Goal: Task Accomplishment & Management: Manage account settings

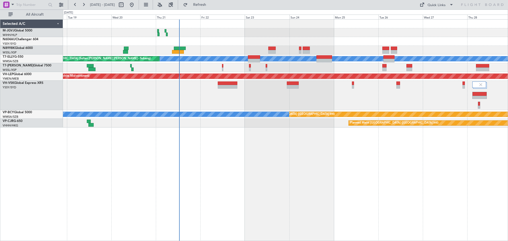
click at [213, 187] on div "Planned Maint [GEOGRAPHIC_DATA] (Seletar) [PERSON_NAME] Unplanned Maint [GEOGRA…" at bounding box center [285, 130] width 445 height 222
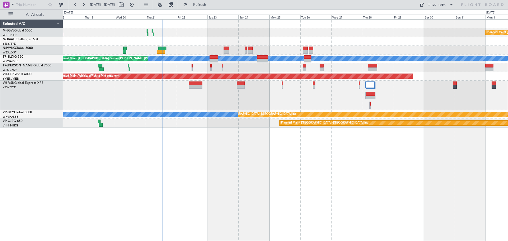
click at [392, 186] on div "Planned Maint [GEOGRAPHIC_DATA] (Seletar) Planned Maint [GEOGRAPHIC_DATA] (Sele…" at bounding box center [285, 130] width 445 height 222
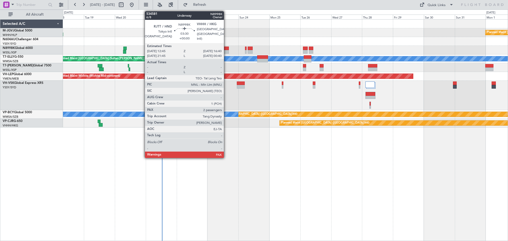
click at [226, 48] on div at bounding box center [226, 49] width 5 height 4
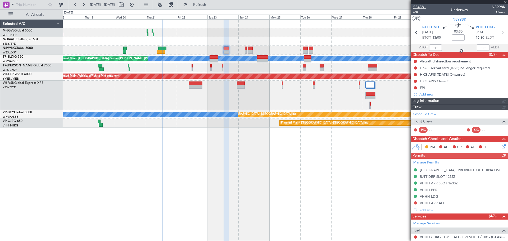
click at [418, 5] on span "534581" at bounding box center [419, 7] width 13 height 6
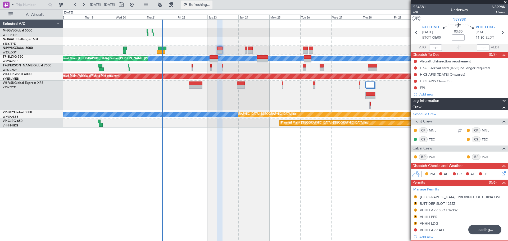
click at [205, 5] on button "Refreshing..." at bounding box center [197, 5] width 32 height 8
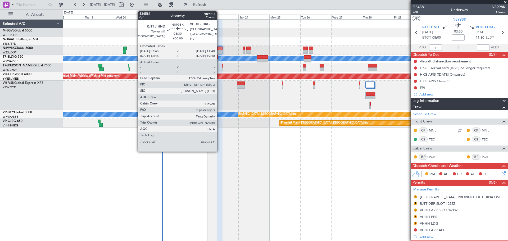
click at [219, 49] on div at bounding box center [219, 49] width 5 height 4
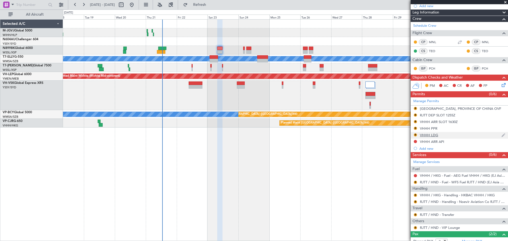
scroll to position [117, 0]
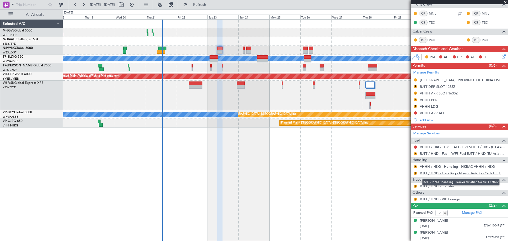
click at [431, 174] on link "RJTT / HND - Handling - Noevir Aviation Co RJTT / HND" at bounding box center [462, 173] width 85 height 4
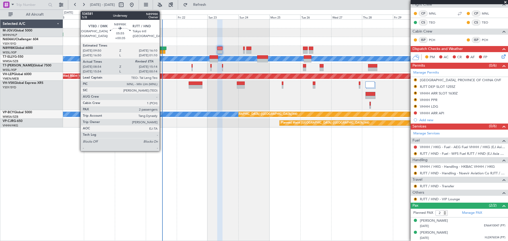
click at [162, 51] on div at bounding box center [161, 52] width 8 height 4
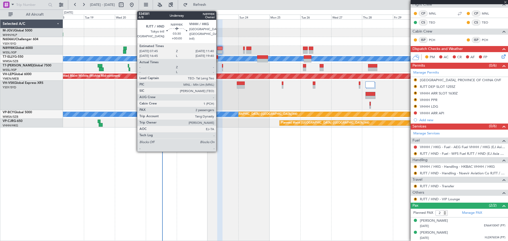
type input "+00:35"
type input "09:04"
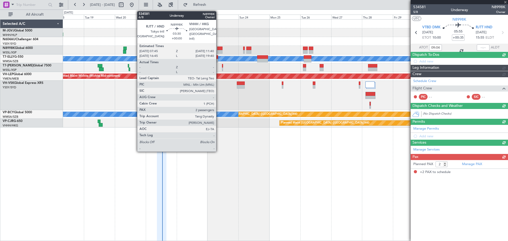
scroll to position [0, 0]
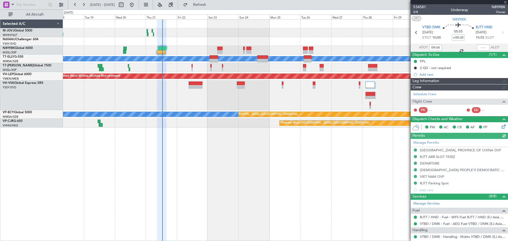
type input "Kennis Yau (KYA)"
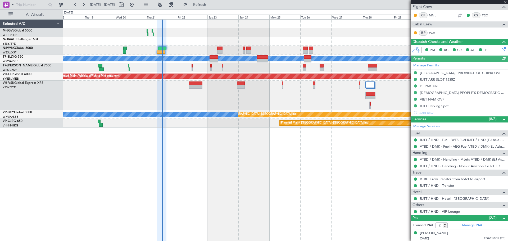
scroll to position [107, 0]
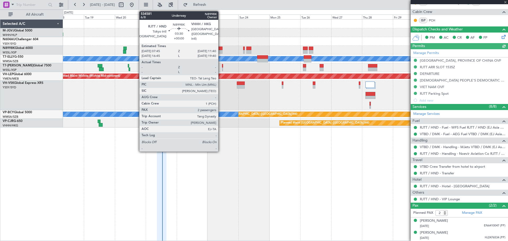
click at [221, 51] on div at bounding box center [219, 52] width 5 height 4
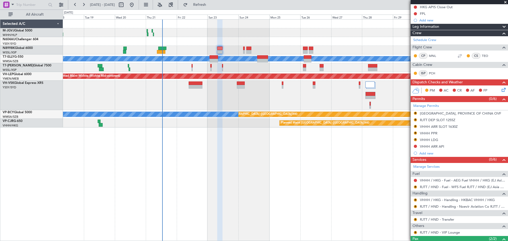
scroll to position [107, 0]
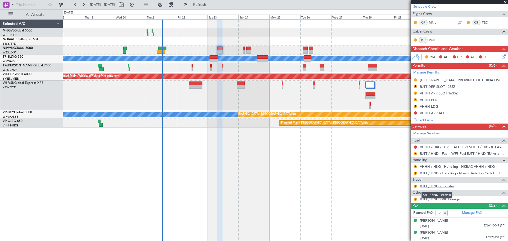
click at [439, 186] on link "RJTT / HND - Transfer" at bounding box center [437, 186] width 34 height 4
click at [415, 87] on button "R" at bounding box center [415, 86] width 3 height 3
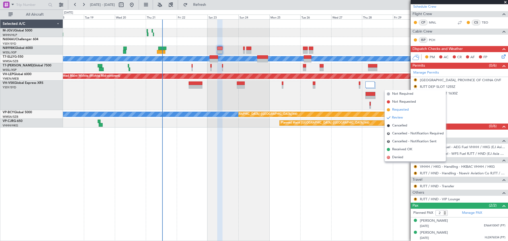
click at [413, 108] on li "Requested" at bounding box center [415, 110] width 61 height 8
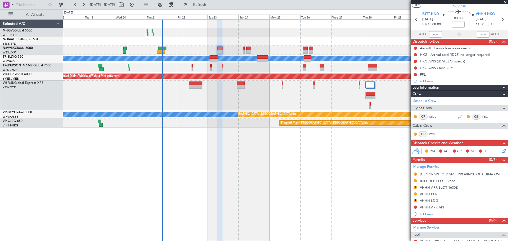
scroll to position [0, 0]
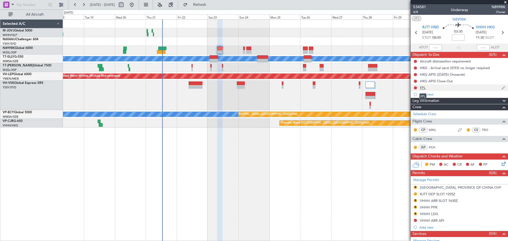
click at [422, 89] on div "FPL" at bounding box center [423, 87] width 6 height 4
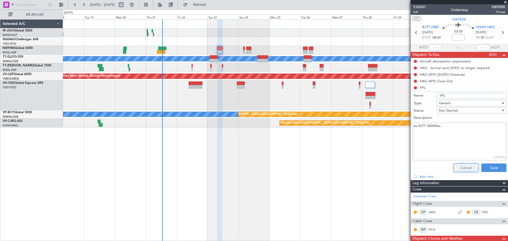
click at [455, 167] on button "Cancel" at bounding box center [466, 168] width 25 height 8
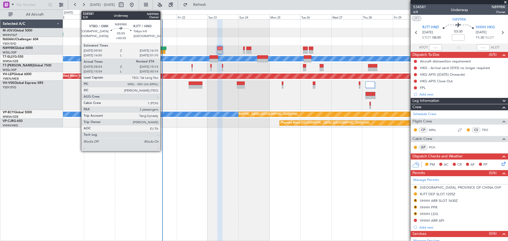
click at [162, 48] on div at bounding box center [162, 49] width 8 height 4
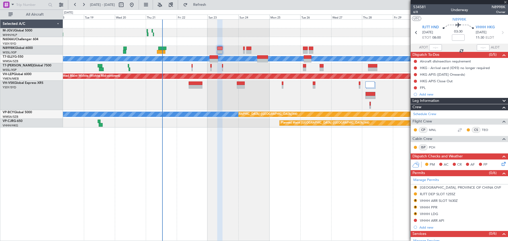
type input "+00:35"
type input "09:04"
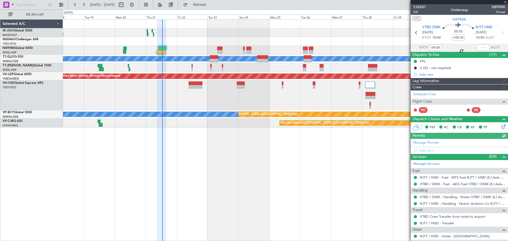
type input "Kennis Yau (KYA)"
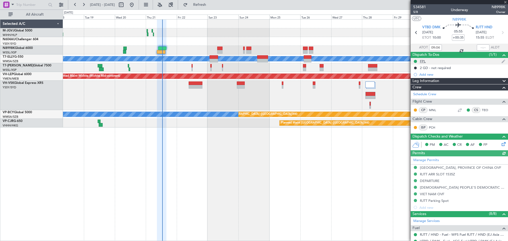
click at [417, 59] on div at bounding box center [415, 61] width 4 height 4
click at [421, 62] on div "FPL" at bounding box center [423, 61] width 6 height 4
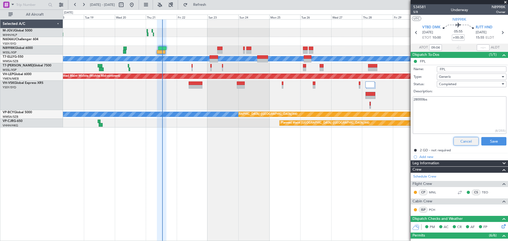
click at [462, 141] on button "Cancel" at bounding box center [466, 141] width 25 height 8
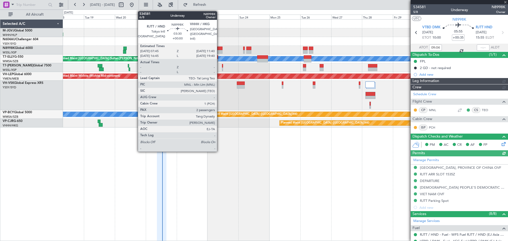
type input "Kennis Yau (KYA)"
click at [220, 50] on div at bounding box center [219, 49] width 5 height 4
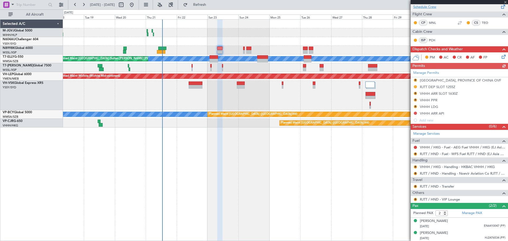
scroll to position [107, 0]
click at [416, 199] on button "R" at bounding box center [415, 199] width 3 height 3
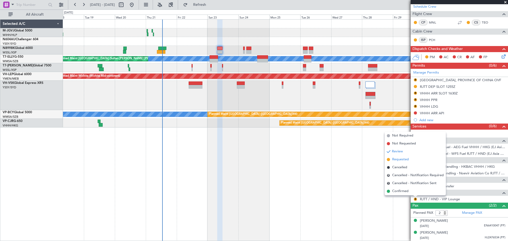
click at [406, 159] on span "Requested" at bounding box center [400, 159] width 17 height 5
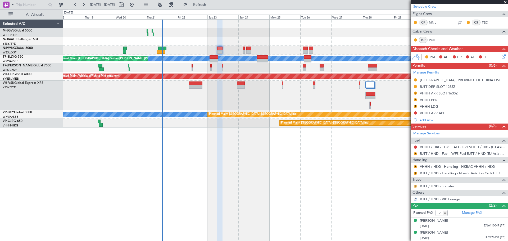
click at [415, 186] on button "R" at bounding box center [415, 186] width 3 height 3
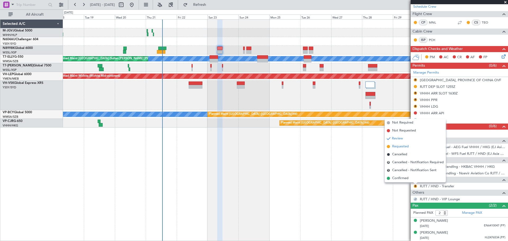
click at [407, 147] on span "Requested" at bounding box center [400, 146] width 17 height 5
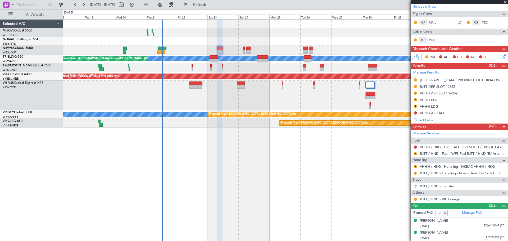
click at [416, 173] on button "R" at bounding box center [415, 173] width 3 height 3
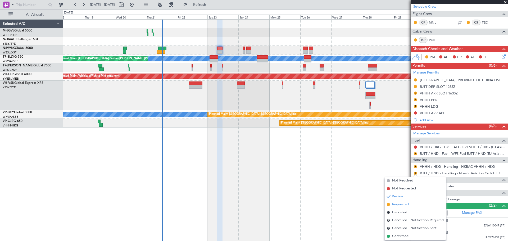
click at [406, 204] on span "Requested" at bounding box center [400, 204] width 17 height 5
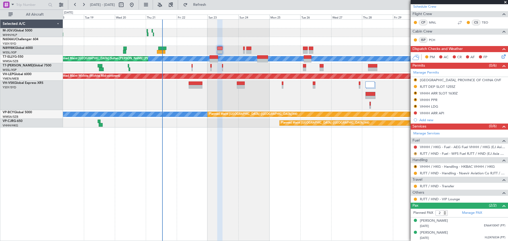
click at [416, 153] on button "R" at bounding box center [415, 153] width 3 height 3
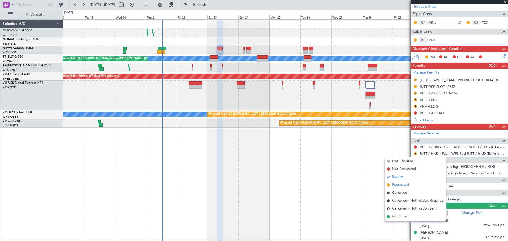
click at [402, 186] on span "Requested" at bounding box center [400, 184] width 17 height 5
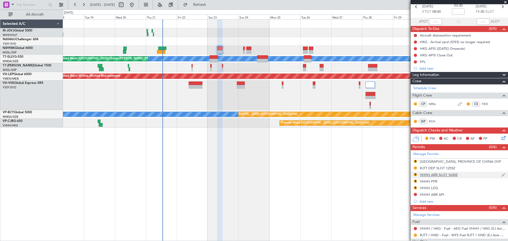
scroll to position [0, 0]
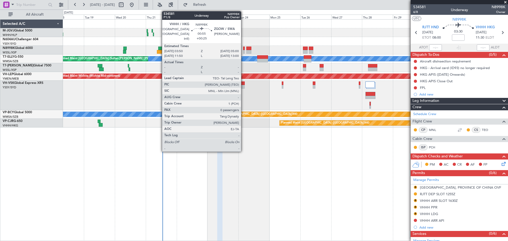
click at [243, 53] on div at bounding box center [244, 52] width 2 height 4
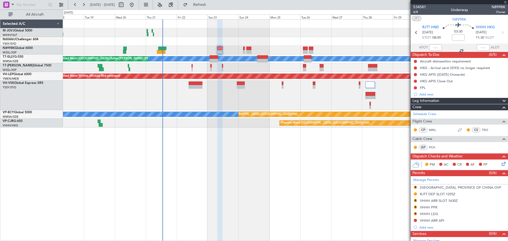
type input "+00:25"
type input "0"
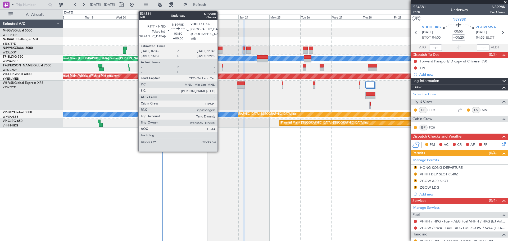
click at [220, 48] on div at bounding box center [219, 49] width 5 height 4
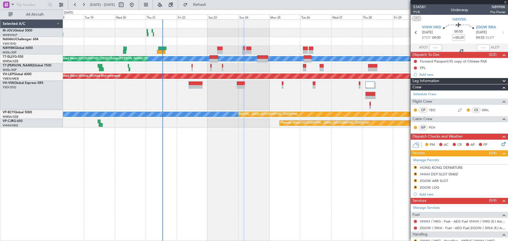
type input "2"
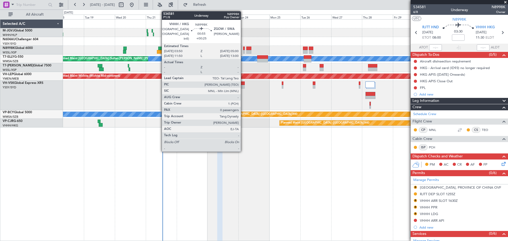
click at [243, 50] on div at bounding box center [244, 52] width 2 height 4
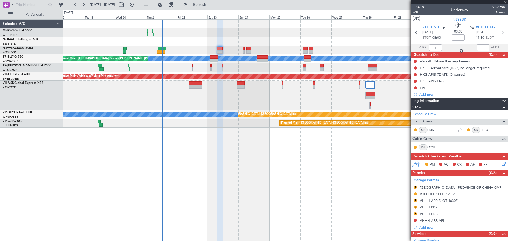
type input "+00:25"
type input "0"
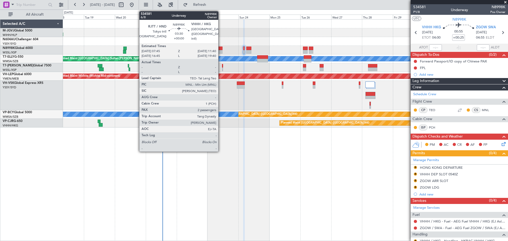
click at [221, 49] on div at bounding box center [219, 49] width 5 height 4
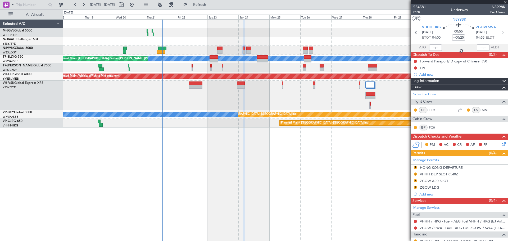
type input "2"
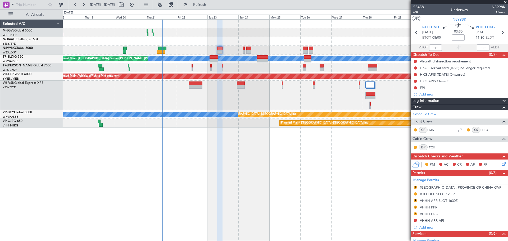
click at [259, 95] on div at bounding box center [285, 95] width 445 height 29
click at [445, 188] on div "TAIWAN, PROVINCE OF CHINA OVF" at bounding box center [460, 187] width 81 height 4
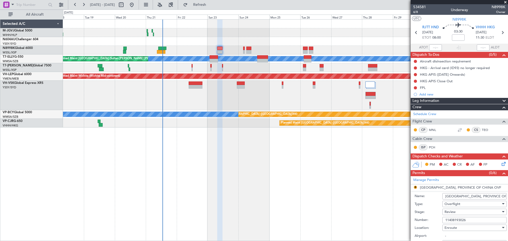
click at [466, 220] on input "11408193026" at bounding box center [474, 220] width 64 height 6
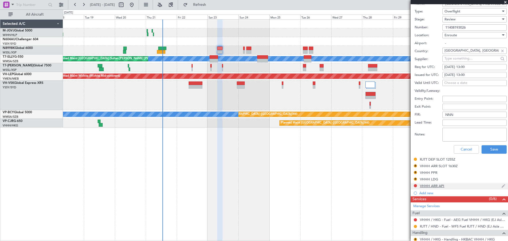
scroll to position [220, 0]
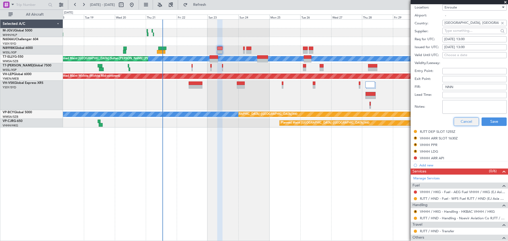
click at [460, 120] on button "Cancel" at bounding box center [466, 121] width 25 height 8
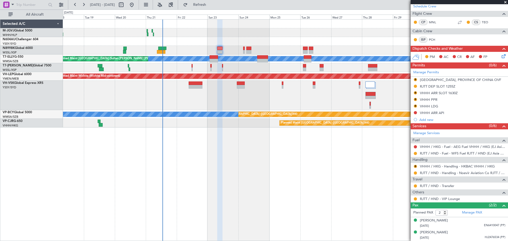
scroll to position [107, 0]
click at [415, 81] on mat-tooltip-component "Review" at bounding box center [415, 88] width 19 height 14
click at [415, 80] on button "R" at bounding box center [415, 79] width 3 height 3
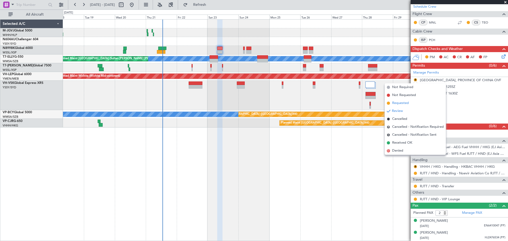
click at [413, 104] on li "Requested" at bounding box center [415, 103] width 61 height 8
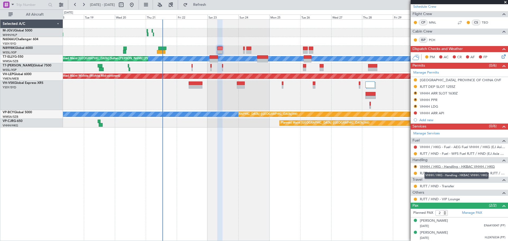
click at [429, 165] on link "VHHH / HKG - Handling - HKBAC VHHH / HKG" at bounding box center [457, 166] width 75 height 4
click at [415, 166] on button "R" at bounding box center [415, 166] width 3 height 3
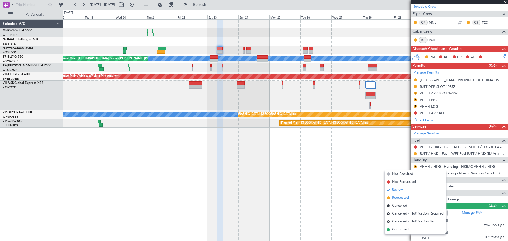
click at [397, 199] on span "Requested" at bounding box center [400, 197] width 17 height 5
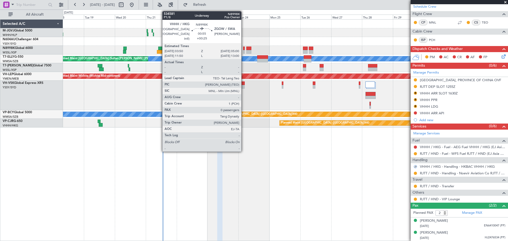
click at [244, 49] on div at bounding box center [244, 49] width 2 height 4
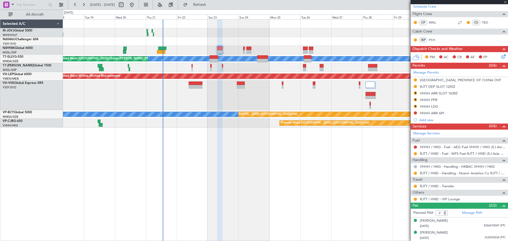
type input "+00:25"
type input "0"
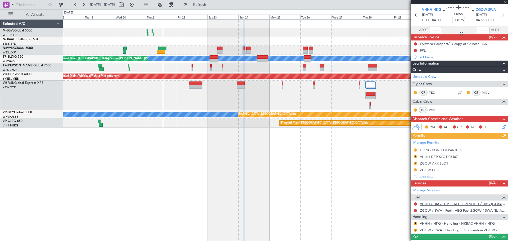
scroll to position [25, 0]
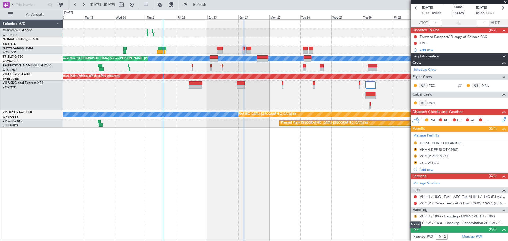
click at [416, 215] on button "R" at bounding box center [415, 216] width 3 height 3
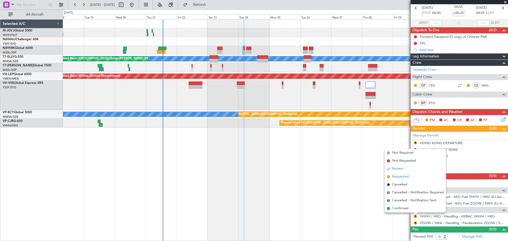
click at [401, 177] on span "Requested" at bounding box center [400, 176] width 17 height 5
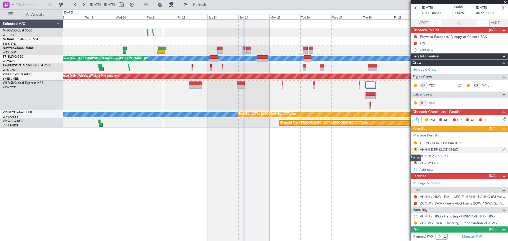
click at [416, 149] on button "R" at bounding box center [415, 149] width 3 height 3
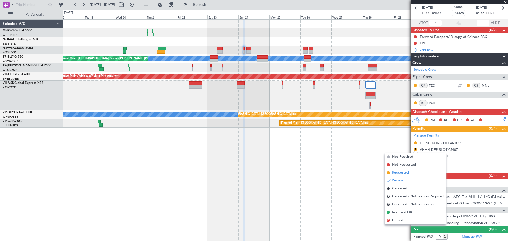
click at [395, 174] on span "Requested" at bounding box center [400, 172] width 17 height 5
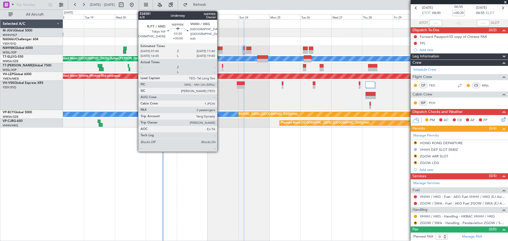
click at [220, 50] on div at bounding box center [219, 52] width 5 height 4
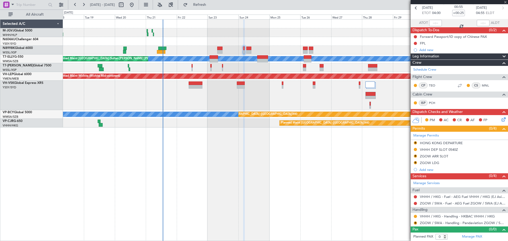
type input "2"
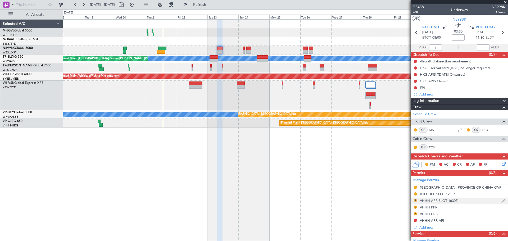
click at [416, 200] on button "R" at bounding box center [415, 200] width 3 height 3
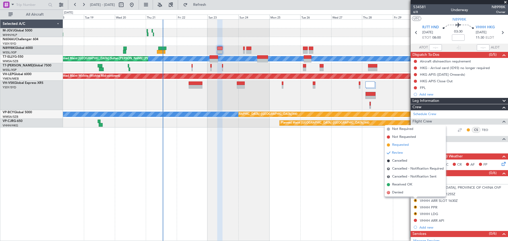
click at [402, 144] on span "Requested" at bounding box center [400, 144] width 17 height 5
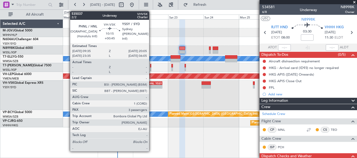
click at [151, 87] on div "-" at bounding box center [150, 86] width 7 height 3
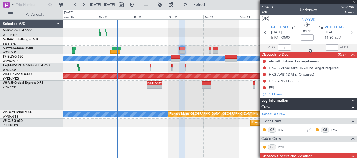
type input "+00:45"
type input "3"
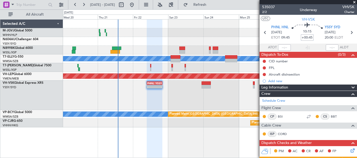
drag, startPoint x: 308, startPoint y: 34, endPoint x: 309, endPoint y: 8, distance: 26.3
click at [309, 8] on fb-panel-header "535037 2/2 Underway VHVSK Charter UTC VH-VSK PHNL HNL 22/08/2025 ETOT 09:45 10:…" at bounding box center [307, 27] width 97 height 47
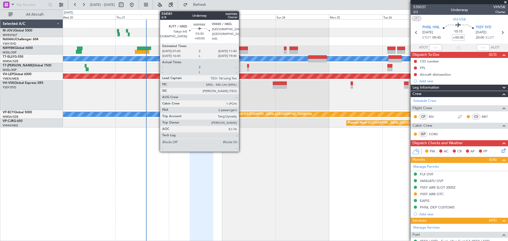
click at [241, 49] on div at bounding box center [243, 49] width 9 height 4
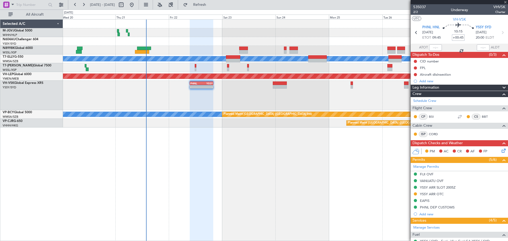
type input "2"
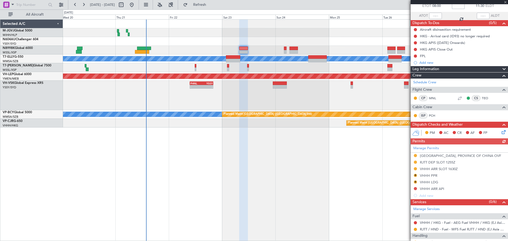
scroll to position [44, 0]
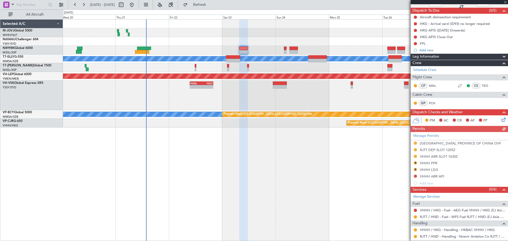
click at [415, 162] on div "Manage Permits TAIWAN, PROVINCE OF CHINA OVF RJTT DEP SLOT 1255Z VHHH ARR SLOT …" at bounding box center [459, 159] width 97 height 55
click at [416, 163] on button "R" at bounding box center [415, 162] width 3 height 3
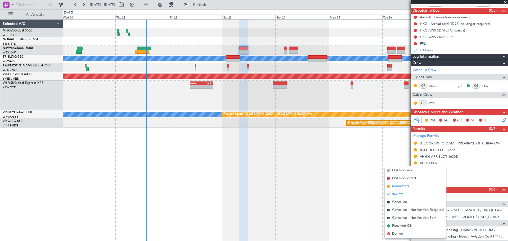
click at [405, 184] on span "Requested" at bounding box center [400, 186] width 17 height 5
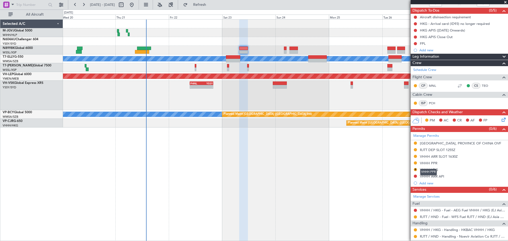
click at [430, 162] on div "VHHH PPR" at bounding box center [428, 163] width 17 height 4
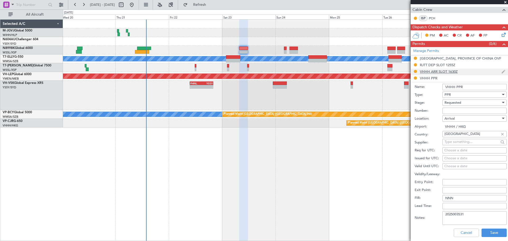
scroll to position [177, 0]
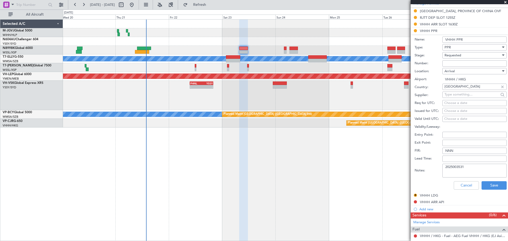
drag, startPoint x: 472, startPoint y: 168, endPoint x: 405, endPoint y: 167, distance: 67.2
click at [405, 167] on fb-app "20 Aug 2025 - 28 Aug 2025 Refresh Quick Links All Aircraft Unplanned Maint Kual…" at bounding box center [254, 122] width 508 height 237
paste textarea "60"
type textarea "2025003601"
click at [489, 185] on button "Save" at bounding box center [494, 185] width 25 height 8
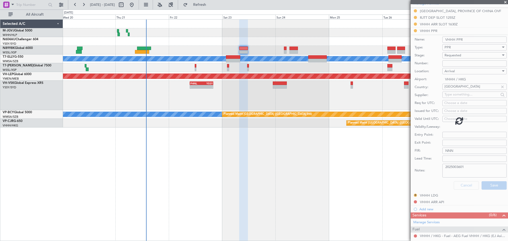
scroll to position [107, 0]
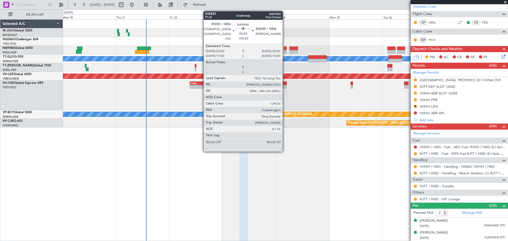
click at [285, 51] on div at bounding box center [285, 52] width 3 height 4
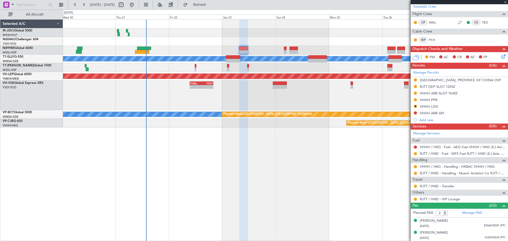
type input "+00:25"
type input "0"
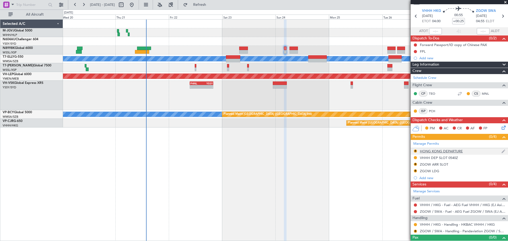
scroll to position [25, 0]
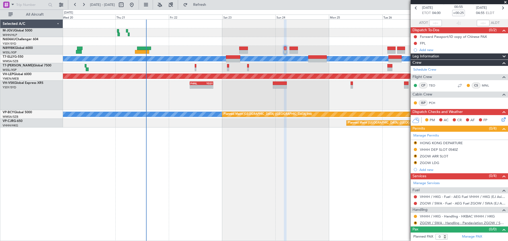
click at [427, 224] on link "ZGOW / SWA - Handling - Pandaviation ZGOW / SWA" at bounding box center [462, 223] width 85 height 4
click at [415, 223] on button "R" at bounding box center [415, 222] width 3 height 3
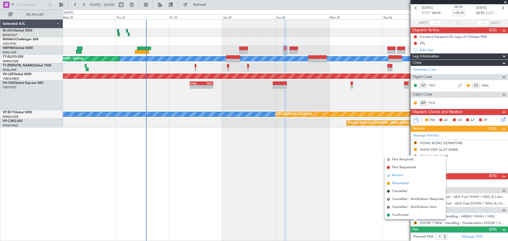
click at [400, 184] on span "Requested" at bounding box center [400, 183] width 17 height 5
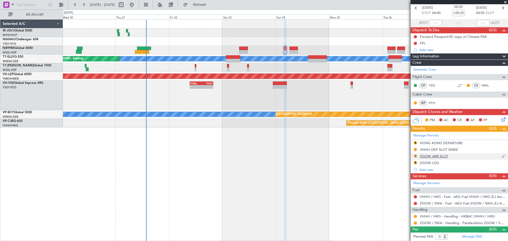
click at [414, 155] on button "R" at bounding box center [415, 156] width 3 height 3
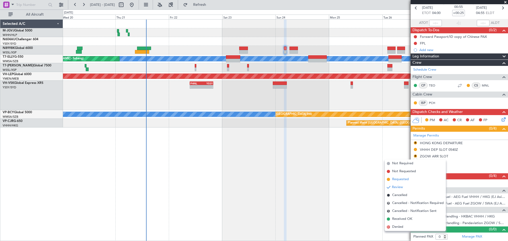
click at [405, 180] on span "Requested" at bounding box center [400, 179] width 17 height 5
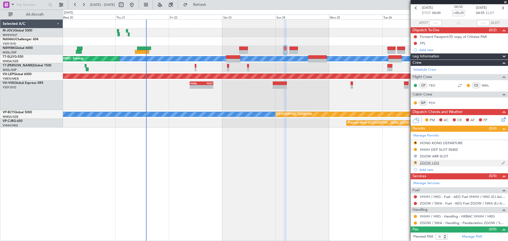
click at [416, 162] on button "R" at bounding box center [415, 162] width 3 height 3
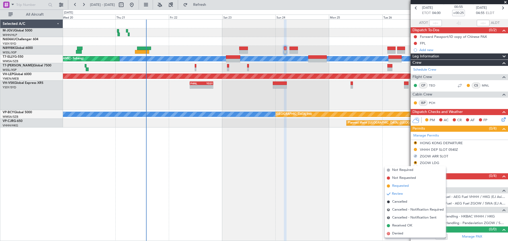
click at [409, 184] on li "Requested" at bounding box center [415, 186] width 61 height 8
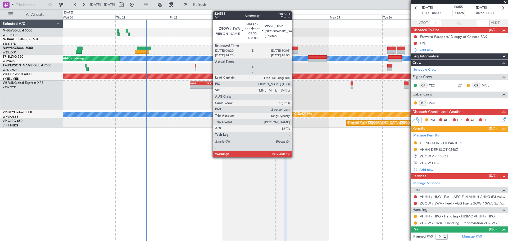
click at [294, 49] on div at bounding box center [294, 49] width 8 height 4
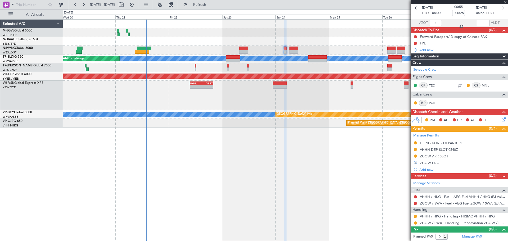
type input "+00:05"
type input "2"
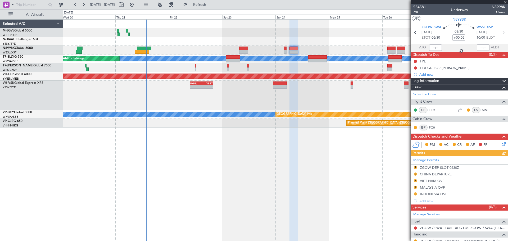
scroll to position [48, 0]
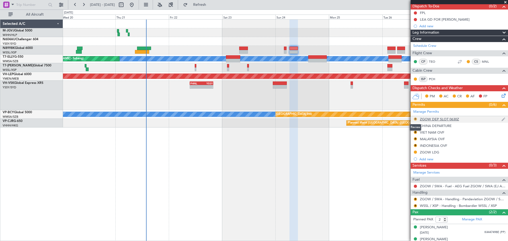
click at [416, 119] on button "R" at bounding box center [415, 118] width 3 height 3
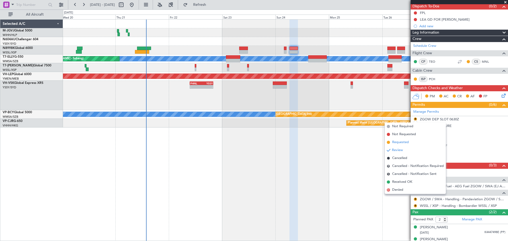
click at [397, 143] on span "Requested" at bounding box center [400, 142] width 17 height 5
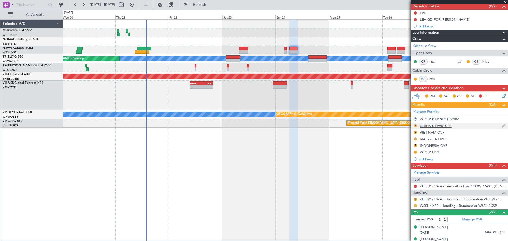
click at [416, 125] on button "R" at bounding box center [415, 125] width 3 height 3
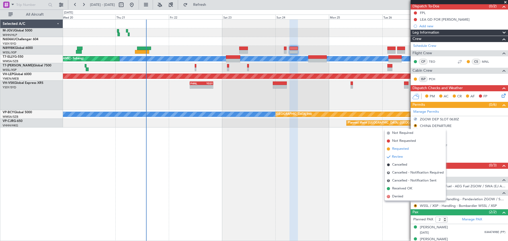
click at [401, 149] on span "Requested" at bounding box center [400, 148] width 17 height 5
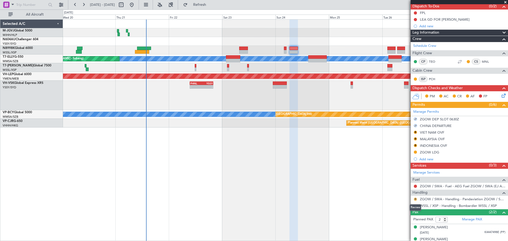
click at [416, 198] on button "R" at bounding box center [415, 199] width 3 height 3
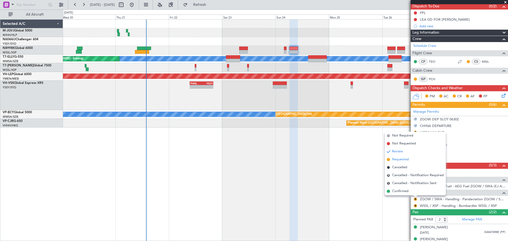
click at [402, 159] on span "Requested" at bounding box center [400, 159] width 17 height 5
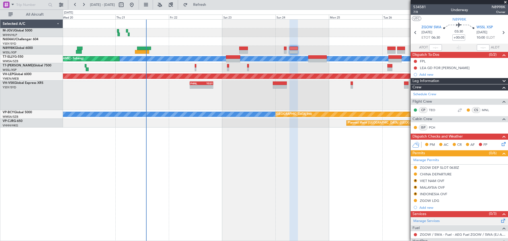
scroll to position [55, 0]
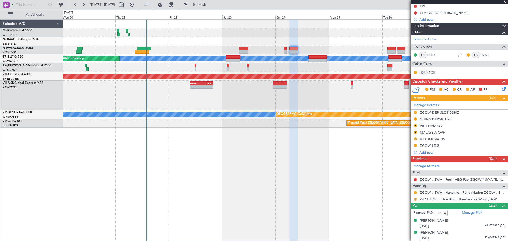
click at [414, 199] on button "R" at bounding box center [415, 199] width 3 height 3
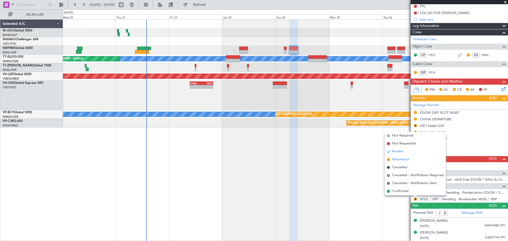
click at [398, 159] on span "Requested" at bounding box center [400, 159] width 17 height 5
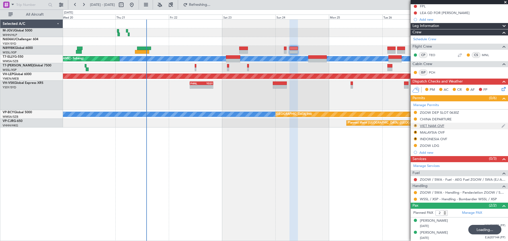
click at [415, 126] on button "R" at bounding box center [415, 125] width 3 height 3
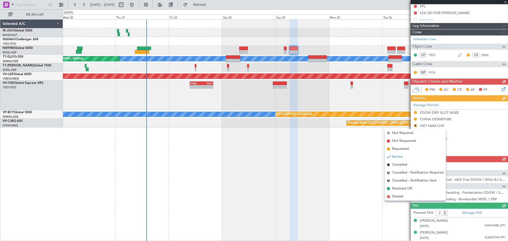
scroll to position [48, 0]
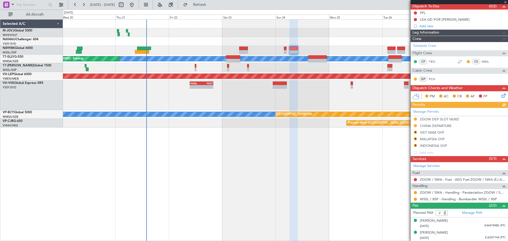
click at [405, 151] on div "MEL Unplanned Maint Kuala Lumpur (Sultan Abdul Aziz Shah - Subang) Unplanned Ma…" at bounding box center [285, 130] width 445 height 222
click at [415, 132] on div "Manage Permits ZGOW DEP SLOT 0630Z CHINA DEPARTURE R VIET NAM OVF R MALAYSIA OV…" at bounding box center [459, 132] width 97 height 48
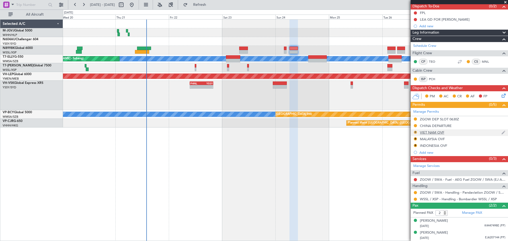
click at [416, 133] on button "R" at bounding box center [415, 132] width 3 height 3
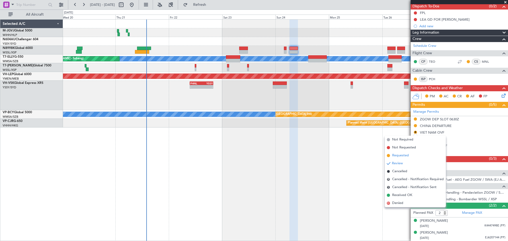
click at [403, 155] on span "Requested" at bounding box center [400, 155] width 17 height 5
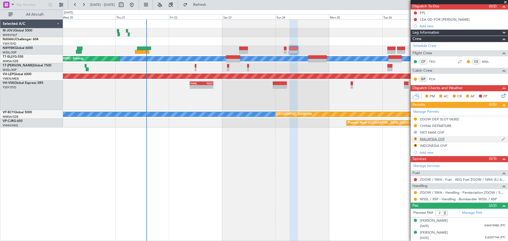
click at [414, 138] on button "R" at bounding box center [415, 138] width 3 height 3
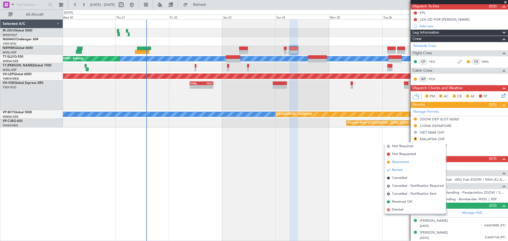
click at [395, 163] on span "Requested" at bounding box center [400, 162] width 17 height 5
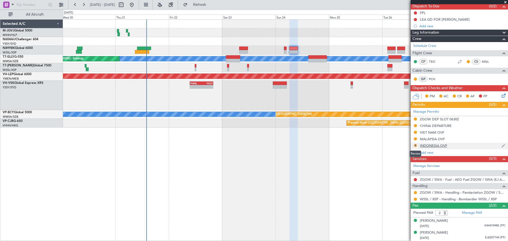
click at [415, 145] on button "R" at bounding box center [415, 145] width 3 height 3
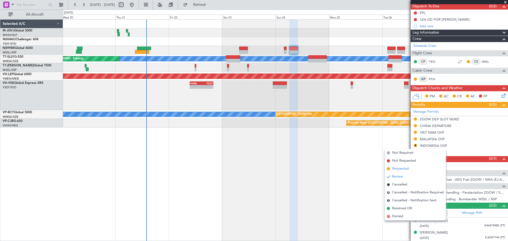
click at [405, 170] on span "Requested" at bounding box center [400, 168] width 17 height 5
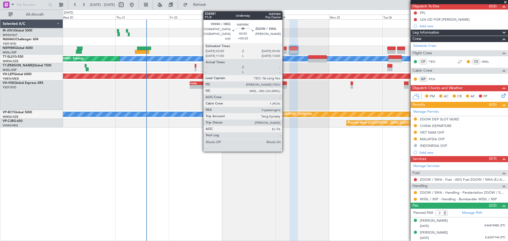
click at [285, 49] on div at bounding box center [285, 49] width 3 height 4
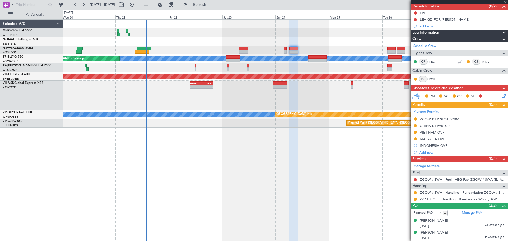
type input "+00:25"
type input "0"
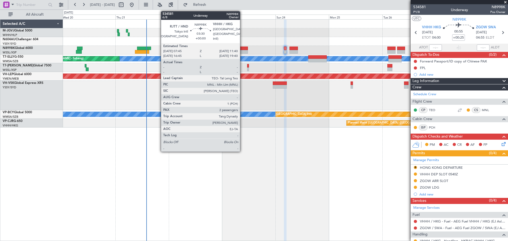
click at [242, 49] on div at bounding box center [243, 49] width 9 height 4
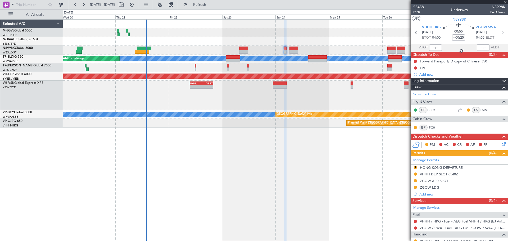
type input "2"
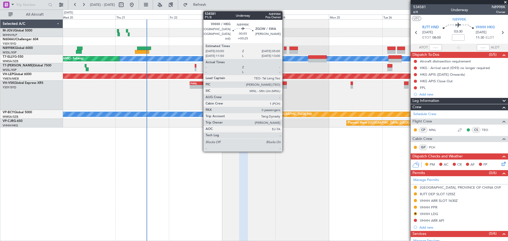
click at [285, 51] on div at bounding box center [285, 52] width 3 height 4
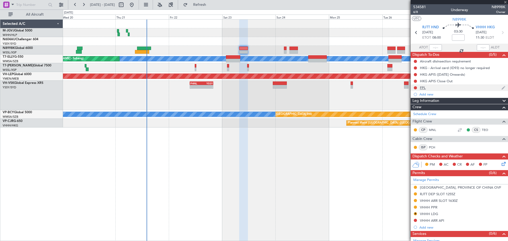
type input "+00:25"
type input "0"
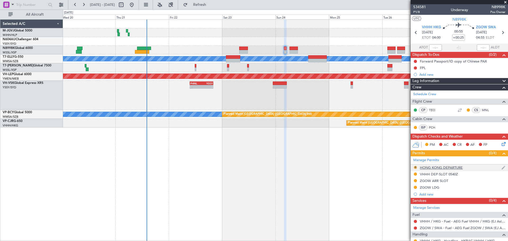
click at [415, 167] on button "R" at bounding box center [415, 167] width 3 height 3
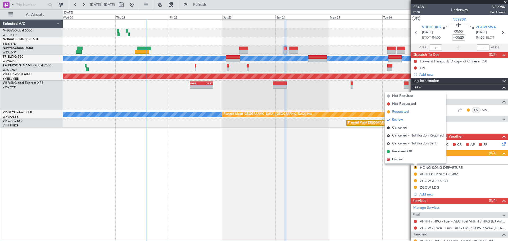
click at [401, 111] on span "Requested" at bounding box center [400, 111] width 17 height 5
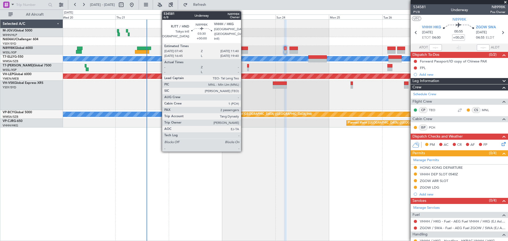
click at [243, 48] on div at bounding box center [243, 49] width 9 height 4
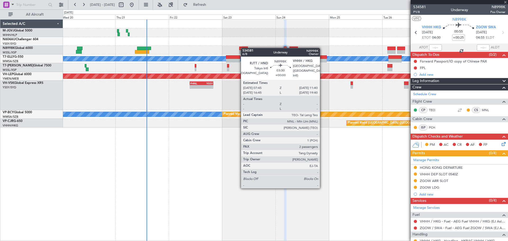
type input "2"
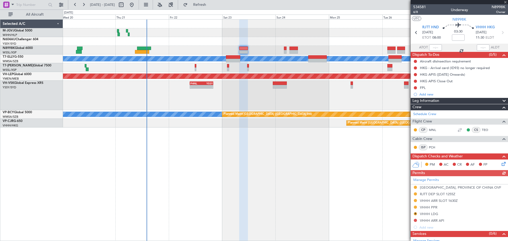
scroll to position [88, 0]
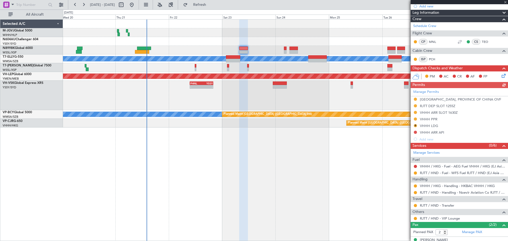
click at [416, 125] on div "Manage Permits TAIWAN, PROVINCE OF CHINA OVF RJTT DEP SLOT 1255Z VHHH ARR SLOT …" at bounding box center [459, 115] width 97 height 55
click at [414, 125] on button "R" at bounding box center [415, 125] width 3 height 3
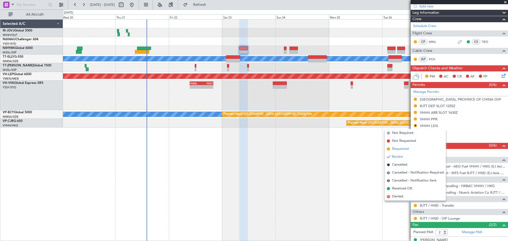
click at [404, 148] on span "Requested" at bounding box center [400, 148] width 17 height 5
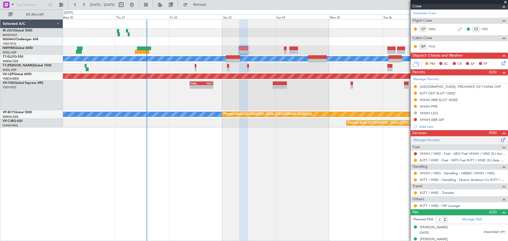
scroll to position [107, 0]
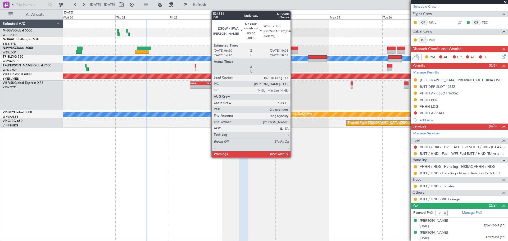
click at [293, 51] on div at bounding box center [294, 52] width 8 height 4
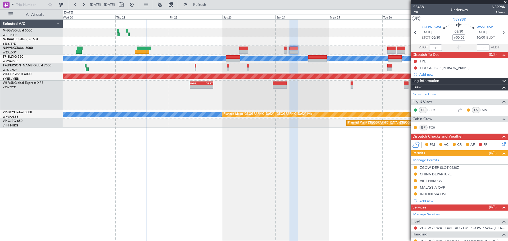
scroll to position [48, 0]
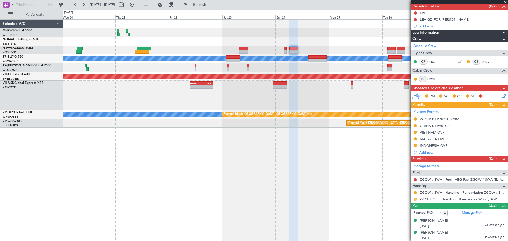
click at [414, 200] on button at bounding box center [415, 199] width 3 height 3
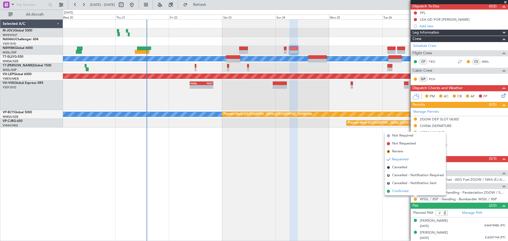
click at [413, 192] on li "Confirmed" at bounding box center [415, 191] width 61 height 8
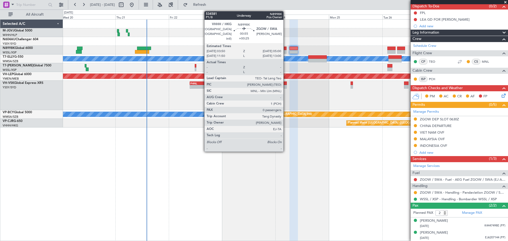
click at [286, 51] on div at bounding box center [285, 52] width 3 height 4
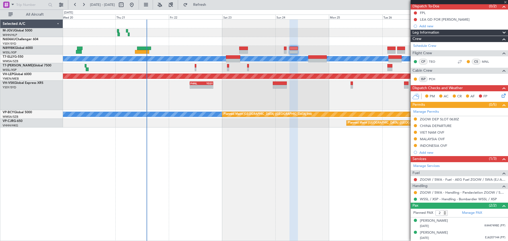
type input "+00:25"
type input "0"
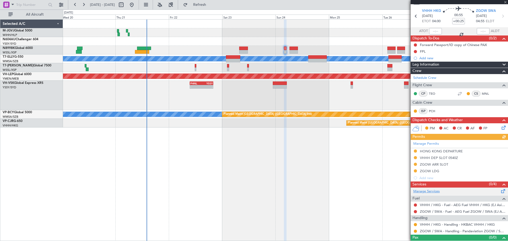
scroll to position [25, 0]
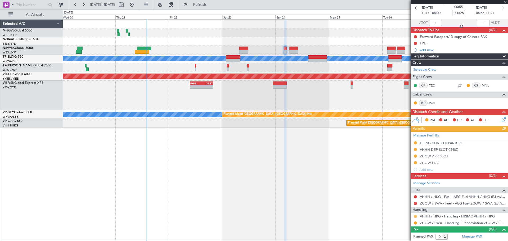
click at [416, 215] on button at bounding box center [415, 216] width 3 height 3
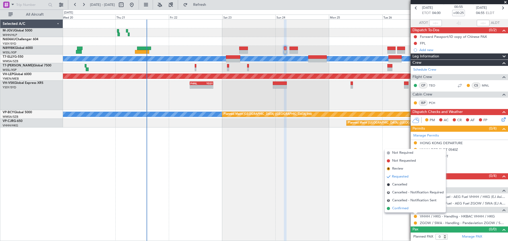
click at [408, 207] on span "Confirmed" at bounding box center [400, 208] width 16 height 5
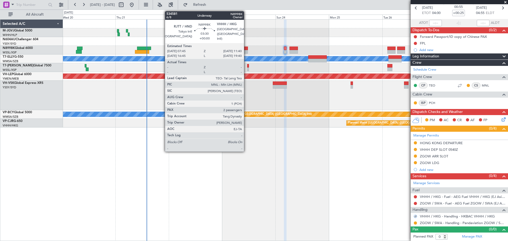
click at [246, 50] on div at bounding box center [243, 52] width 9 height 4
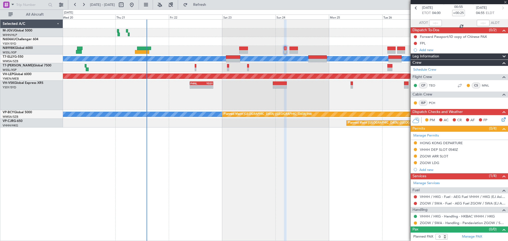
type input "2"
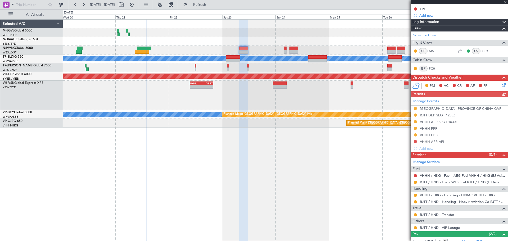
scroll to position [107, 0]
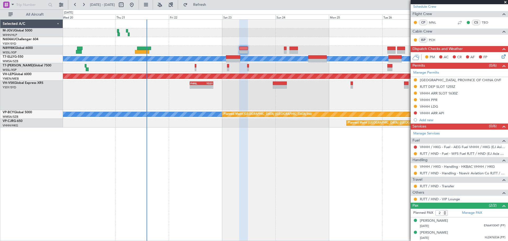
click at [415, 166] on button at bounding box center [415, 166] width 3 height 3
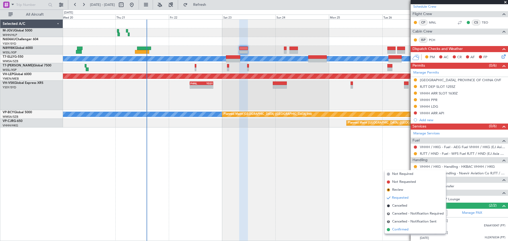
click at [406, 229] on span "Confirmed" at bounding box center [400, 229] width 16 height 5
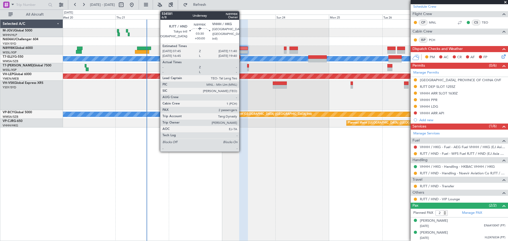
click at [242, 49] on div at bounding box center [243, 49] width 9 height 4
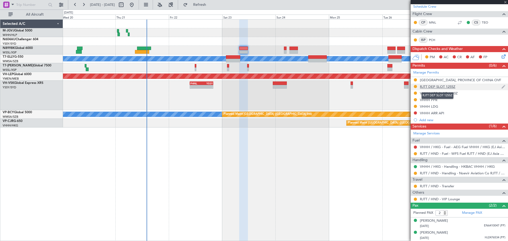
scroll to position [0, 0]
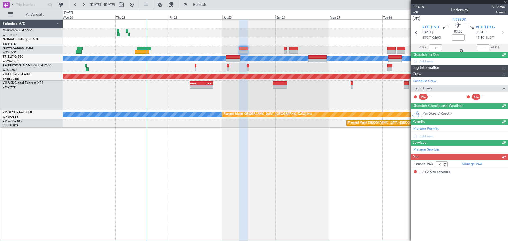
click at [445, 88] on div "Schedule Crew Flight Crew PIC - - SIC - -" at bounding box center [459, 89] width 97 height 25
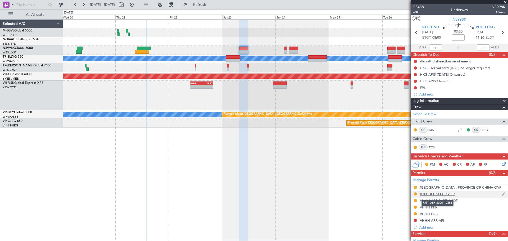
click at [432, 194] on div "RJTT DEP SLOT 1255Z" at bounding box center [437, 194] width 35 height 4
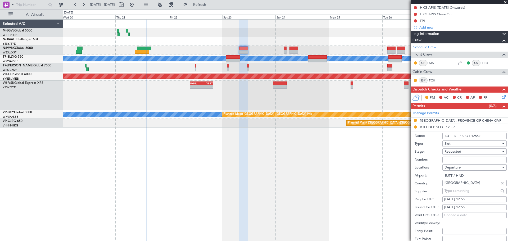
scroll to position [88, 0]
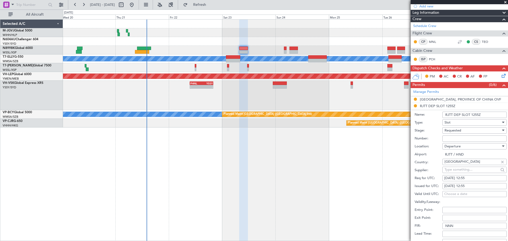
click at [451, 187] on div "23/08/2025 12:55" at bounding box center [474, 186] width 61 height 5
select select "8"
select select "2025"
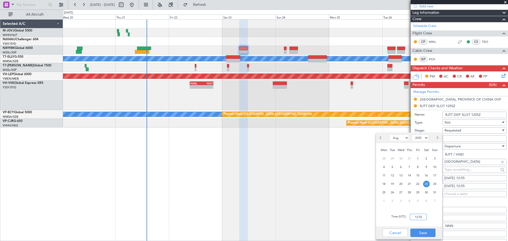
click at [418, 220] on input "12:55" at bounding box center [418, 217] width 17 height 6
type input "06:20"
click at [425, 233] on button "Save" at bounding box center [422, 233] width 25 height 8
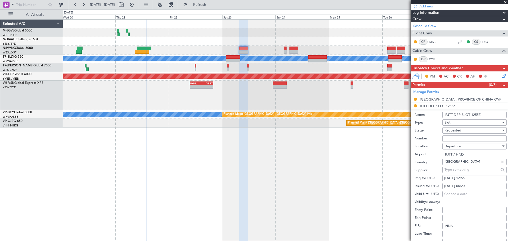
click at [453, 177] on div "23/08/2025 12:55" at bounding box center [474, 178] width 61 height 5
select select "8"
select select "2025"
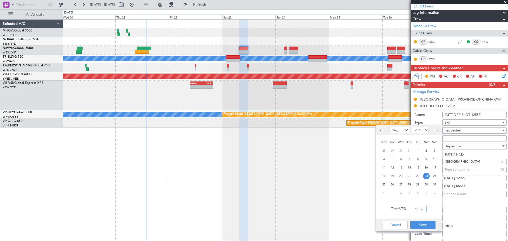
click at [421, 206] on input "12:55" at bounding box center [418, 209] width 17 height 6
type input "06:20"
click at [421, 224] on button "Save" at bounding box center [422, 225] width 25 height 8
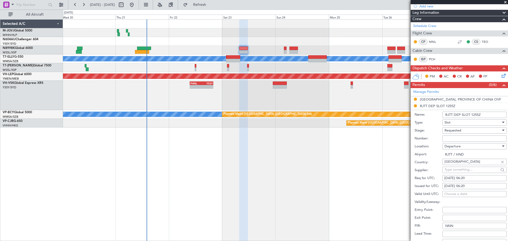
click at [458, 129] on span "Requested" at bounding box center [453, 130] width 17 height 5
click at [457, 169] on span "Received OK" at bounding box center [473, 170] width 56 height 8
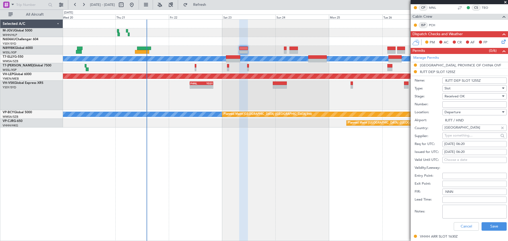
scroll to position [132, 0]
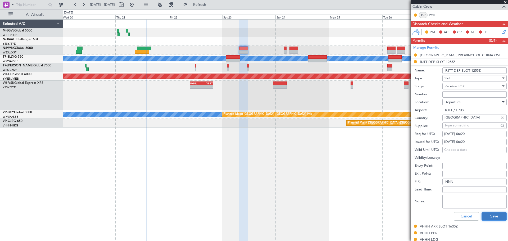
click at [484, 215] on button "Save" at bounding box center [494, 216] width 25 height 8
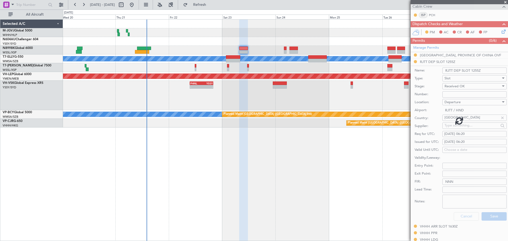
scroll to position [107, 0]
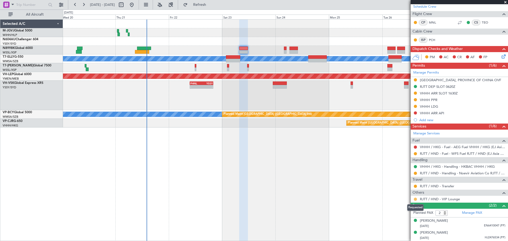
click at [414, 198] on button at bounding box center [415, 199] width 3 height 3
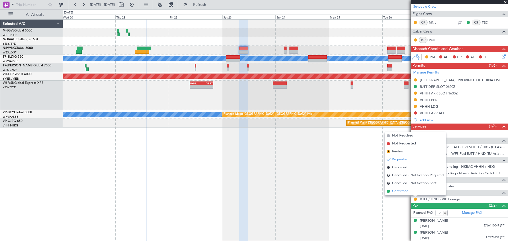
click at [408, 191] on span "Confirmed" at bounding box center [400, 191] width 16 height 5
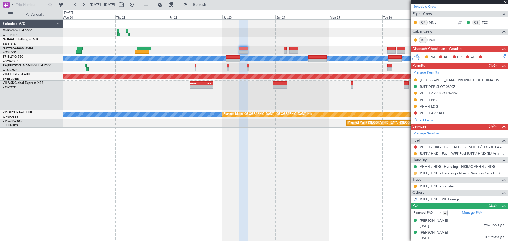
click at [415, 173] on button at bounding box center [415, 173] width 3 height 3
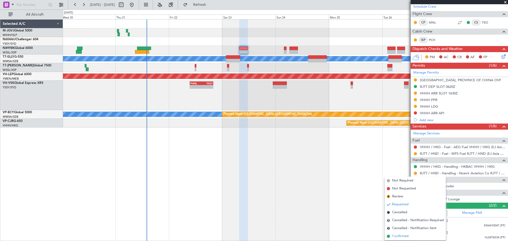
click at [402, 237] on span "Confirmed" at bounding box center [400, 236] width 16 height 5
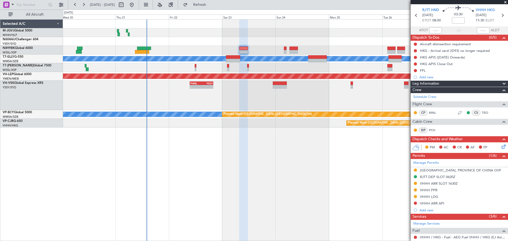
scroll to position [0, 0]
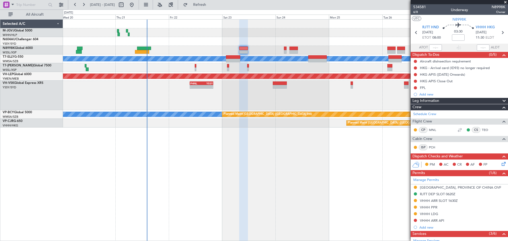
click at [269, 25] on div at bounding box center [285, 24] width 445 height 9
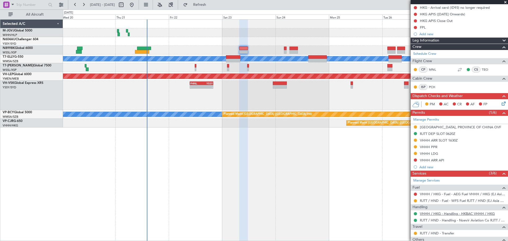
scroll to position [88, 0]
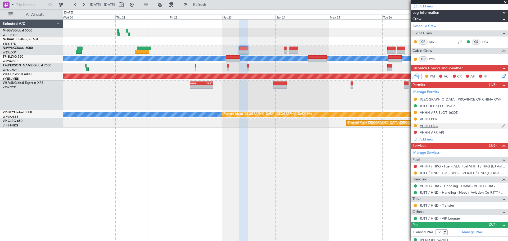
click at [429, 126] on div "VHHH LDG" at bounding box center [429, 126] width 18 height 4
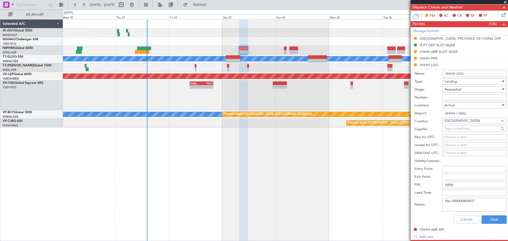
scroll to position [177, 0]
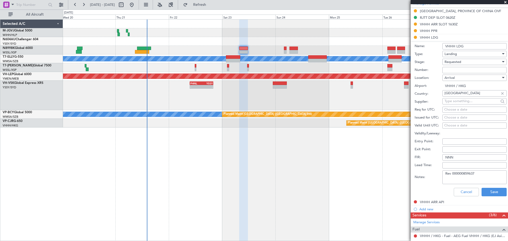
drag, startPoint x: 487, startPoint y: 174, endPoint x: 405, endPoint y: 175, distance: 82.3
click at [405, 175] on fb-app "20 Aug 2025 - 28 Aug 2025 Refresh Quick Links All Aircraft Unplanned Maint Kual…" at bounding box center [254, 122] width 508 height 237
paste textarea "000000859909"
type textarea "000000859909"
click at [454, 70] on input "Number:" at bounding box center [474, 70] width 64 height 6
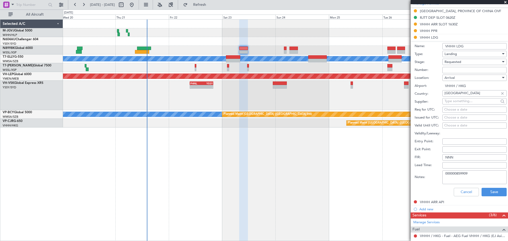
type input "No Objection"
click at [451, 118] on div "Choose a date" at bounding box center [474, 117] width 61 height 5
select select "8"
select select "2025"
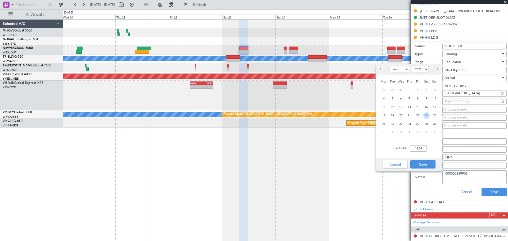
click at [427, 116] on span "23" at bounding box center [426, 115] width 7 height 7
click at [418, 151] on input "00:00" at bounding box center [418, 148] width 17 height 6
type input "08:00"
click at [426, 164] on button "Save" at bounding box center [422, 164] width 25 height 8
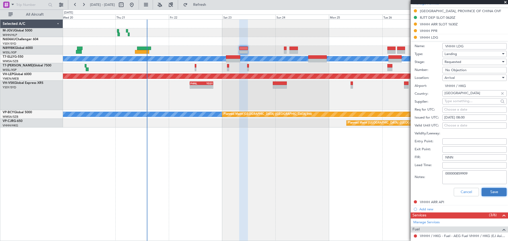
click at [484, 192] on button "Save" at bounding box center [494, 192] width 25 height 8
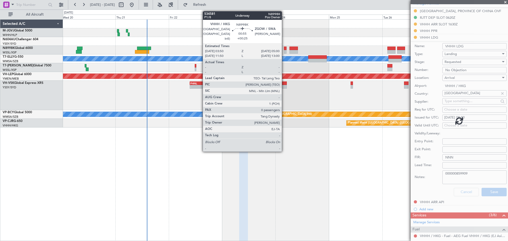
scroll to position [107, 0]
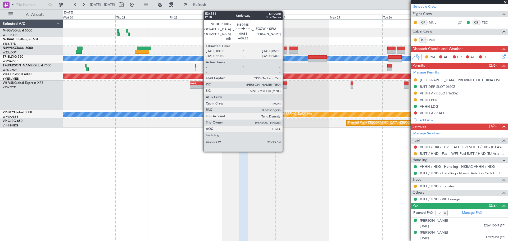
click at [285, 51] on div at bounding box center [285, 52] width 3 height 4
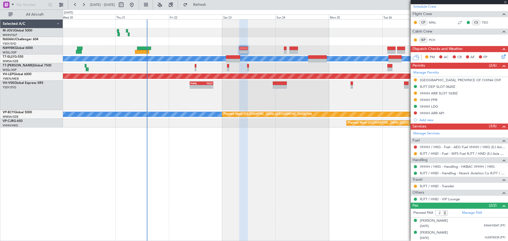
type input "+00:25"
type input "0"
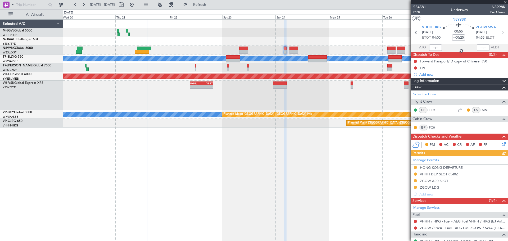
click at [449, 168] on div "Manage Permits HONG KONG DEPARTURE VHHH DEP SLOT 0540Z ZGOW ARR SLOT ZGOW LDG A…" at bounding box center [459, 176] width 97 height 41
click at [448, 167] on div "Manage Permits HONG KONG DEPARTURE VHHH DEP SLOT 0540Z ZGOW ARR SLOT ZGOW LDG A…" at bounding box center [459, 176] width 97 height 41
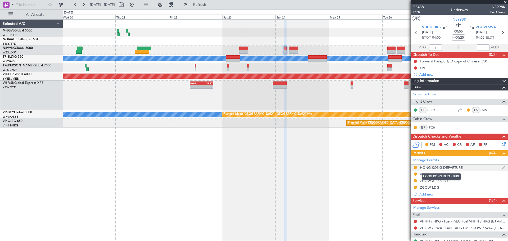
click at [449, 166] on div "HONG KONG DEPARTURE" at bounding box center [441, 167] width 43 height 4
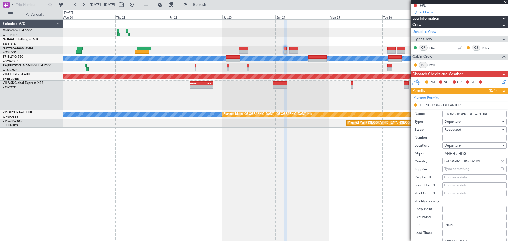
scroll to position [88, 0]
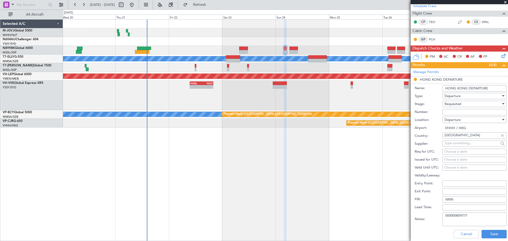
click at [449, 114] on input "Number:" at bounding box center [474, 112] width 64 height 6
type input "No Objection"
drag, startPoint x: 472, startPoint y: 217, endPoint x: 426, endPoint y: 214, distance: 46.4
click at [426, 214] on div "Notes: 000000859771" at bounding box center [461, 219] width 92 height 16
paste textarea "909"
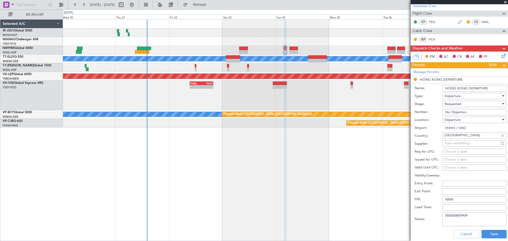
type textarea "000000859909"
click at [450, 161] on div "Choose a date" at bounding box center [474, 159] width 61 height 5
select select "8"
select select "2025"
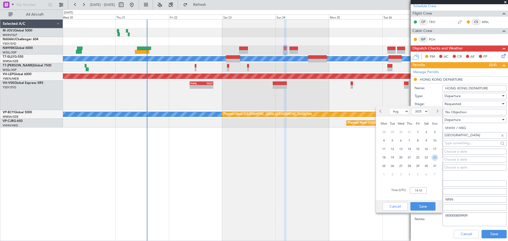
drag, startPoint x: 434, startPoint y: 157, endPoint x: 423, endPoint y: 174, distance: 20.3
click at [433, 159] on span "24" at bounding box center [435, 157] width 7 height 7
click at [421, 189] on input "00:00" at bounding box center [418, 190] width 17 height 6
type input "04:00"
click at [418, 207] on button "Save" at bounding box center [422, 206] width 25 height 8
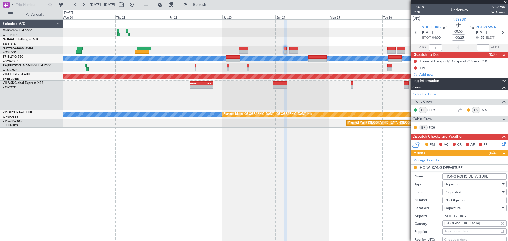
scroll to position [132, 0]
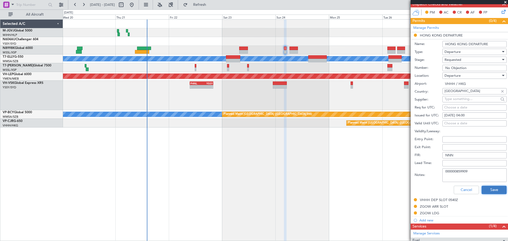
click at [487, 191] on button "Save" at bounding box center [494, 190] width 25 height 8
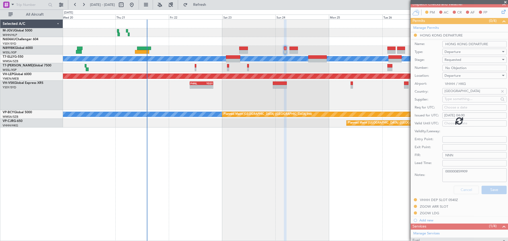
scroll to position [25, 0]
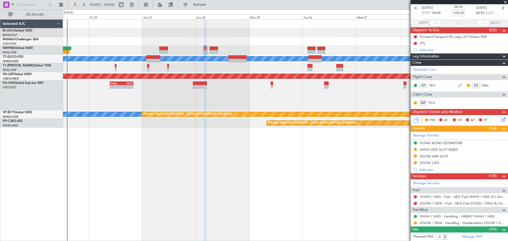
click at [255, 103] on div "- - PHNL 09:35 Z YSSY 20:05 Z" at bounding box center [285, 95] width 445 height 29
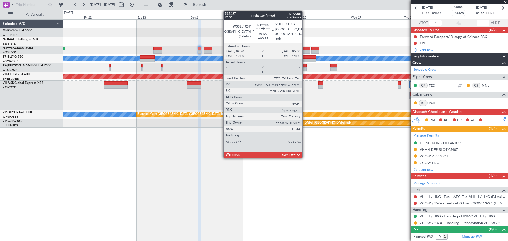
click at [305, 49] on div at bounding box center [306, 49] width 8 height 4
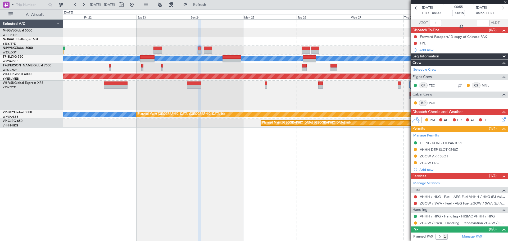
scroll to position [0, 0]
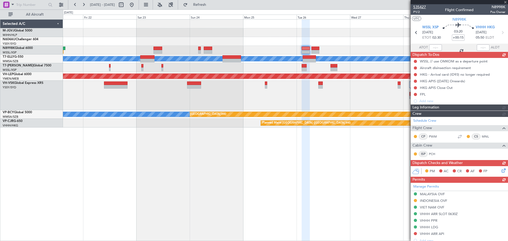
click at [425, 6] on span "535427" at bounding box center [419, 7] width 13 height 6
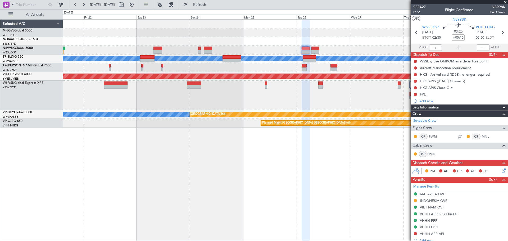
click at [208, 3] on span "Refresh" at bounding box center [200, 5] width 22 height 4
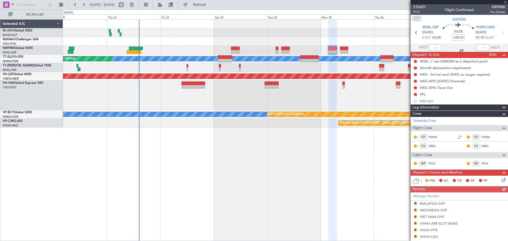
click at [305, 47] on div at bounding box center [285, 50] width 445 height 9
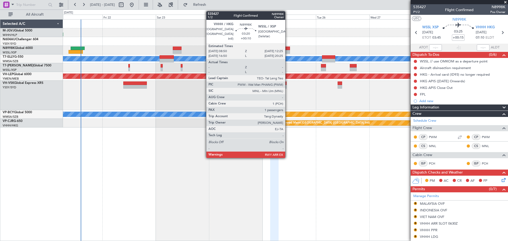
click at [288, 51] on div at bounding box center [286, 52] width 8 height 4
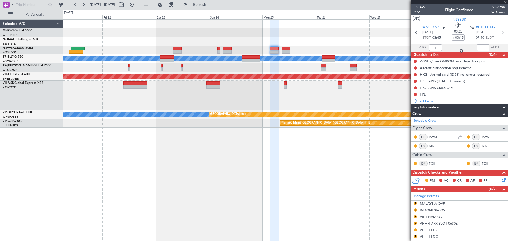
type input "+00:10"
type input "1"
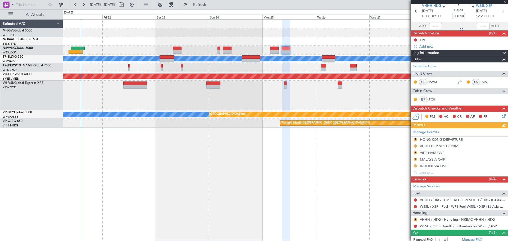
scroll to position [37, 0]
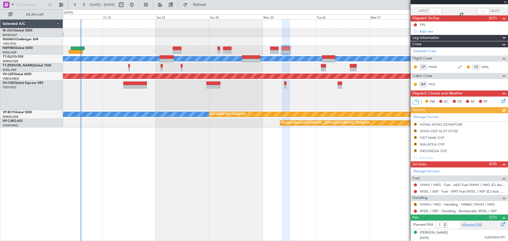
click at [475, 224] on link "Manage PAX" at bounding box center [472, 224] width 20 height 5
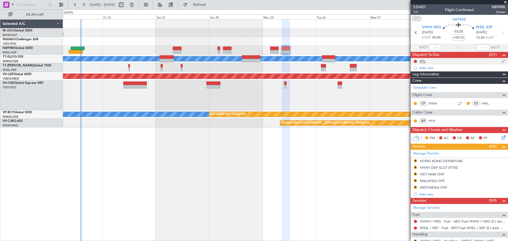
click at [423, 61] on div "FPL" at bounding box center [423, 61] width 6 height 4
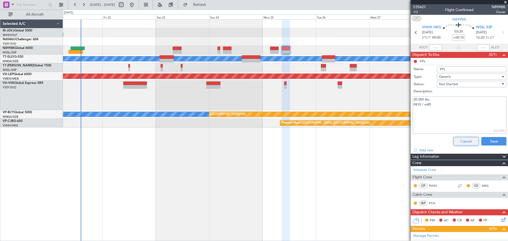
click at [457, 139] on button "Cancel" at bounding box center [466, 141] width 25 height 8
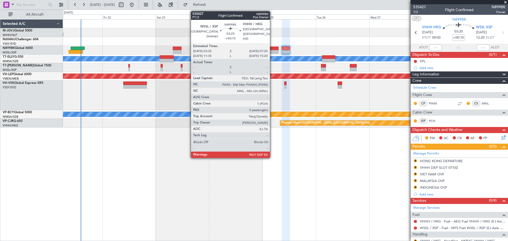
click at [272, 48] on div at bounding box center [274, 49] width 8 height 4
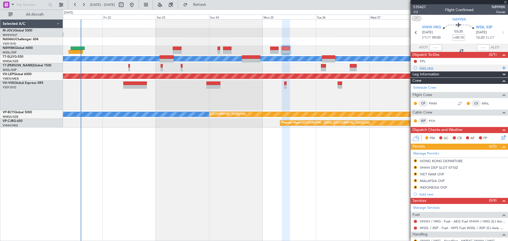
type input "+00:15"
type input "0"
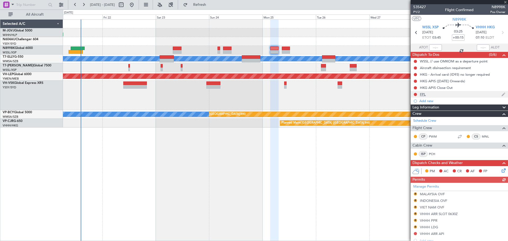
click at [423, 92] on div "FPL" at bounding box center [423, 94] width 6 height 4
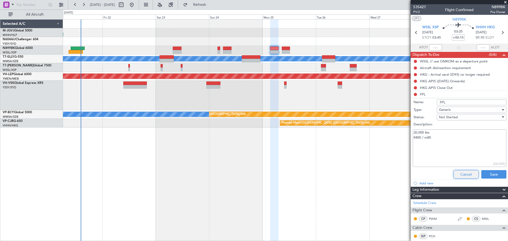
click at [462, 177] on button "Cancel" at bounding box center [466, 174] width 25 height 8
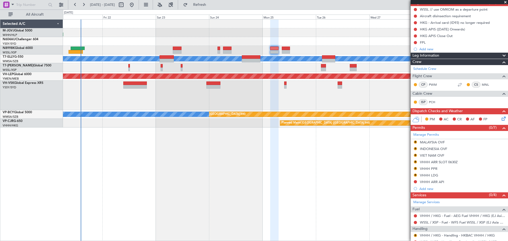
scroll to position [71, 0]
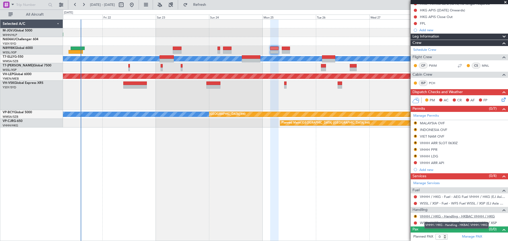
click at [433, 217] on link "VHHH / HKG - Handling - HKBAC VHHH / HKG" at bounding box center [457, 216] width 75 height 4
click at [415, 135] on button "R" at bounding box center [415, 136] width 3 height 3
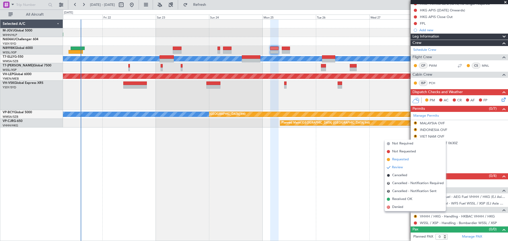
click at [409, 159] on li "Requested" at bounding box center [415, 160] width 61 height 8
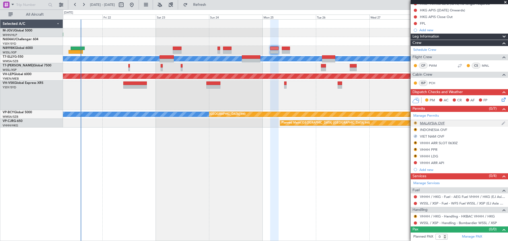
click at [415, 122] on button "R" at bounding box center [415, 122] width 3 height 3
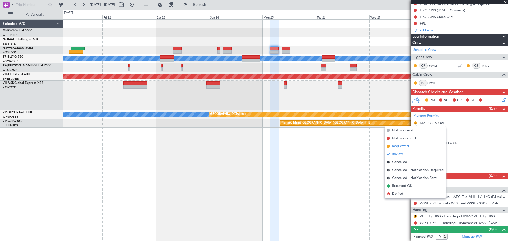
click at [409, 146] on span "Requested" at bounding box center [400, 146] width 17 height 5
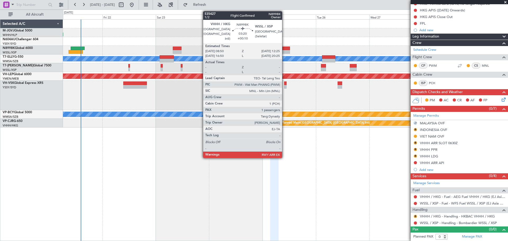
click at [284, 49] on div at bounding box center [286, 49] width 8 height 4
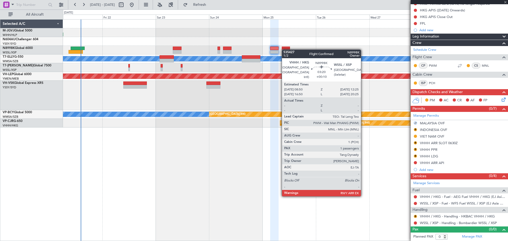
type input "+00:10"
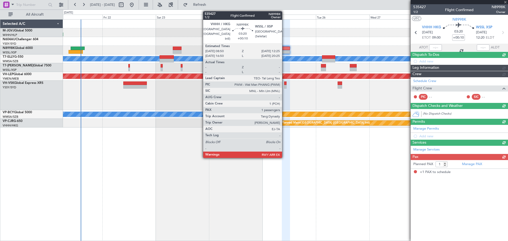
scroll to position [0, 0]
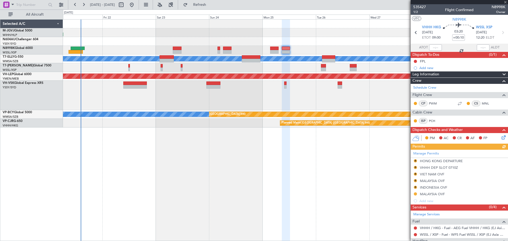
type input "2"
click at [415, 174] on div "Manage Permits R HONG KONG DEPARTURE R VHHH DEP SLOT 0710Z R VIET NAM OVF R MAL…" at bounding box center [459, 177] width 97 height 55
click at [415, 173] on button "R" at bounding box center [415, 174] width 3 height 3
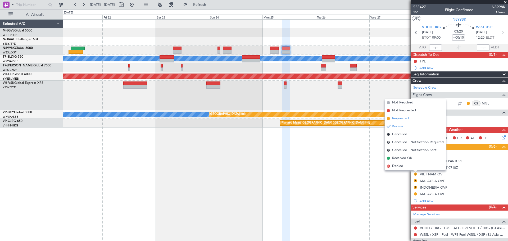
click at [401, 117] on span "Requested" at bounding box center [400, 118] width 17 height 5
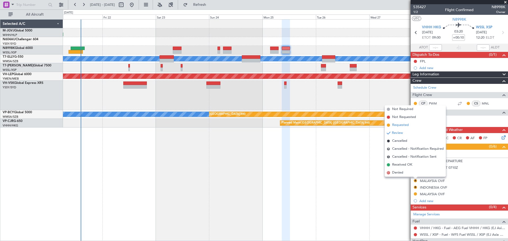
click at [405, 125] on span "Requested" at bounding box center [400, 125] width 17 height 5
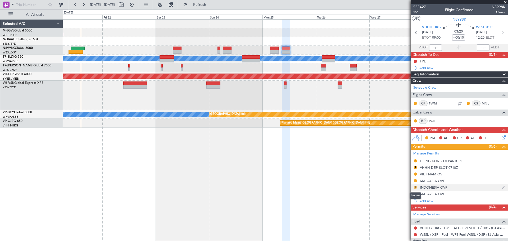
click at [416, 187] on button "R" at bounding box center [415, 187] width 3 height 3
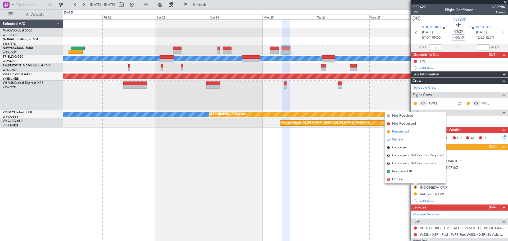
click at [399, 131] on span "Requested" at bounding box center [400, 131] width 17 height 5
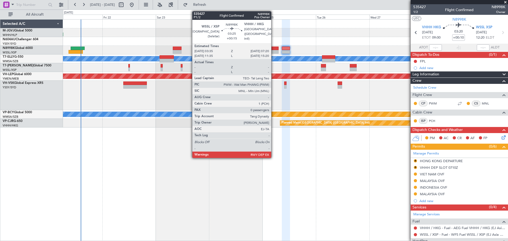
click at [274, 51] on div at bounding box center [274, 52] width 8 height 4
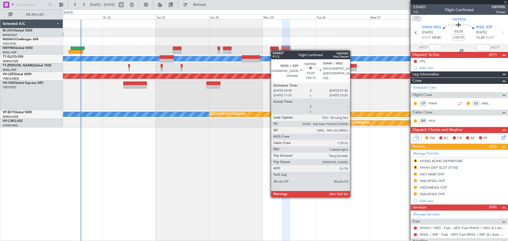
type input "+00:15"
type input "0"
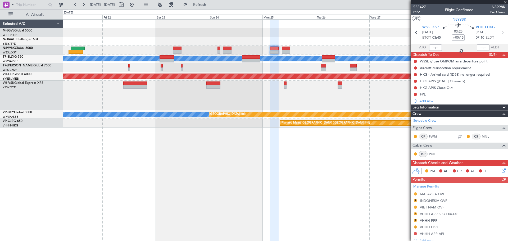
scroll to position [71, 0]
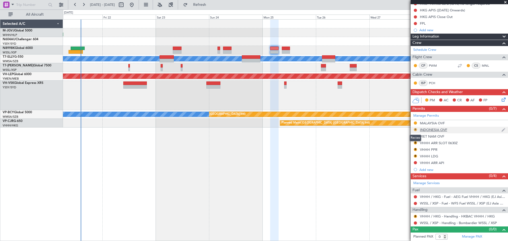
click at [416, 129] on button "R" at bounding box center [415, 129] width 3 height 3
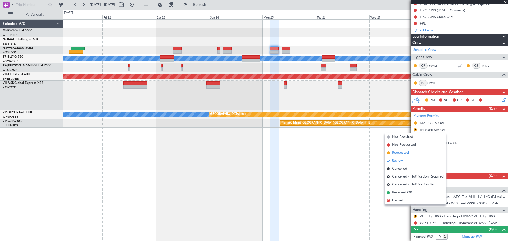
click at [397, 151] on span "Requested" at bounding box center [400, 152] width 17 height 5
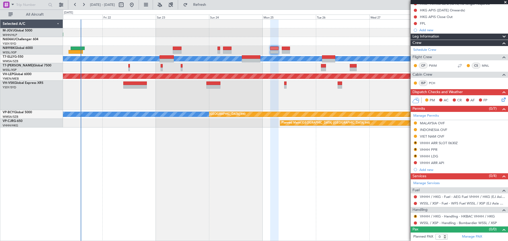
click at [367, 47] on div at bounding box center [285, 50] width 445 height 9
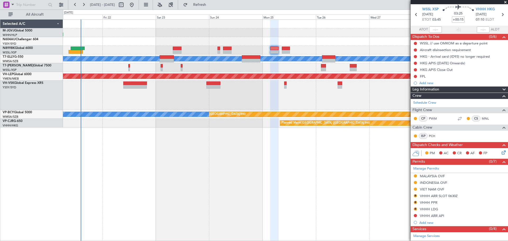
scroll to position [0, 0]
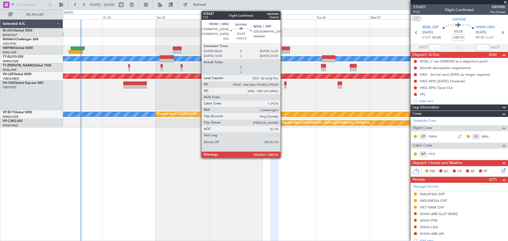
click at [283, 51] on div at bounding box center [286, 52] width 8 height 4
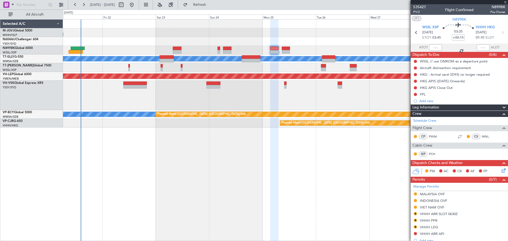
type input "+00:10"
type input "2"
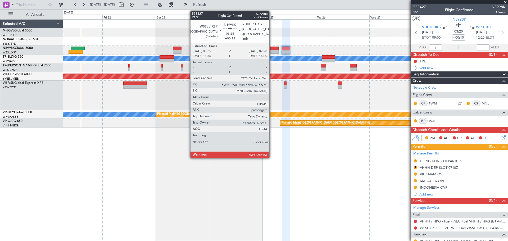
click at [272, 49] on div at bounding box center [274, 49] width 8 height 4
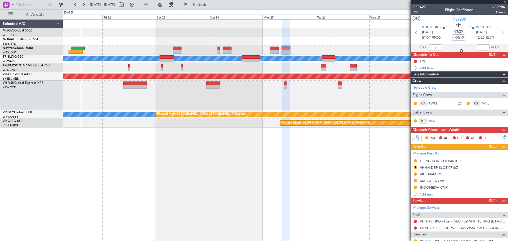
type input "+00:15"
type input "0"
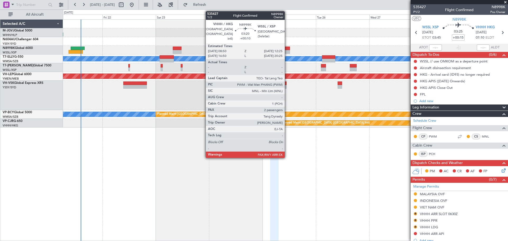
click at [287, 50] on div at bounding box center [286, 52] width 8 height 4
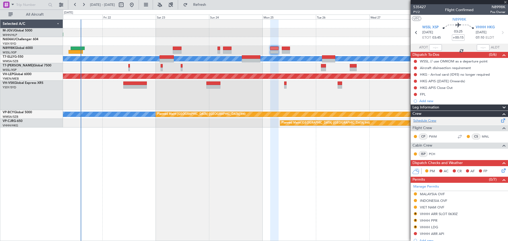
type input "+00:10"
type input "2"
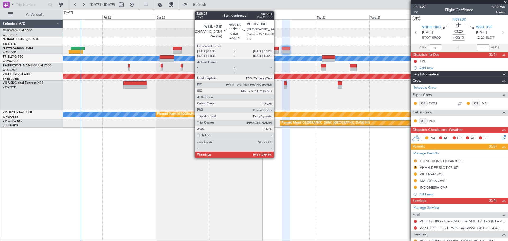
click at [276, 51] on div at bounding box center [274, 52] width 8 height 4
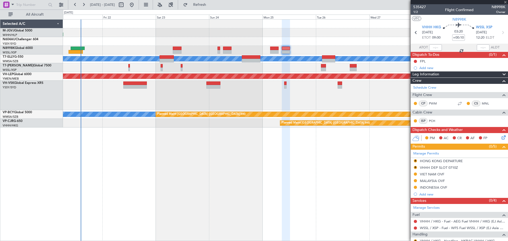
type input "+00:15"
type input "0"
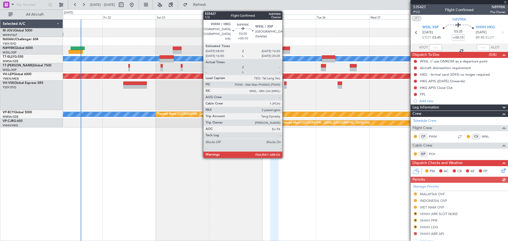
click at [285, 51] on div at bounding box center [286, 52] width 8 height 4
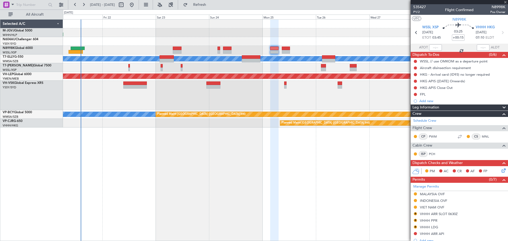
type input "+00:10"
type input "2"
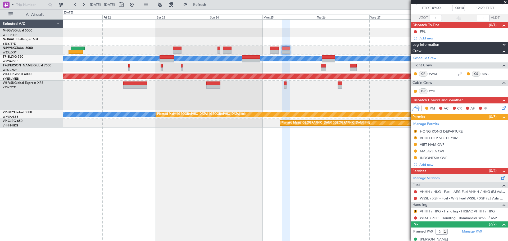
scroll to position [48, 0]
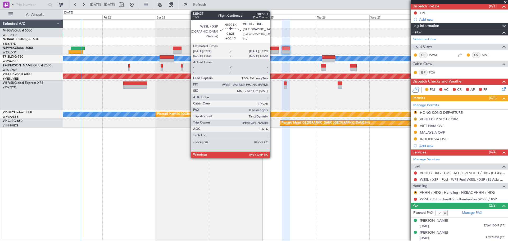
click at [272, 49] on div at bounding box center [274, 49] width 8 height 4
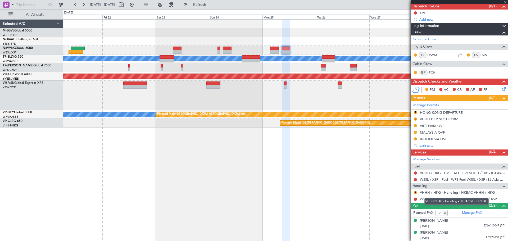
type input "+00:15"
type input "0"
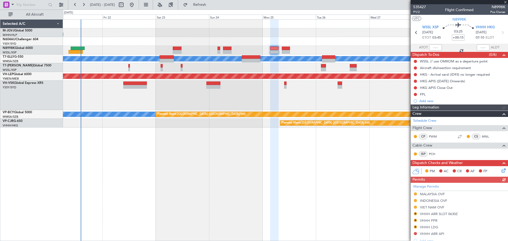
scroll to position [71, 0]
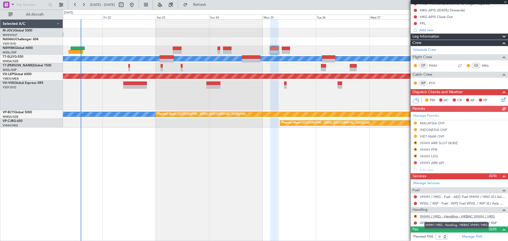
click at [432, 215] on link "VHHH / HKG - Handling - HKBAC VHHH / HKG" at bounding box center [457, 216] width 75 height 4
click at [416, 215] on button "R" at bounding box center [415, 216] width 3 height 3
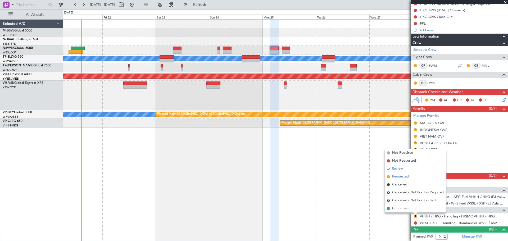
click at [408, 177] on span "Requested" at bounding box center [400, 176] width 17 height 5
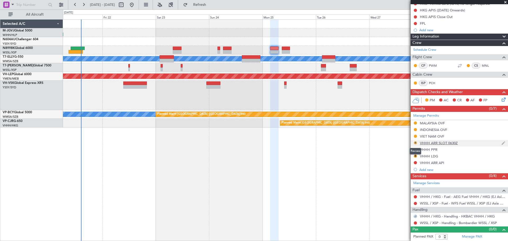
click at [416, 143] on button "R" at bounding box center [415, 142] width 3 height 3
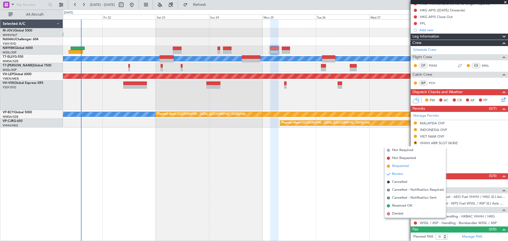
click at [413, 165] on li "Requested" at bounding box center [415, 166] width 61 height 8
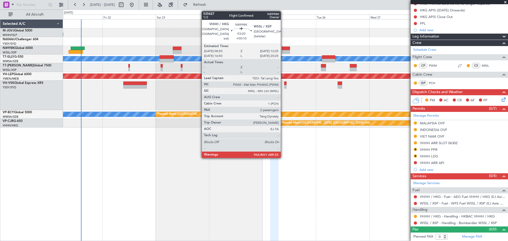
click at [283, 49] on div at bounding box center [286, 49] width 8 height 4
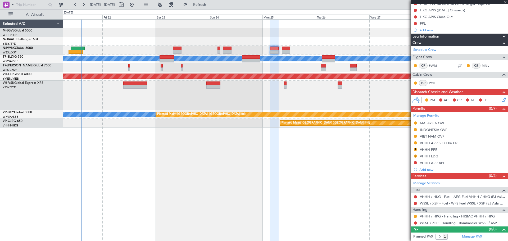
type input "+00:10"
type input "2"
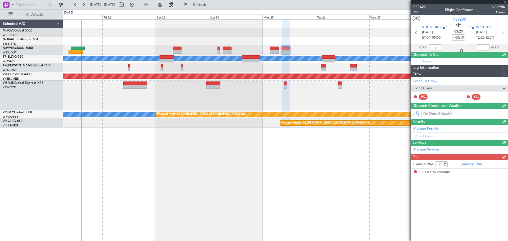
scroll to position [0, 0]
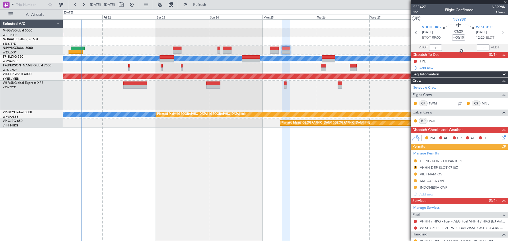
click at [415, 167] on div "Manage Permits R HONG KONG DEPARTURE R VHHH DEP SLOT 0710Z VIET NAM OVF MALAYSI…" at bounding box center [459, 174] width 97 height 48
click at [415, 167] on button "R" at bounding box center [415, 167] width 3 height 3
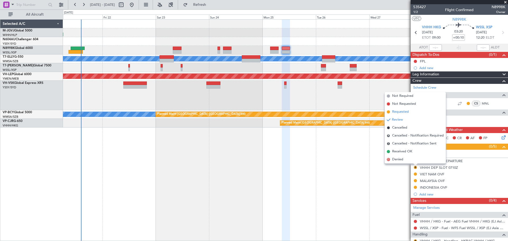
click at [409, 112] on span "Requested" at bounding box center [400, 111] width 17 height 5
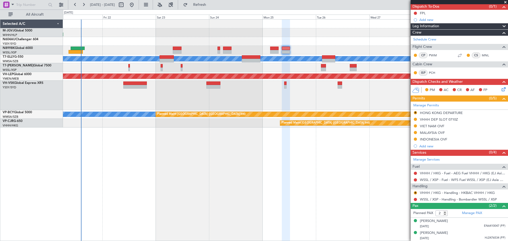
scroll to position [48, 0]
click at [415, 192] on button "R" at bounding box center [415, 192] width 3 height 3
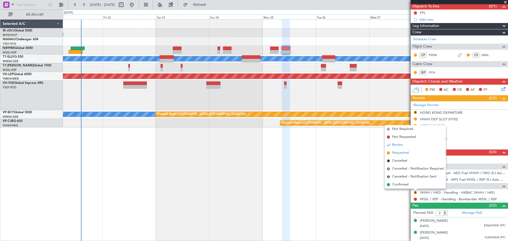
click at [402, 153] on span "Requested" at bounding box center [400, 152] width 17 height 5
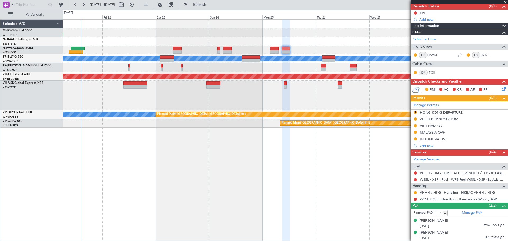
click at [381, 51] on div at bounding box center [285, 50] width 445 height 9
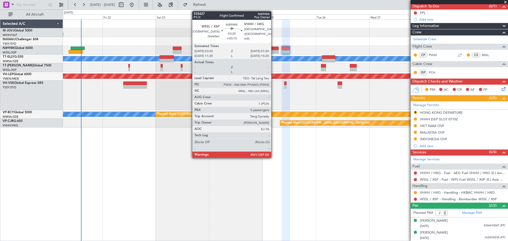
click at [274, 48] on div at bounding box center [274, 49] width 8 height 4
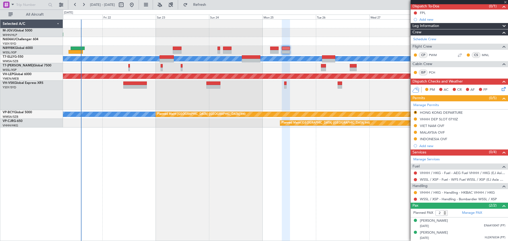
type input "+00:15"
type input "0"
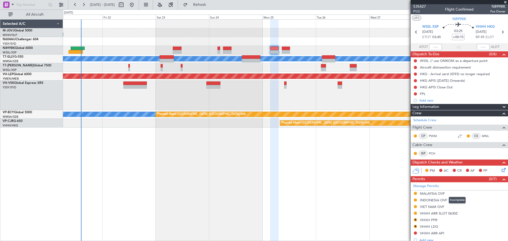
scroll to position [0, 0]
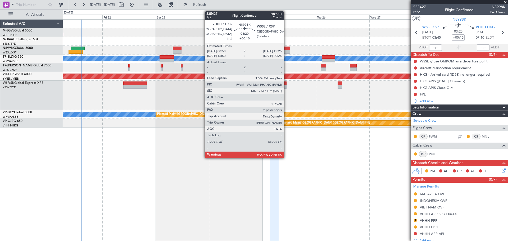
click at [286, 51] on div at bounding box center [286, 52] width 8 height 4
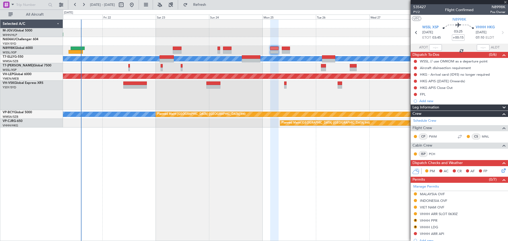
type input "+00:10"
type input "2"
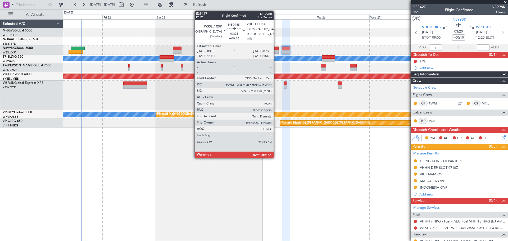
click at [276, 49] on div at bounding box center [274, 49] width 8 height 4
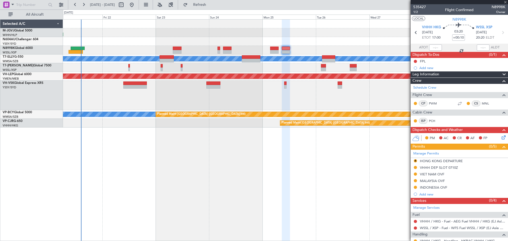
type input "+00:15"
type input "0"
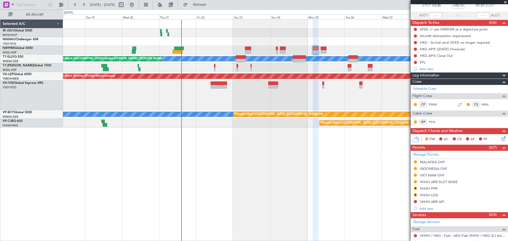
scroll to position [44, 0]
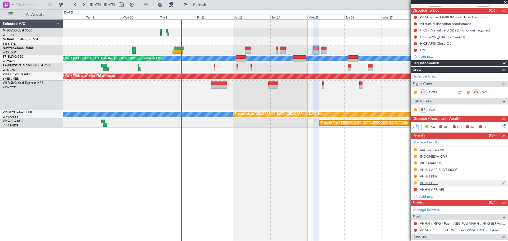
click at [416, 182] on button "R" at bounding box center [415, 182] width 3 height 3
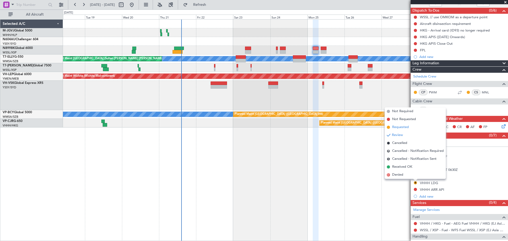
click at [404, 126] on span "Requested" at bounding box center [400, 127] width 17 height 5
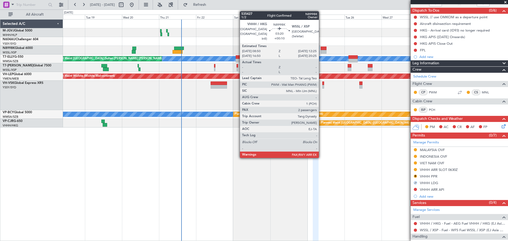
click at [321, 48] on div at bounding box center [324, 49] width 6 height 4
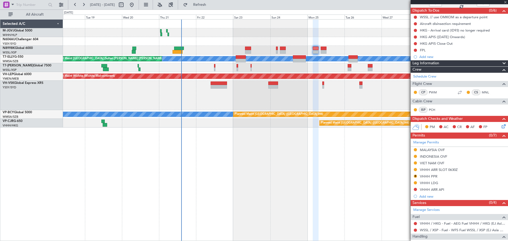
type input "+00:10"
type input "2"
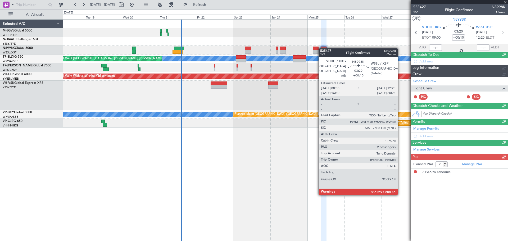
scroll to position [0, 0]
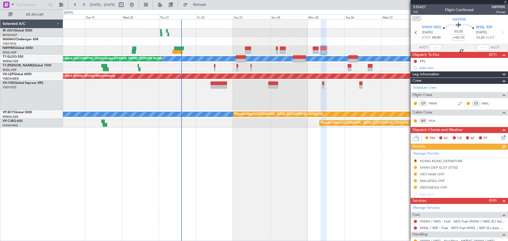
click at [415, 161] on div "Manage Permits R HONG KONG DEPARTURE VHHH DEP SLOT 0710Z VIET NAM OVF MALAYSIA …" at bounding box center [459, 174] width 97 height 48
click at [415, 161] on button "R" at bounding box center [415, 160] width 3 height 3
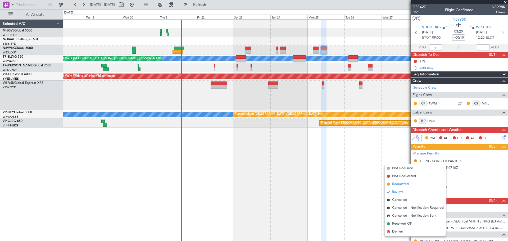
click at [408, 182] on span "Requested" at bounding box center [400, 184] width 17 height 5
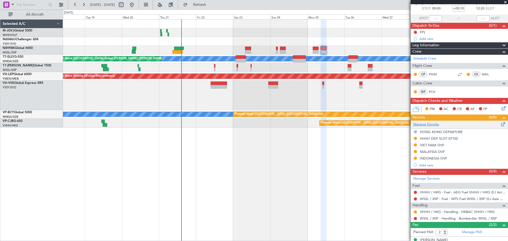
scroll to position [48, 0]
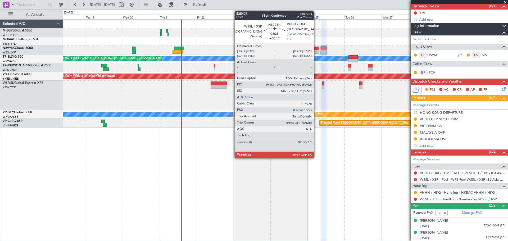
click at [316, 49] on div at bounding box center [316, 49] width 6 height 4
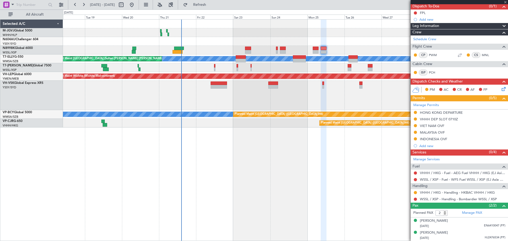
type input "+00:15"
type input "0"
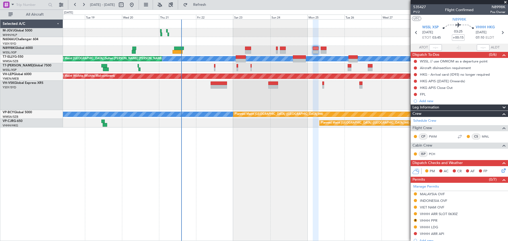
click at [387, 216] on div "Planned Maint [GEOGRAPHIC_DATA] (Seletar) Planned Maint [GEOGRAPHIC_DATA] (Sele…" at bounding box center [285, 130] width 445 height 222
click at [427, 220] on div "VHHH PPR" at bounding box center [428, 220] width 17 height 4
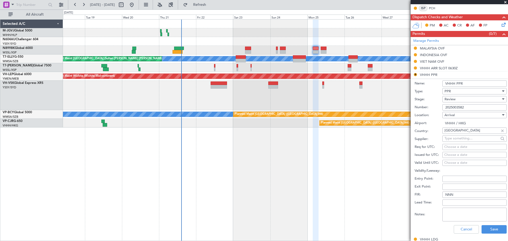
scroll to position [177, 0]
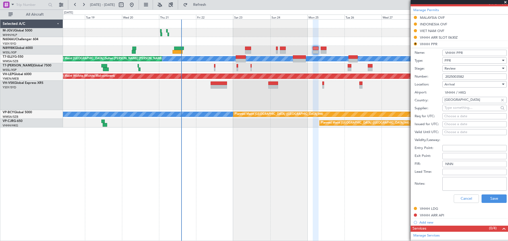
drag, startPoint x: 469, startPoint y: 78, endPoint x: 423, endPoint y: 75, distance: 46.6
click at [423, 75] on div "Number: 2025003582" at bounding box center [461, 77] width 92 height 8
paste input "60"
type input "2025003602"
click at [449, 70] on span "Review" at bounding box center [450, 68] width 11 height 5
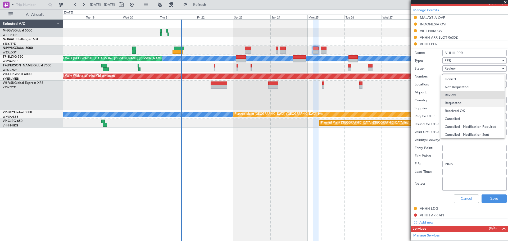
click at [453, 105] on span "Requested" at bounding box center [473, 103] width 56 height 8
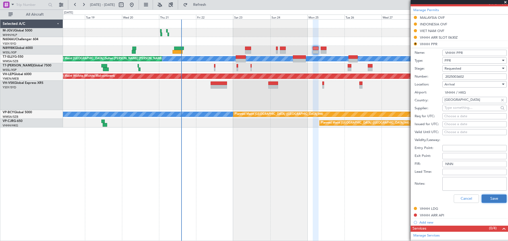
click at [486, 197] on button "Save" at bounding box center [494, 199] width 25 height 8
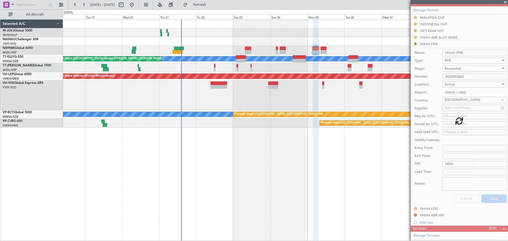
scroll to position [71, 0]
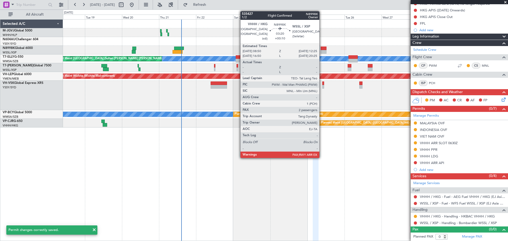
click at [322, 48] on div at bounding box center [324, 49] width 6 height 4
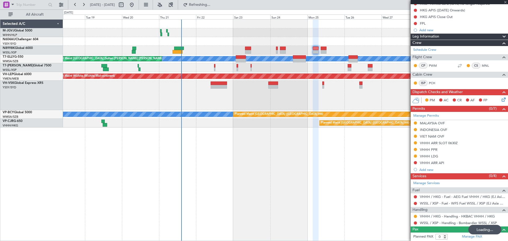
type input "+00:10"
type input "2"
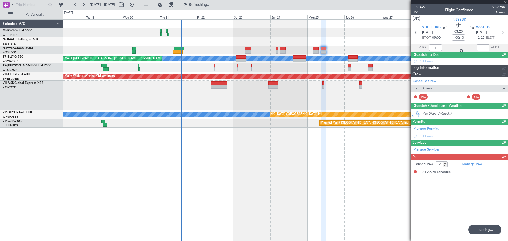
type input "+00:15"
type input "0"
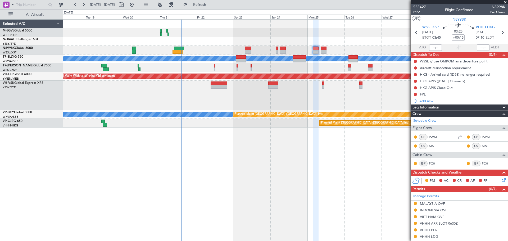
click at [308, 101] on div at bounding box center [285, 95] width 445 height 29
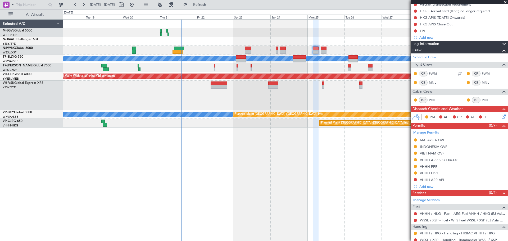
scroll to position [80, 0]
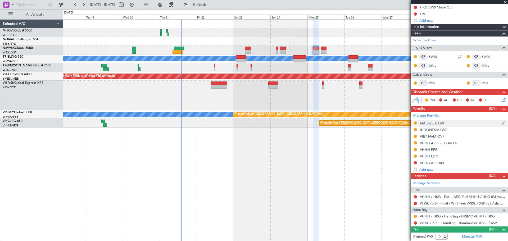
click at [433, 124] on div "MALAYSIA OVF" at bounding box center [432, 123] width 25 height 4
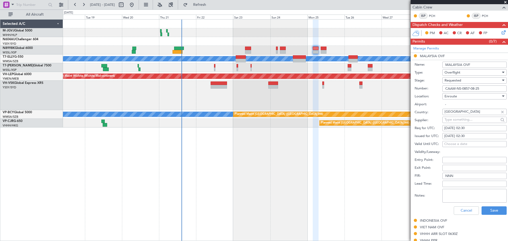
scroll to position [169, 0]
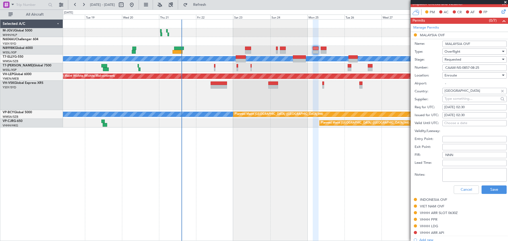
click at [453, 115] on div "[DATE] 02:30" at bounding box center [474, 115] width 61 height 5
select select "8"
select select "2025"
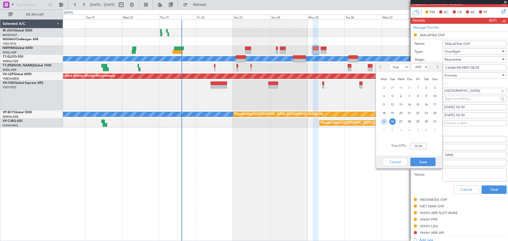
click at [384, 120] on span "25" at bounding box center [384, 121] width 7 height 7
type input "03:45"
click at [422, 163] on button "Save" at bounding box center [422, 162] width 25 height 8
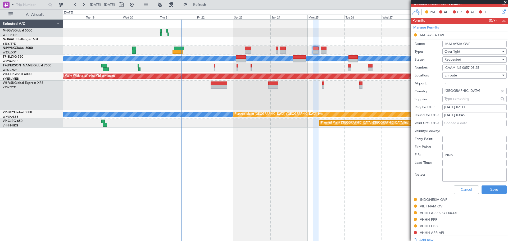
click at [459, 107] on div "[DATE] 02:30" at bounding box center [474, 107] width 61 height 5
select select "8"
select select "2025"
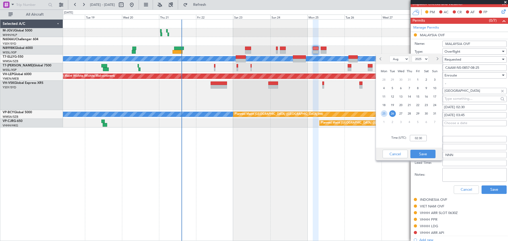
click at [386, 113] on span "25" at bounding box center [384, 113] width 7 height 7
click at [416, 137] on input "00:00" at bounding box center [418, 138] width 17 height 6
type input "03:45"
click at [419, 154] on button "Save" at bounding box center [422, 154] width 25 height 8
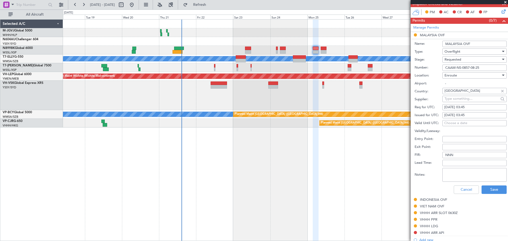
click at [452, 59] on span "Requested" at bounding box center [453, 59] width 17 height 5
click at [457, 99] on span "Received OK" at bounding box center [473, 100] width 56 height 8
click at [488, 188] on button "Save" at bounding box center [494, 190] width 25 height 8
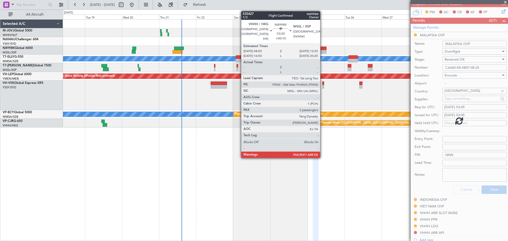
scroll to position [80, 0]
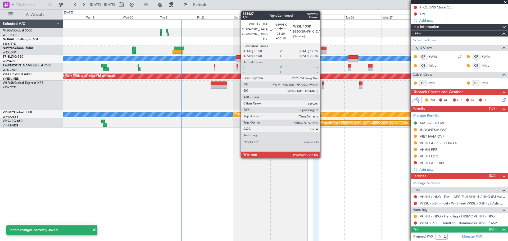
click at [323, 49] on div at bounding box center [324, 49] width 6 height 4
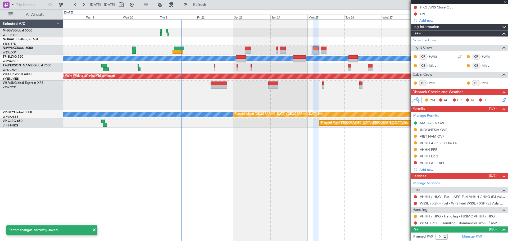
type input "+00:10"
type input "2"
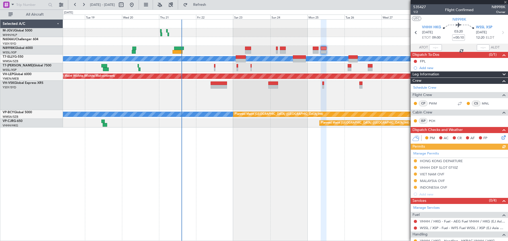
scroll to position [44, 0]
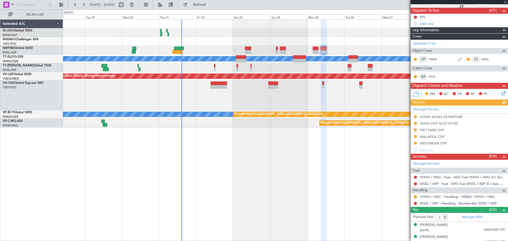
click at [429, 138] on div "Manage Permits HONG KONG DEPARTURE VHHH DEP SLOT 0710Z VIET NAM OVF MALAYSIA OV…" at bounding box center [459, 130] width 97 height 48
click at [425, 136] on div "MALAYSIA OVF" at bounding box center [432, 136] width 25 height 4
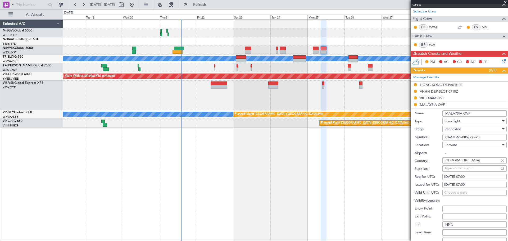
scroll to position [88, 0]
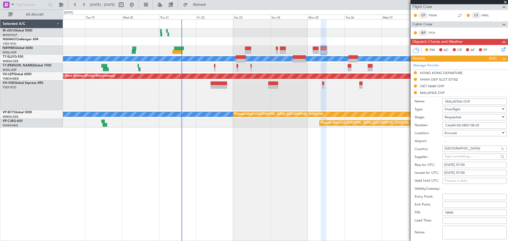
click at [454, 172] on div "[DATE] 07:00" at bounding box center [474, 172] width 61 height 5
select select "8"
select select "2025"
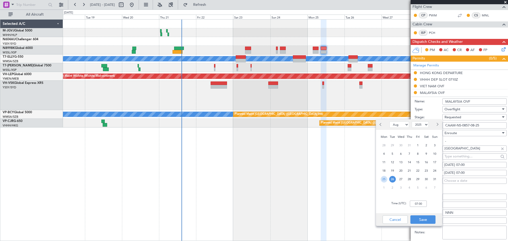
click at [386, 179] on span "25" at bounding box center [384, 179] width 7 height 7
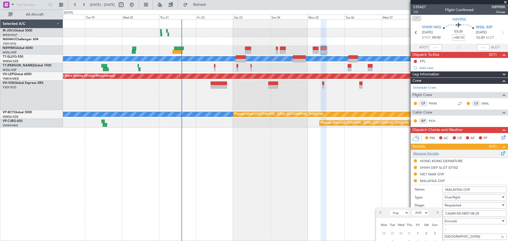
scroll to position [132, 0]
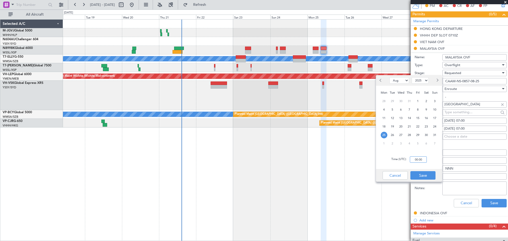
click at [421, 159] on input "00:00" at bounding box center [418, 159] width 17 height 6
type input "09:00"
click at [424, 175] on button "Save" at bounding box center [422, 175] width 25 height 8
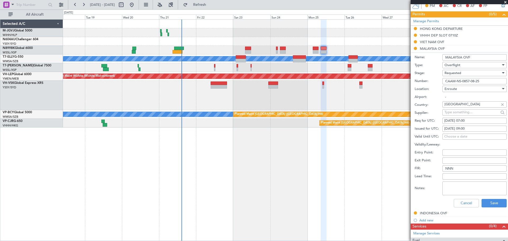
click at [450, 120] on div "[DATE] 07:00" at bounding box center [474, 120] width 61 height 5
select select "8"
select select "2025"
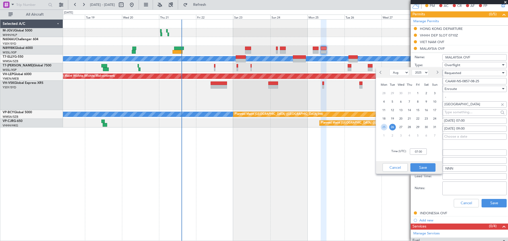
click at [383, 125] on span "25" at bounding box center [384, 127] width 7 height 7
type input "00:00"
click at [418, 150] on input "00:00" at bounding box center [418, 151] width 17 height 6
type input "09:00"
click at [423, 167] on button "Save" at bounding box center [422, 167] width 25 height 8
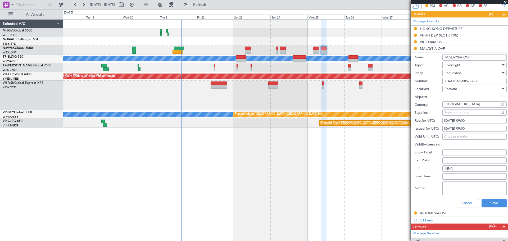
click at [451, 73] on span "Requested" at bounding box center [453, 73] width 17 height 5
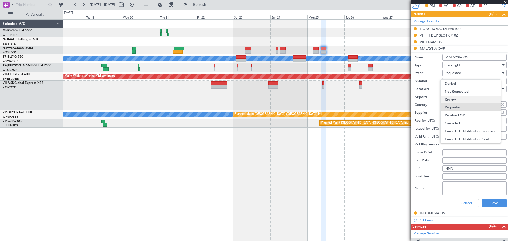
scroll to position [2, 0]
click at [454, 111] on span "Received OK" at bounding box center [473, 113] width 56 height 8
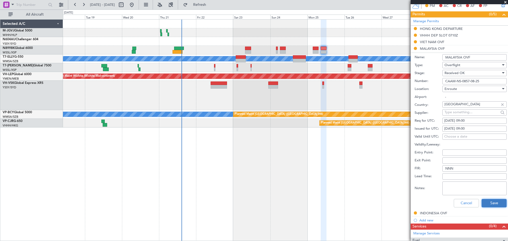
click at [487, 203] on button "Save" at bounding box center [494, 203] width 25 height 8
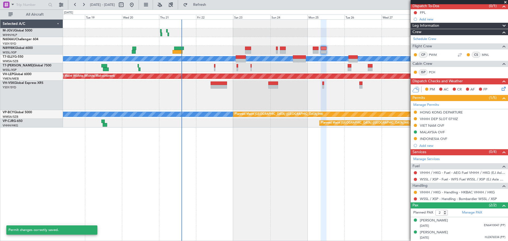
scroll to position [48, 0]
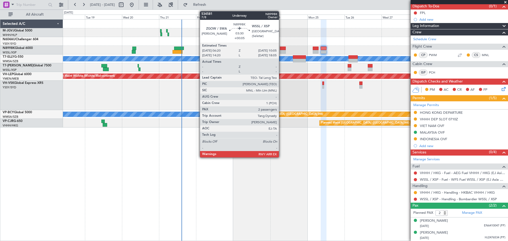
click at [281, 48] on div at bounding box center [283, 49] width 6 height 4
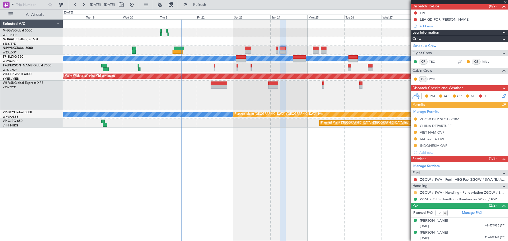
click at [415, 192] on button at bounding box center [415, 192] width 3 height 3
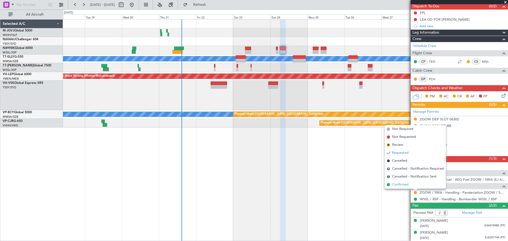
click at [408, 186] on span "Confirmed" at bounding box center [400, 184] width 16 height 5
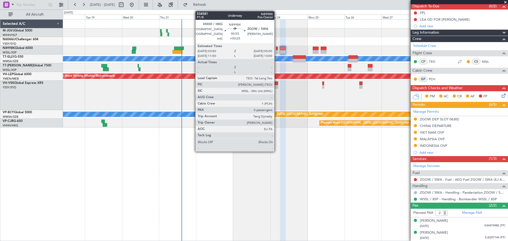
click at [277, 49] on div at bounding box center [277, 49] width 2 height 4
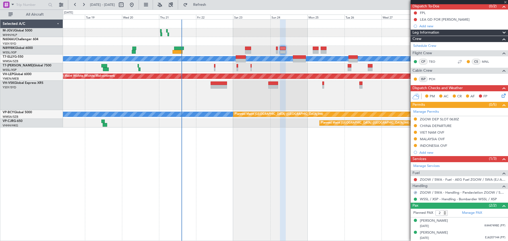
type input "+00:25"
type input "0"
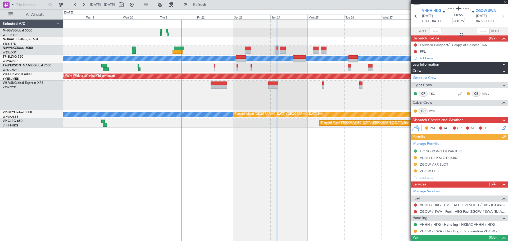
scroll to position [25, 0]
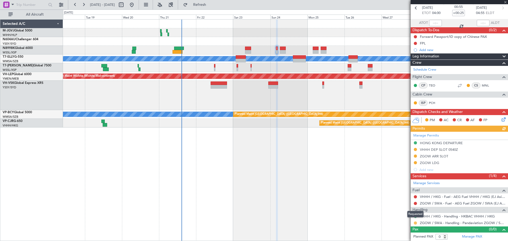
click at [415, 224] on button at bounding box center [415, 222] width 3 height 3
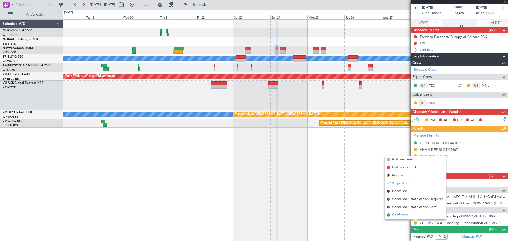
click at [408, 216] on span "Confirmed" at bounding box center [400, 214] width 16 height 5
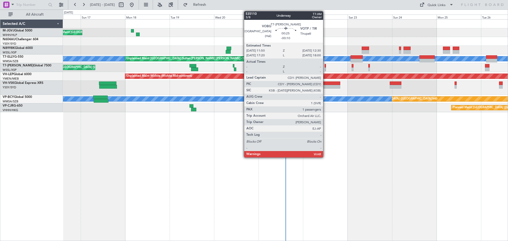
click at [325, 67] on div at bounding box center [325, 66] width 1 height 4
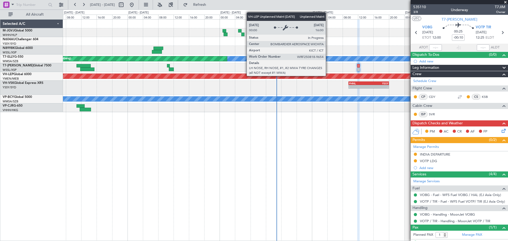
click at [273, 78] on div "Unplanned Maint Wichita (Wichita Mid-continent)" at bounding box center [448, 76] width 1010 height 5
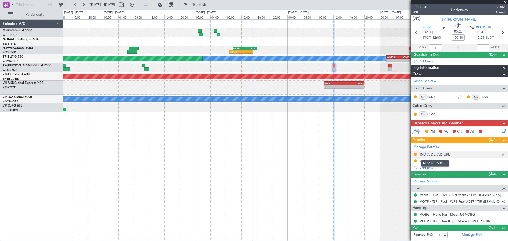
click at [445, 155] on div "INDIA DEPARTURE" at bounding box center [435, 154] width 30 height 4
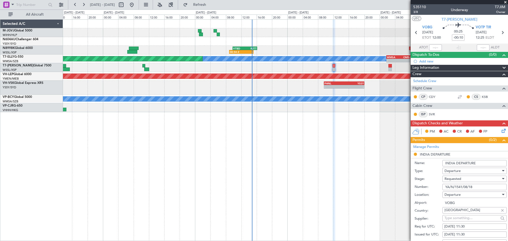
click at [456, 189] on input "YA/N/1541/08/18" at bounding box center [474, 187] width 64 height 6
paste input "884/08/21"
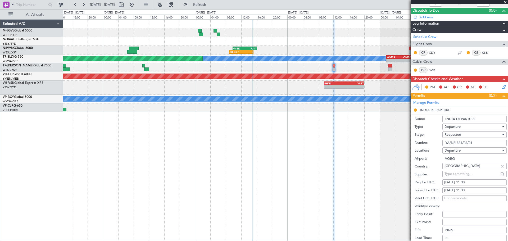
type input "YA/N/1884/08/21"
click at [452, 191] on div "22/08/2025 11:30" at bounding box center [474, 190] width 61 height 5
select select "8"
select select "2025"
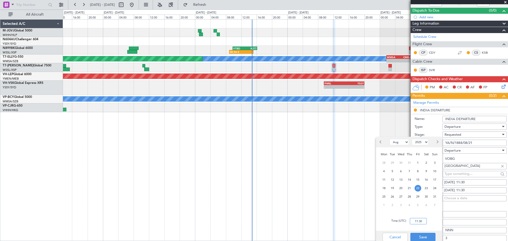
click at [418, 220] on input "11:30" at bounding box center [418, 221] width 17 height 6
type input "12:00"
click at [423, 237] on button "Save" at bounding box center [422, 237] width 25 height 8
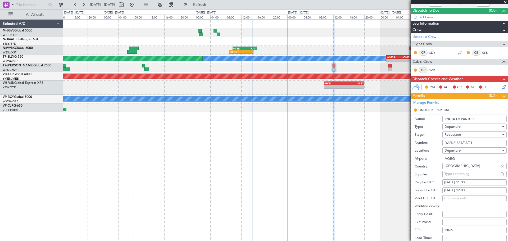
click at [445, 184] on div "22/08/2025 11:30" at bounding box center [474, 182] width 61 height 5
select select "8"
select select "2025"
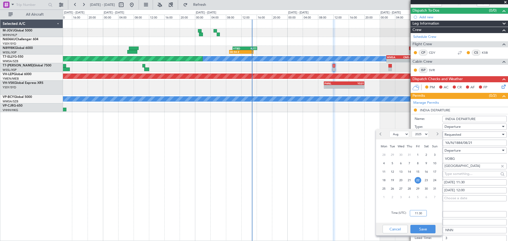
click at [420, 214] on input "11:30" at bounding box center [418, 213] width 17 height 6
type input "12:00"
click at [420, 228] on button "Save" at bounding box center [422, 229] width 25 height 8
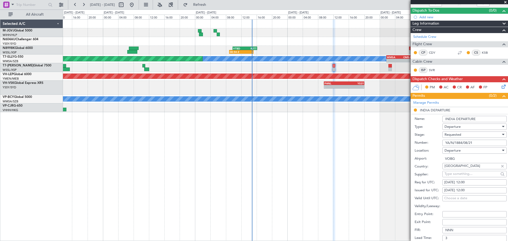
click at [449, 136] on span "Requested" at bounding box center [453, 134] width 17 height 5
click at [447, 175] on span "Received OK" at bounding box center [473, 175] width 56 height 8
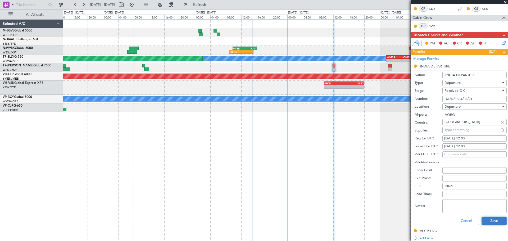
click at [486, 219] on button "Save" at bounding box center [494, 221] width 25 height 8
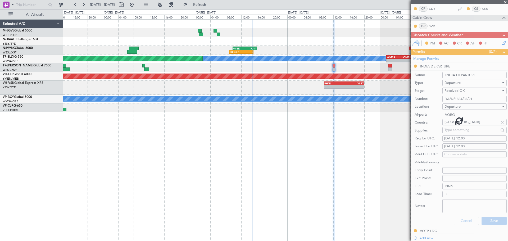
scroll to position [10, 0]
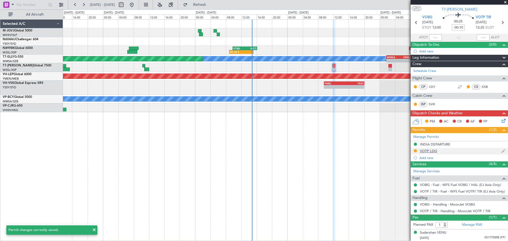
click at [430, 152] on div "VOTP LDG" at bounding box center [428, 151] width 17 height 4
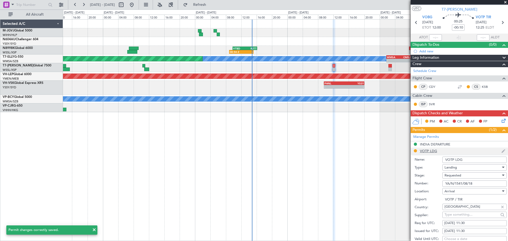
scroll to position [88, 0]
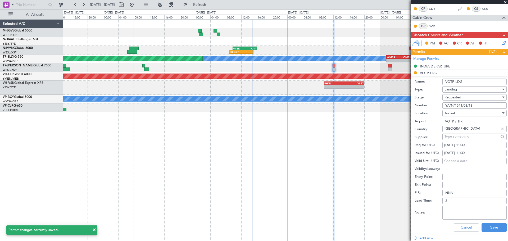
click at [449, 105] on input "YA/N/1541/08/18" at bounding box center [474, 105] width 64 height 6
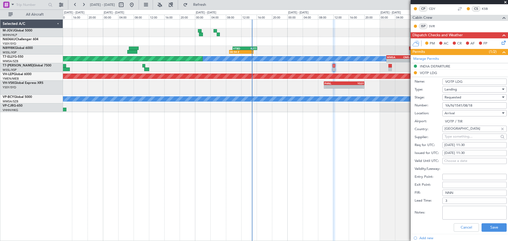
click at [449, 105] on input "YA/N/1541/08/18" at bounding box center [474, 105] width 64 height 6
paste input "884/08/21"
type input "YA/N/1884/08/21"
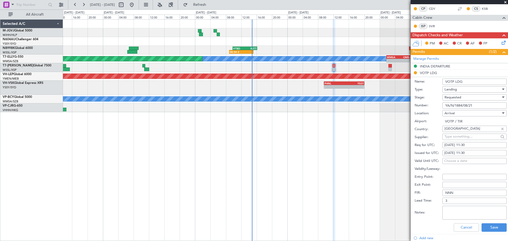
click at [454, 152] on div "22/08/2025 11:30" at bounding box center [474, 153] width 61 height 5
select select "8"
select select "2025"
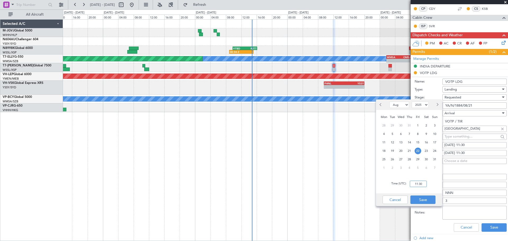
click at [415, 183] on input "11:30" at bounding box center [418, 184] width 17 height 6
type input "12:00"
click at [423, 198] on button "Save" at bounding box center [422, 200] width 25 height 8
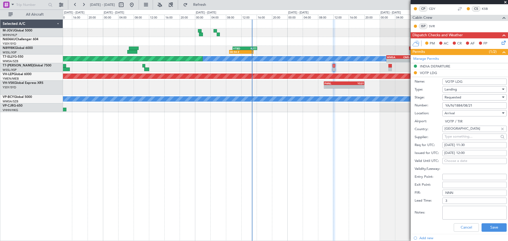
click at [446, 146] on div "22/08/2025 11:30" at bounding box center [474, 145] width 61 height 5
select select "8"
select select "2025"
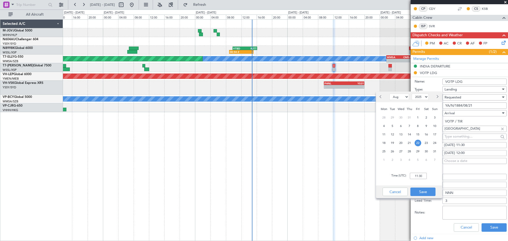
drag, startPoint x: 418, startPoint y: 180, endPoint x: 420, endPoint y: 176, distance: 4.0
click at [419, 179] on div "Time (UTC): 11:30" at bounding box center [409, 175] width 66 height 19
click at [420, 176] on input "11:30" at bounding box center [418, 176] width 17 height 6
type input "12:00"
click at [423, 190] on button "Save" at bounding box center [422, 192] width 25 height 8
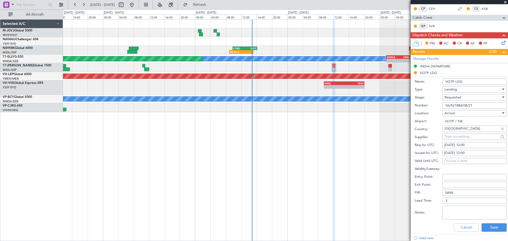
click at [451, 97] on span "Requested" at bounding box center [453, 97] width 17 height 5
click at [451, 137] on span "Received OK" at bounding box center [473, 137] width 56 height 8
click at [486, 225] on button "Save" at bounding box center [494, 227] width 25 height 8
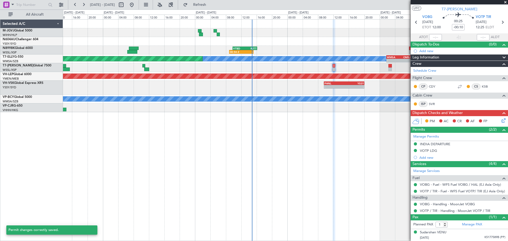
scroll to position [10, 0]
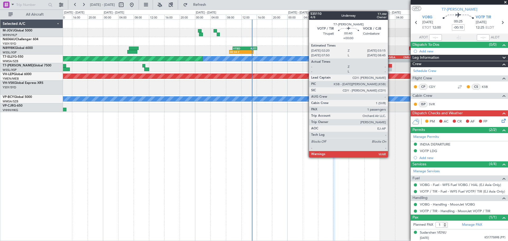
click at [390, 70] on div at bounding box center [390, 69] width 4 height 4
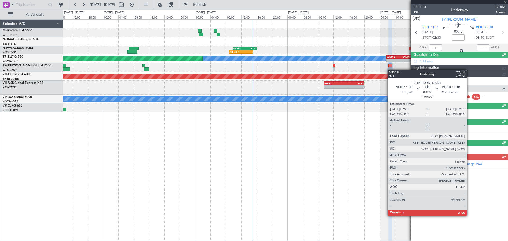
scroll to position [0, 0]
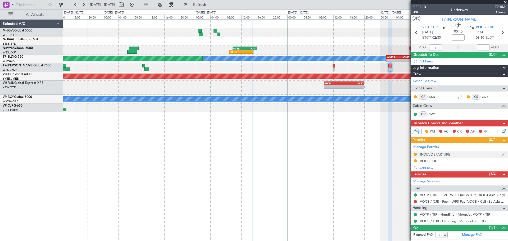
click at [438, 156] on div "INDIA DEPARTURE" at bounding box center [435, 154] width 30 height 4
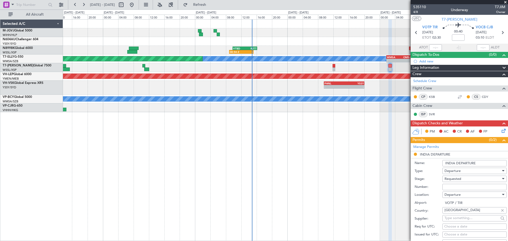
click at [455, 189] on input "Number:" at bounding box center [474, 187] width 64 height 6
paste input "YA/N/1884/08/21"
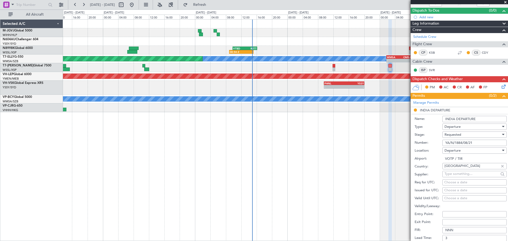
type input "YA/N/1884/08/21"
click at [444, 190] on fb-calendar-cell "Choose a date" at bounding box center [474, 190] width 64 height 6
click at [449, 191] on div "Choose a date" at bounding box center [474, 190] width 61 height 5
select select "8"
select select "2025"
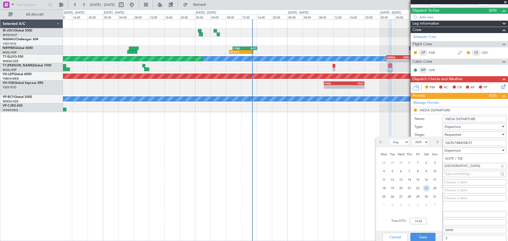
click at [426, 187] on span "23" at bounding box center [426, 188] width 7 height 7
click at [418, 221] on input "00:00" at bounding box center [418, 221] width 17 height 6
type input "02:30"
click at [426, 235] on button "Save" at bounding box center [422, 237] width 25 height 8
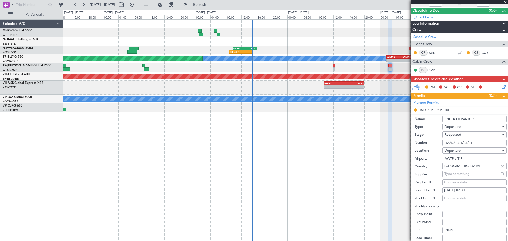
scroll to position [88, 0]
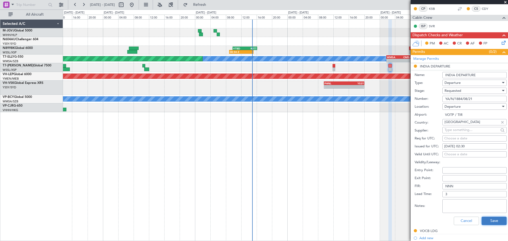
click at [484, 220] on button "Save" at bounding box center [494, 221] width 25 height 8
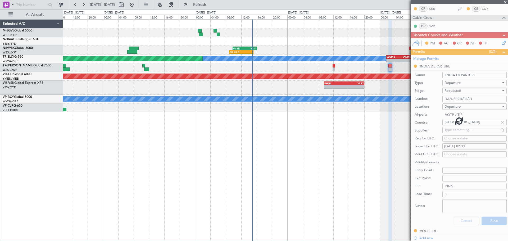
scroll to position [10, 0]
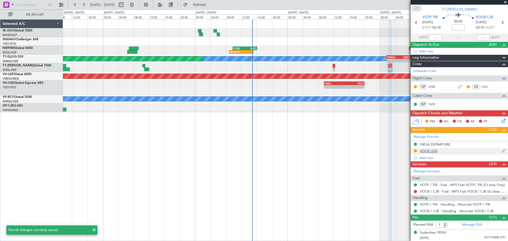
click at [434, 149] on div "VOCB LDG" at bounding box center [429, 151] width 18 height 4
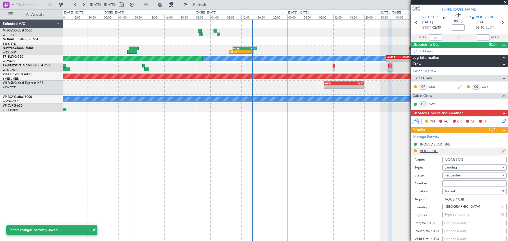
scroll to position [88, 0]
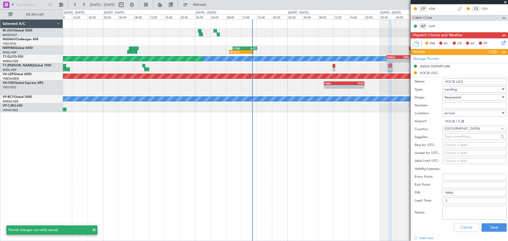
click at [455, 105] on input "Number:" at bounding box center [474, 105] width 64 height 6
paste input "YA/N/1884/08/21"
type input "YA/N/1884/08/21"
click at [453, 151] on div "Choose a date" at bounding box center [474, 153] width 61 height 5
select select "8"
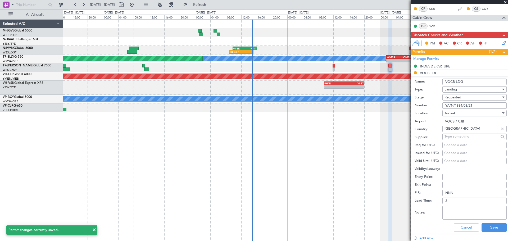
select select "2025"
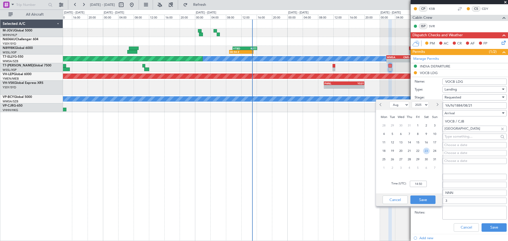
click at [427, 150] on span "23" at bounding box center [426, 151] width 7 height 7
click at [419, 184] on input "00:00" at bounding box center [418, 184] width 17 height 6
type input "02:30"
click at [425, 200] on button "Save" at bounding box center [422, 200] width 25 height 8
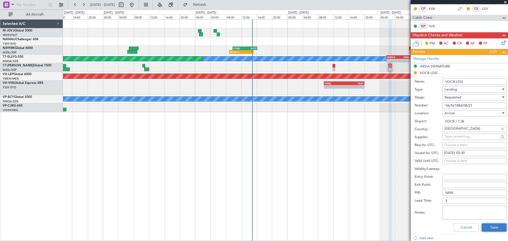
click at [494, 225] on button "Save" at bounding box center [494, 227] width 25 height 8
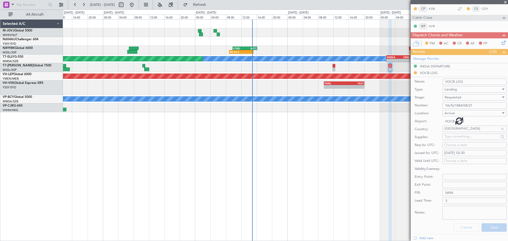
scroll to position [10, 0]
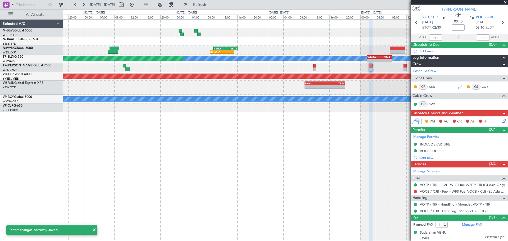
click at [314, 97] on div "Planned Maint Vancouver (Vancouver Intl) MEL Kuala Lumpur (Sultan Abdul Aziz Sh…" at bounding box center [285, 99] width 445 height 9
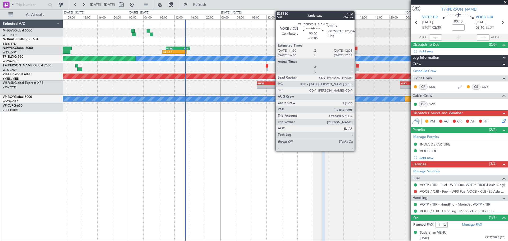
click at [357, 68] on div at bounding box center [357, 69] width 3 height 4
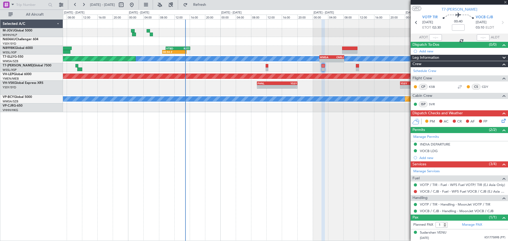
type input "-00:05"
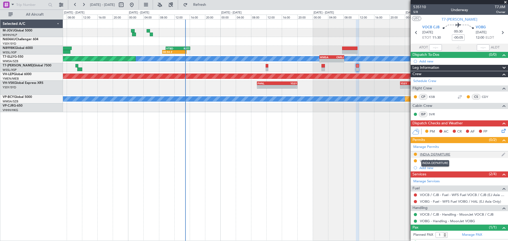
click at [443, 155] on div "INDIA DEPARTURE" at bounding box center [435, 154] width 30 height 4
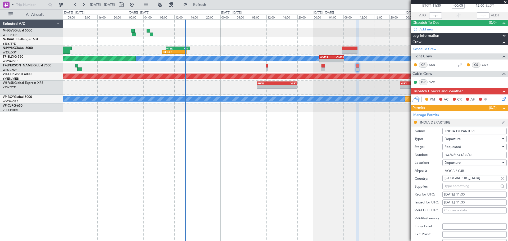
scroll to position [44, 0]
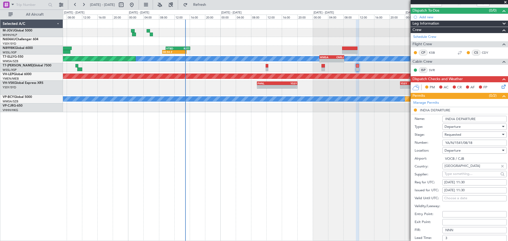
click at [455, 144] on input "YA/N/1541/08/18" at bounding box center [474, 143] width 64 height 6
paste input "884/08/21"
type input "YA/N/1884/08/21"
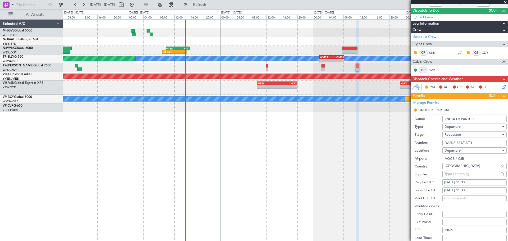
click at [455, 189] on div "24/08/2025 11:30" at bounding box center [474, 190] width 61 height 5
select select "8"
select select "2025"
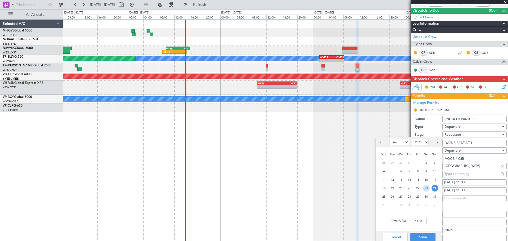
click at [425, 189] on span "23" at bounding box center [426, 188] width 7 height 7
click at [420, 220] on input "00:00" at bounding box center [418, 221] width 17 height 6
type input "11:30"
click at [426, 236] on button "Save" at bounding box center [422, 237] width 25 height 8
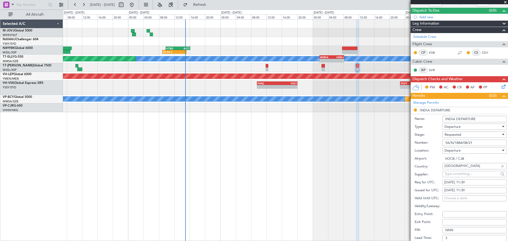
click at [454, 181] on div "24/08/2025 11:30" at bounding box center [474, 182] width 61 height 5
select select "8"
select select "2025"
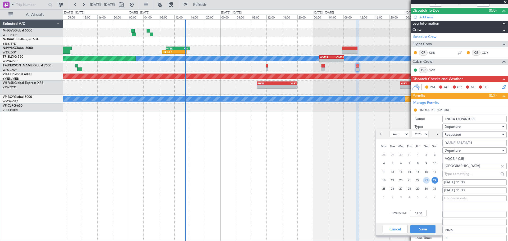
click at [427, 181] on span "23" at bounding box center [426, 180] width 7 height 7
click at [422, 214] on input "00:00" at bounding box center [418, 213] width 17 height 6
type input "11:30"
click at [425, 228] on button "Save" at bounding box center [422, 229] width 25 height 8
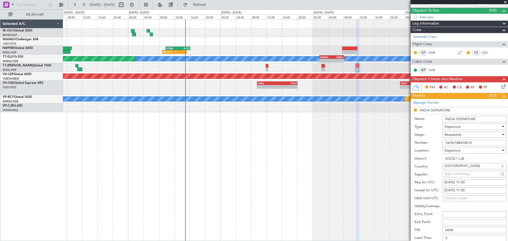
click at [459, 133] on span "Requested" at bounding box center [453, 134] width 17 height 5
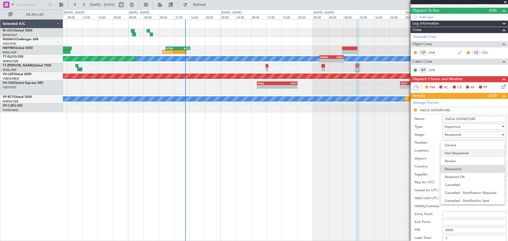
scroll to position [2, 0]
click at [457, 174] on span "Received OK" at bounding box center [473, 175] width 56 height 8
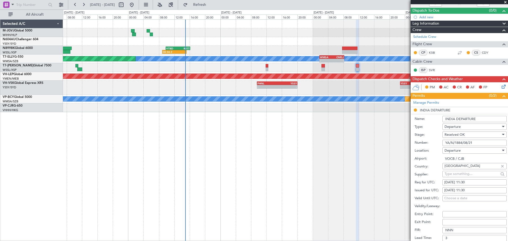
scroll to position [88, 0]
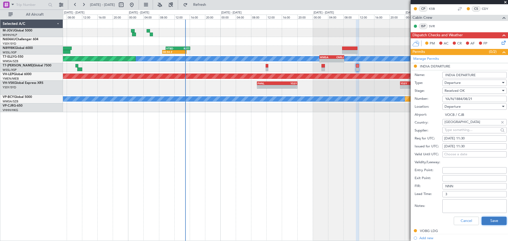
click at [488, 221] on button "Save" at bounding box center [494, 221] width 25 height 8
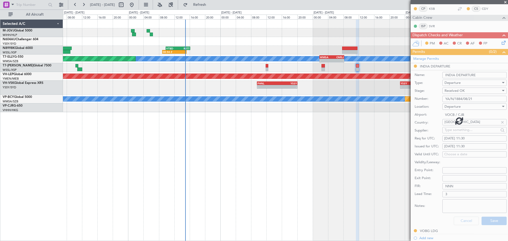
scroll to position [10, 0]
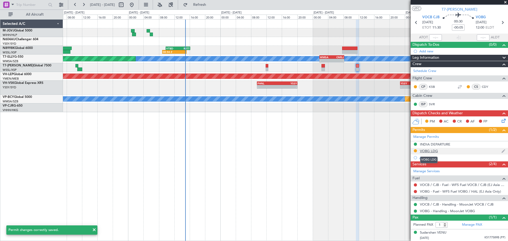
click at [437, 150] on div "VOBG LDG" at bounding box center [429, 151] width 18 height 4
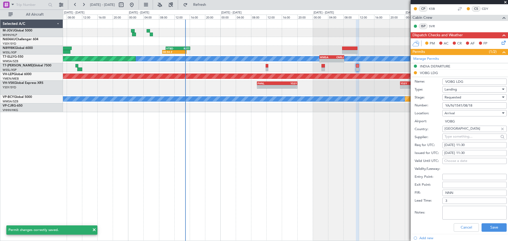
click at [455, 105] on input "YA/N/1541/08/18" at bounding box center [474, 105] width 64 height 6
paste input "884/08/21"
type input "YA/N/1884/08/21"
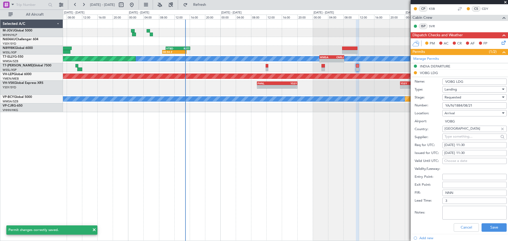
click at [453, 146] on div "24/08/2025 11:30" at bounding box center [474, 145] width 61 height 5
select select "8"
select select "2025"
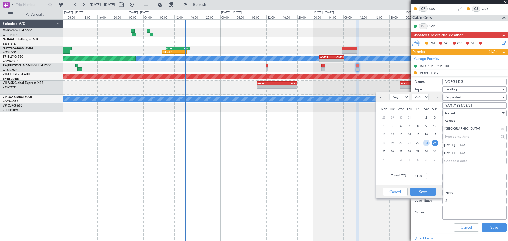
click at [427, 142] on span "23" at bounding box center [426, 143] width 7 height 7
click at [423, 174] on input "00:00" at bounding box center [418, 176] width 17 height 6
type input "11:30"
click at [425, 191] on button "Save" at bounding box center [422, 192] width 25 height 8
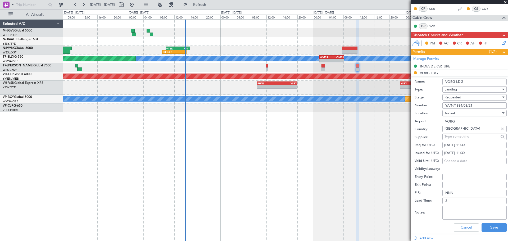
click at [447, 153] on div "24/08/2025 11:30" at bounding box center [474, 153] width 61 height 5
select select "8"
select select "2025"
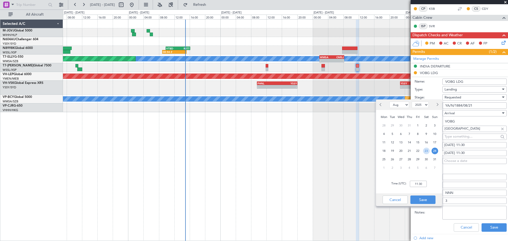
click at [426, 152] on span "23" at bounding box center [426, 151] width 7 height 7
click at [418, 184] on input "00:00" at bounding box center [418, 184] width 17 height 6
type input "11:30"
click at [424, 200] on button "Save" at bounding box center [422, 200] width 25 height 8
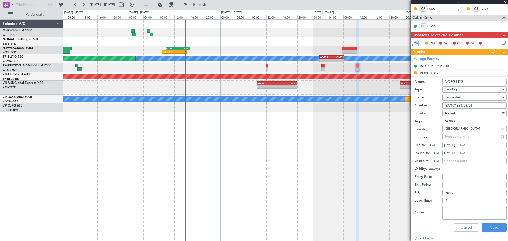
click at [467, 99] on div "Requested" at bounding box center [473, 97] width 56 height 8
click at [460, 139] on span "Received OK" at bounding box center [473, 137] width 56 height 8
click at [486, 225] on button "Save" at bounding box center [494, 227] width 25 height 8
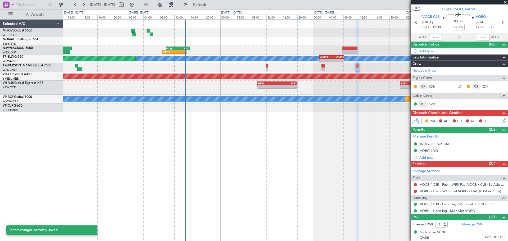
scroll to position [10, 0]
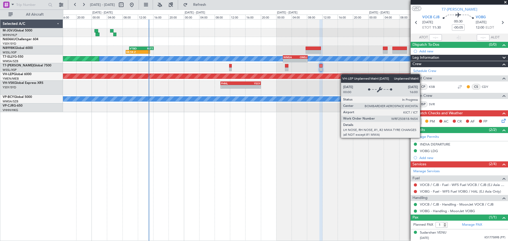
click at [317, 80] on div "08:54 Z - VTBD 09:50 Z RJTT 16:10 Z MEL Unplanned Maint Kuala Lumpur (Sultan Ab…" at bounding box center [285, 66] width 445 height 93
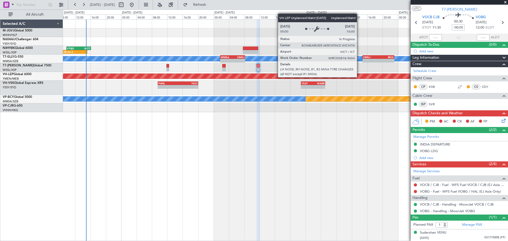
click at [321, 76] on div "Unplanned Maint Wichita (Wichita Mid-continent)" at bounding box center [290, 76] width 1076 height 5
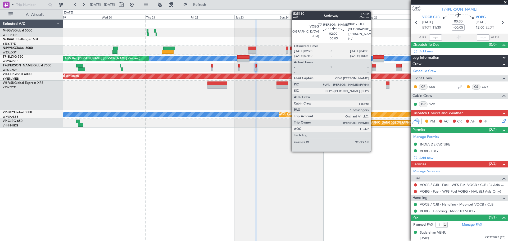
click at [373, 68] on div at bounding box center [374, 69] width 4 height 4
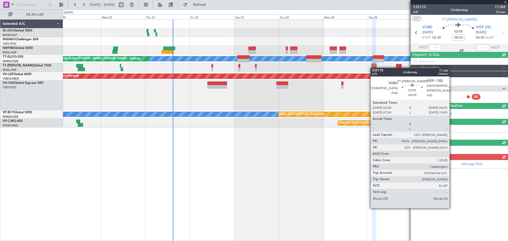
scroll to position [0, 0]
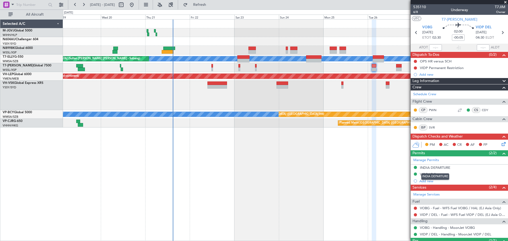
click at [440, 168] on div "INDIA DEPARTURE" at bounding box center [435, 167] width 30 height 4
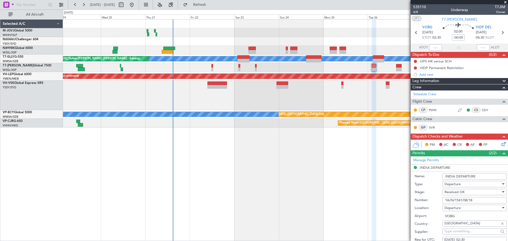
click at [465, 202] on input "YA/N/1541/08/18" at bounding box center [474, 200] width 64 height 6
paste input "884/08/21"
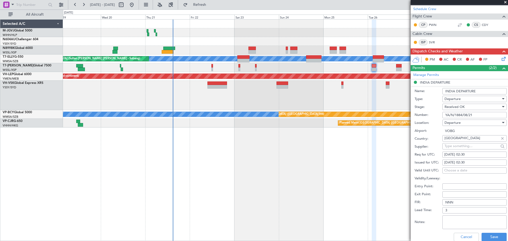
scroll to position [88, 0]
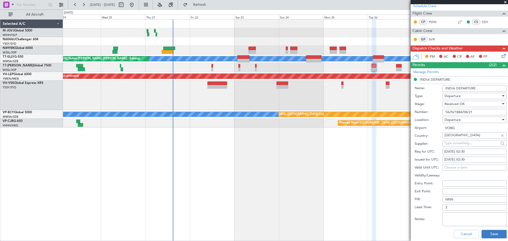
type input "YA/N/1884/08/21"
click at [487, 233] on button "Save" at bounding box center [494, 234] width 25 height 8
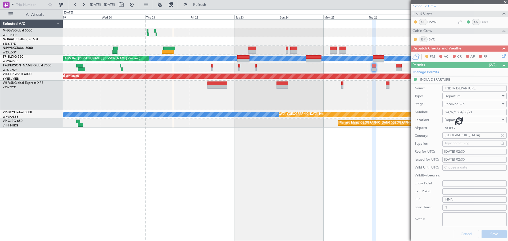
scroll to position [23, 0]
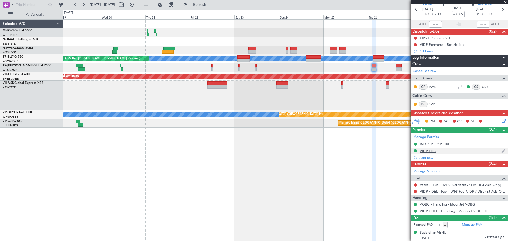
click at [430, 152] on div "VIDP LDG" at bounding box center [428, 151] width 16 height 4
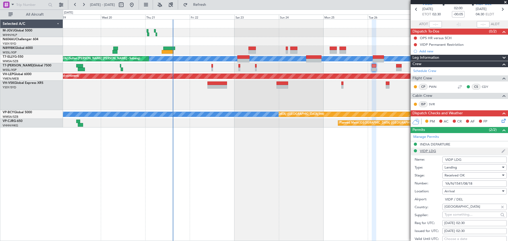
scroll to position [88, 0]
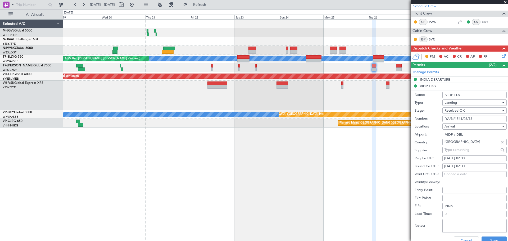
click at [455, 119] on input "YA/N/1541/08/18" at bounding box center [474, 119] width 64 height 6
paste input "884/08/21"
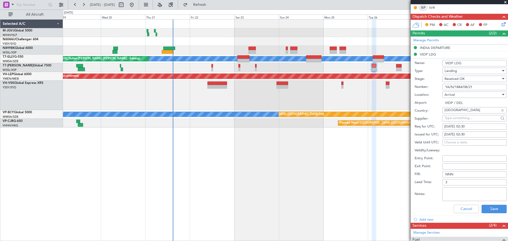
scroll to position [132, 0]
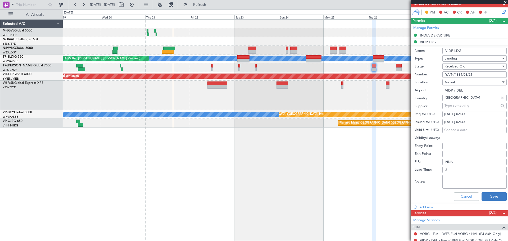
type input "YA/N/1884/08/21"
click at [491, 196] on button "Save" at bounding box center [494, 196] width 25 height 8
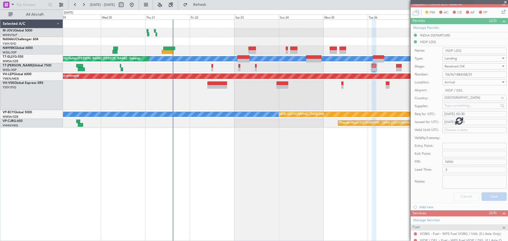
scroll to position [23, 0]
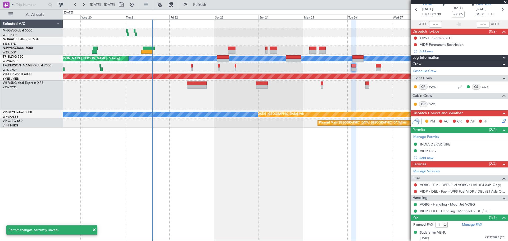
click at [299, 77] on div "Planned Maint Singapore (Seletar) MEL Unplanned Maint Kuala Lumpur (Sultan Abdu…" at bounding box center [285, 74] width 445 height 108
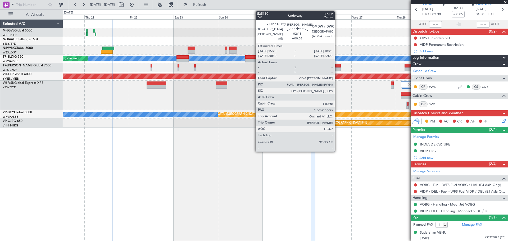
click at [337, 69] on div at bounding box center [338, 69] width 6 height 4
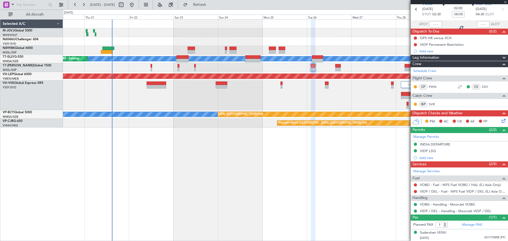
type input "+00:05"
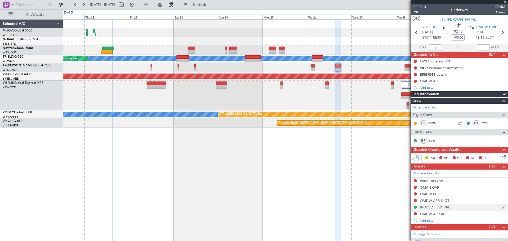
click at [441, 207] on div "INDIA DEPARTURE" at bounding box center [435, 207] width 30 height 4
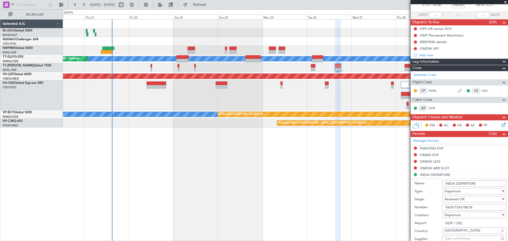
scroll to position [44, 0]
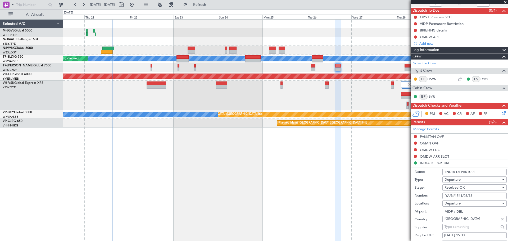
click at [473, 195] on input "YA/N/1541/08/18" at bounding box center [474, 196] width 64 height 6
paste input "884/08/21"
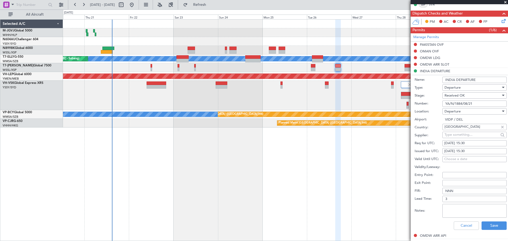
scroll to position [177, 0]
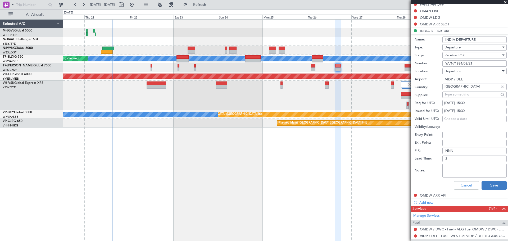
type input "YA/N/1884/08/21"
click at [482, 186] on button "Save" at bounding box center [494, 185] width 25 height 8
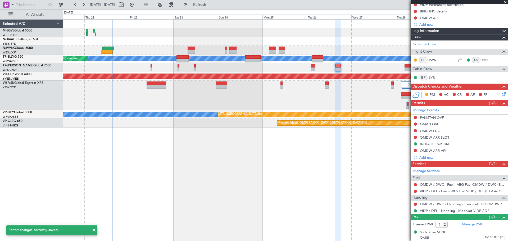
scroll to position [63, 0]
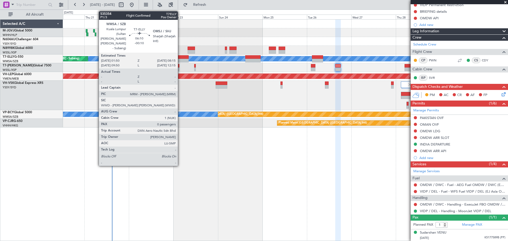
click at [180, 59] on div at bounding box center [183, 61] width 12 height 4
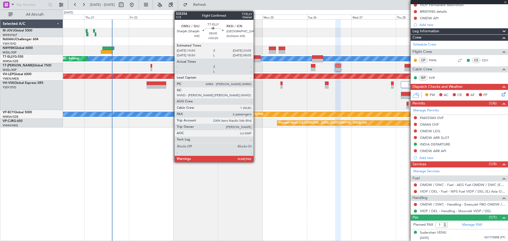
type input "-00:10"
type input "0"
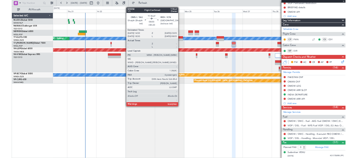
scroll to position [0, 0]
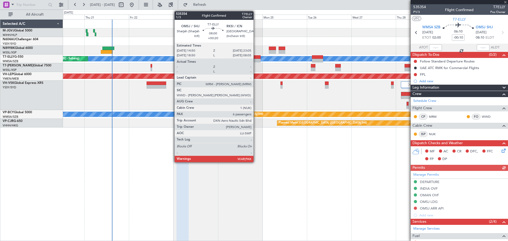
click at [256, 58] on div at bounding box center [252, 57] width 15 height 4
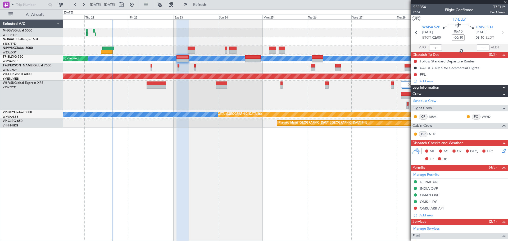
type input "+00:20"
type input "6"
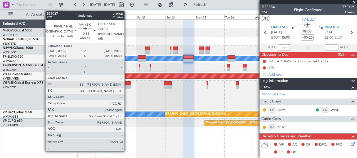
click at [127, 83] on div at bounding box center [124, 84] width 13 height 4
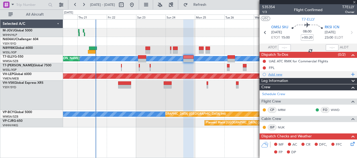
type input "+00:45"
type input "3"
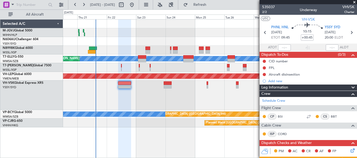
click at [126, 93] on div at bounding box center [209, 95] width 293 height 29
click at [169, 95] on div at bounding box center [209, 95] width 293 height 29
click at [142, 33] on div "Planned Maint [GEOGRAPHIC_DATA] (Seletar)" at bounding box center [209, 32] width 293 height 9
click at [142, 29] on div "Planned Maint [GEOGRAPHIC_DATA] (Seletar)" at bounding box center [209, 32] width 293 height 9
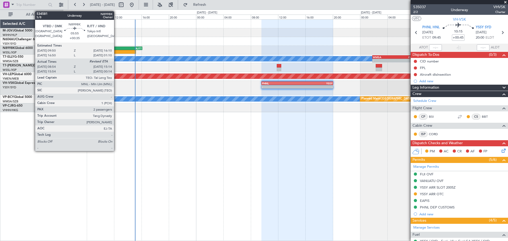
click at [116, 51] on div "-" at bounding box center [124, 51] width 21 height 3
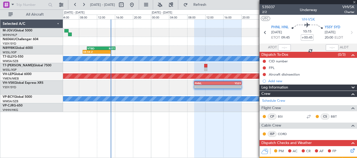
type input "+00:35"
type input "09:04"
type input "2"
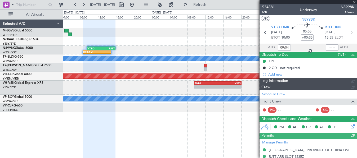
type input "Kennis Yau (KYA)"
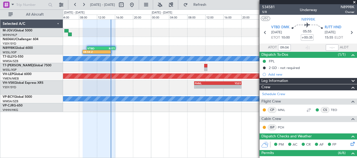
click at [96, 34] on div at bounding box center [209, 32] width 293 height 9
click at [326, 48] on input "text" at bounding box center [331, 47] width 13 height 6
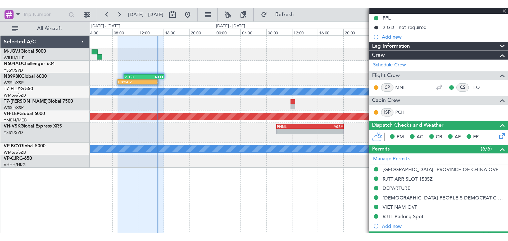
scroll to position [44, 0]
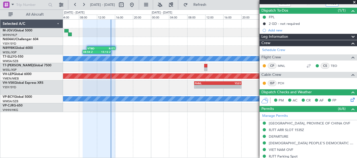
type input "14:58"
click at [130, 64] on div at bounding box center [209, 67] width 293 height 9
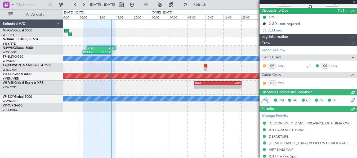
type input "Kennis Yau (KYA)"
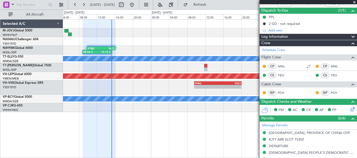
type input "Kennis Yau (KYA)"
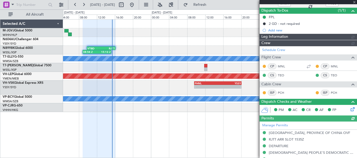
type input "Kennis Yau (KYA)"
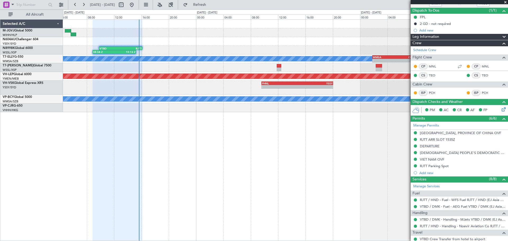
click at [291, 48] on div "08:54 Z 15:13 Z VTBD 09:50 Z RJTT 16:10 Z" at bounding box center [285, 50] width 445 height 9
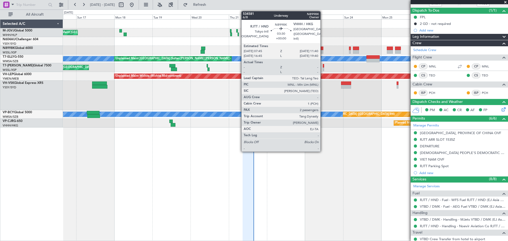
click at [323, 48] on div at bounding box center [320, 49] width 6 height 4
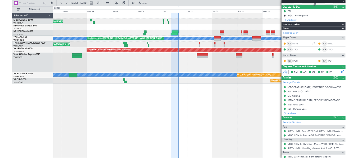
scroll to position [0, 0]
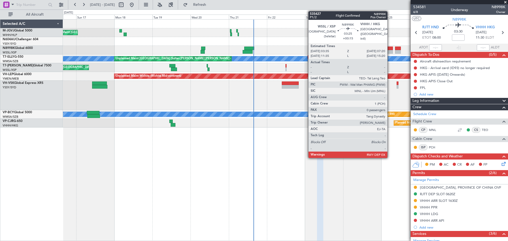
click at [390, 51] on div at bounding box center [390, 52] width 6 height 4
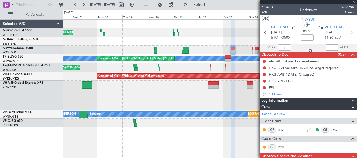
type input "+00:15"
type input "0"
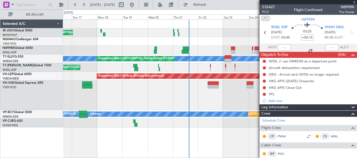
scroll to position [154, 0]
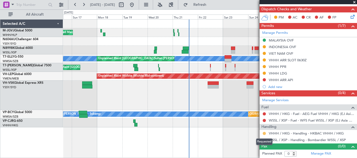
click at [264, 133] on button at bounding box center [264, 133] width 3 height 3
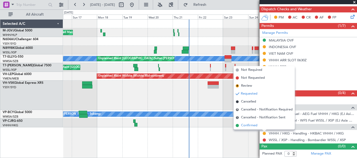
click at [262, 129] on li "Confirmed" at bounding box center [263, 126] width 61 height 8
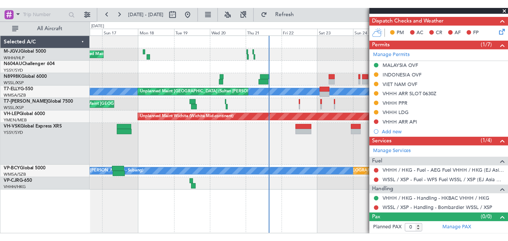
scroll to position [0, 0]
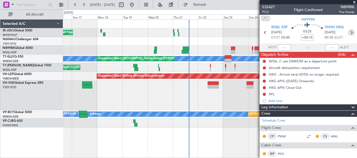
click at [349, 30] on icon at bounding box center [351, 32] width 7 height 7
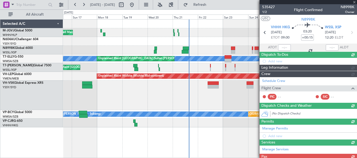
type input "+00:10"
type input "2"
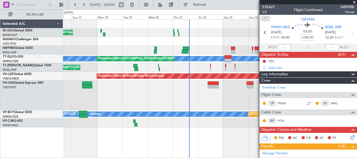
click at [159, 31] on div "Planned Maint [GEOGRAPHIC_DATA] (Seletar)" at bounding box center [209, 32] width 293 height 9
click at [123, 138] on div "Planned Maint Singapore (Seletar) MEL Unplanned Maint Kuala Lumpur (Sultan Abdu…" at bounding box center [210, 88] width 294 height 139
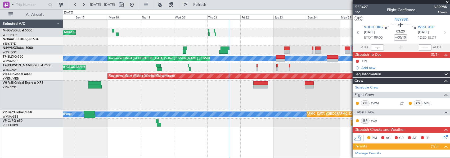
click at [178, 95] on div at bounding box center [256, 95] width 387 height 29
click at [179, 89] on div at bounding box center [256, 95] width 387 height 29
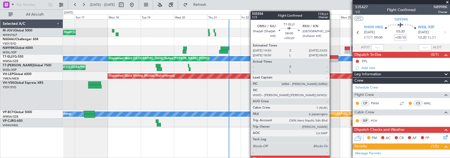
click at [332, 60] on div at bounding box center [333, 61] width 12 height 4
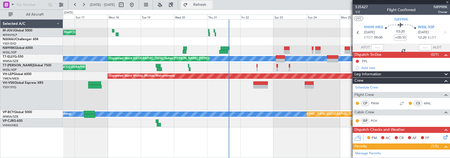
type input "+00:20"
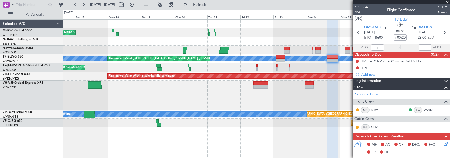
click at [257, 103] on div at bounding box center [256, 95] width 387 height 29
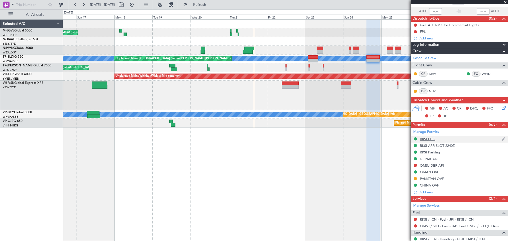
scroll to position [66, 0]
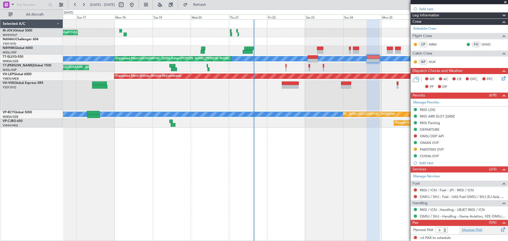
click at [469, 228] on link "Manage PAX" at bounding box center [472, 230] width 20 height 5
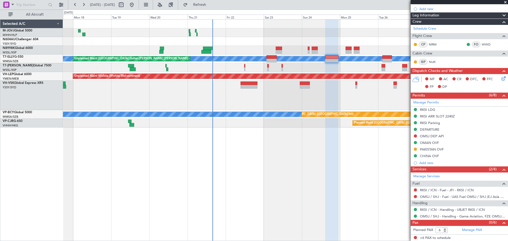
click at [290, 162] on div "Planned Maint Singapore (Seletar) Planned Maint Singapore (Seletar) MEL Unplann…" at bounding box center [285, 130] width 445 height 222
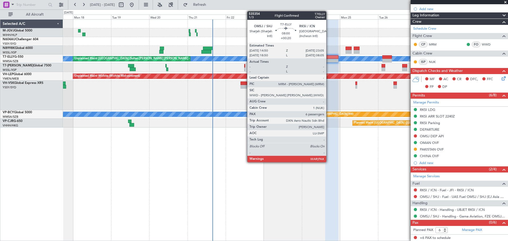
click at [329, 60] on div at bounding box center [331, 61] width 13 height 4
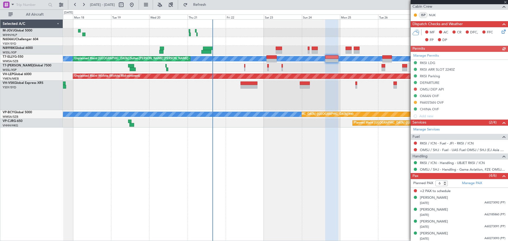
scroll to position [113, 0]
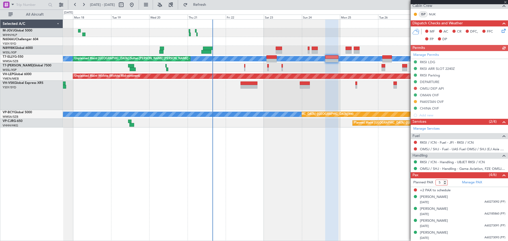
click at [445, 184] on input "5" at bounding box center [442, 183] width 12 height 6
type input "4"
click at [445, 184] on input "4" at bounding box center [442, 183] width 12 height 6
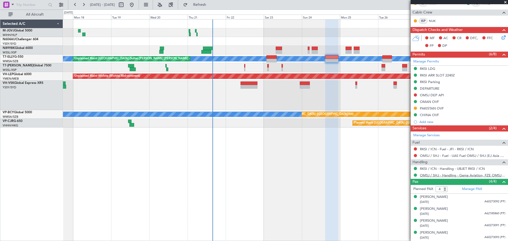
click at [437, 177] on link "OMSJ / SHJ - Handling - Gama Aviation, FZE OMSJ / SHJ" at bounding box center [462, 175] width 85 height 4
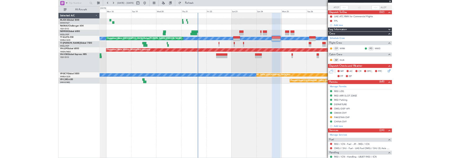
scroll to position [0, 0]
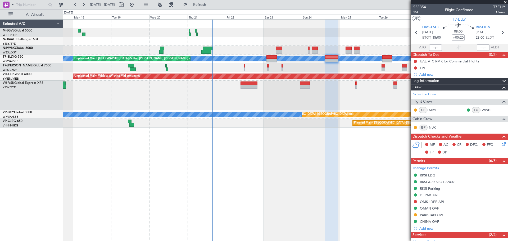
click at [433, 128] on link "NUK" at bounding box center [435, 127] width 12 height 5
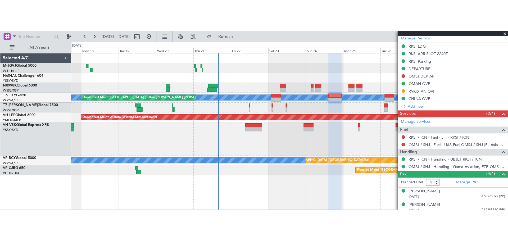
scroll to position [189, 0]
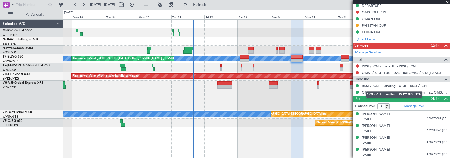
click at [381, 85] on link "RKSI / ICN - Handling - UBJET RKSI / ICN" at bounding box center [394, 86] width 65 height 4
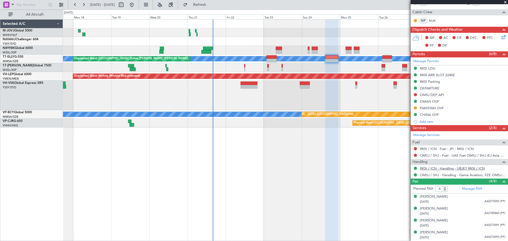
scroll to position [107, 0]
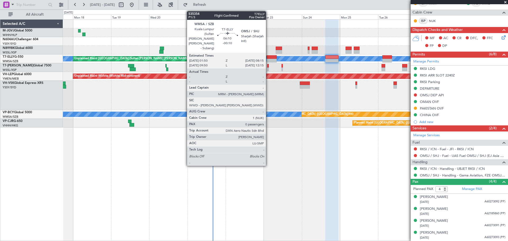
click at [268, 57] on div at bounding box center [271, 57] width 10 height 4
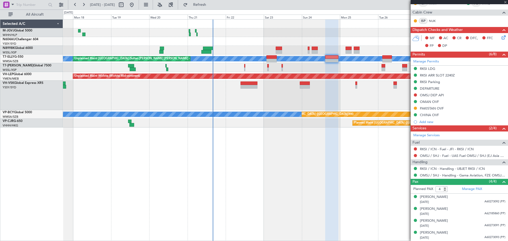
type input "-00:10"
type input "0"
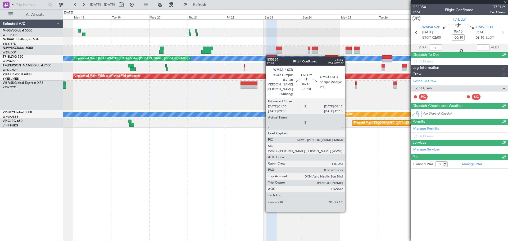
scroll to position [0, 0]
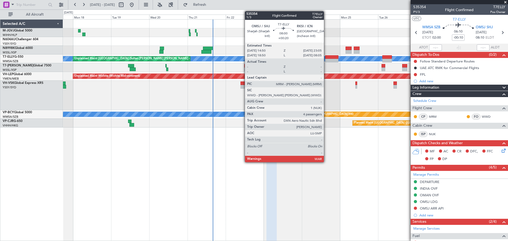
click at [326, 62] on div at bounding box center [331, 61] width 13 height 4
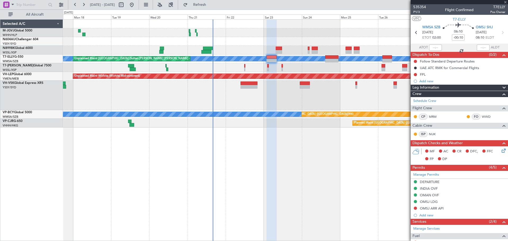
type input "+00:20"
type input "4"
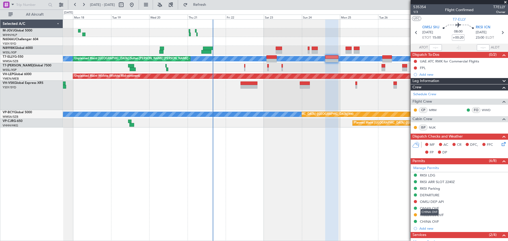
click at [430, 214] on div "CHINA OVF" at bounding box center [430, 212] width 18 height 7
click at [426, 215] on div "PAKISTAN OVF" at bounding box center [432, 215] width 24 height 4
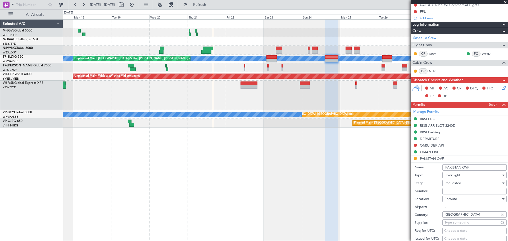
scroll to position [88, 0]
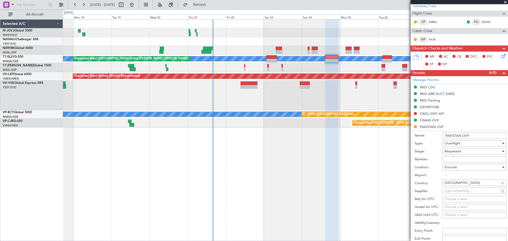
click at [448, 161] on input "Number:" at bounding box center [474, 159] width 64 height 6
paste input "NS#: 2508-0492 ISSUE DATE:21-AUG-2025"
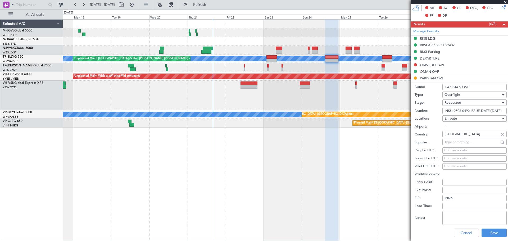
scroll to position [177, 0]
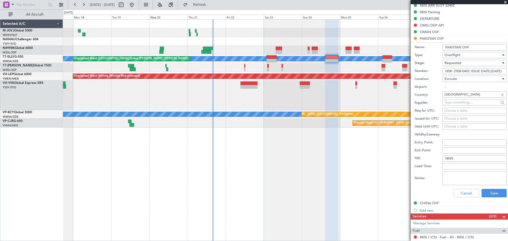
type input "NS#: 2508-0492 ISSUE DATE:21-AUG-2025"
click at [449, 120] on div "Choose a date" at bounding box center [474, 118] width 61 height 5
select select "8"
select select "2025"
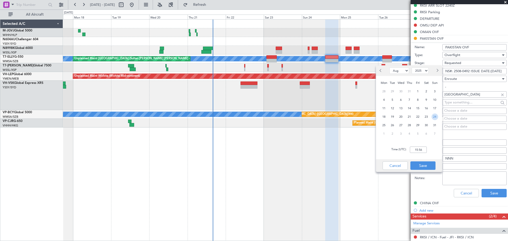
drag, startPoint x: 433, startPoint y: 118, endPoint x: 425, endPoint y: 140, distance: 23.0
click at [432, 118] on span "24" at bounding box center [435, 117] width 7 height 7
click at [418, 152] on input "00:00" at bounding box center [418, 150] width 17 height 6
type input "15:00"
click at [423, 165] on button "Save" at bounding box center [422, 165] width 25 height 8
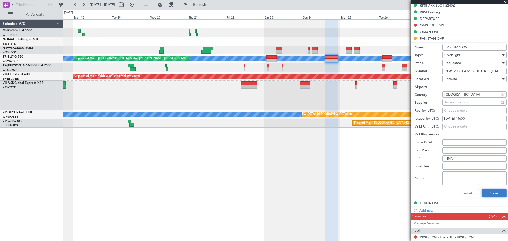
click at [488, 194] on button "Save" at bounding box center [494, 193] width 25 height 8
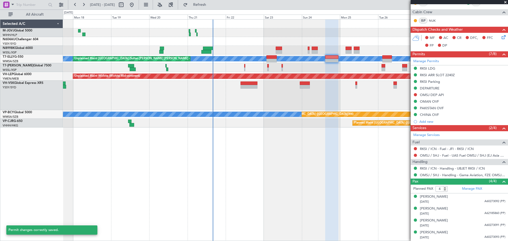
scroll to position [107, 0]
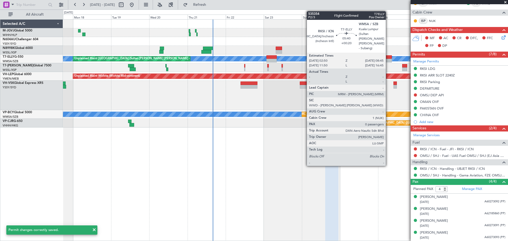
click at [388, 58] on div at bounding box center [387, 57] width 10 height 4
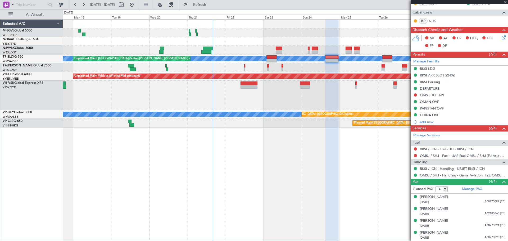
type input "0"
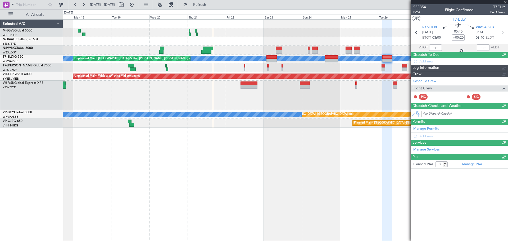
scroll to position [0, 0]
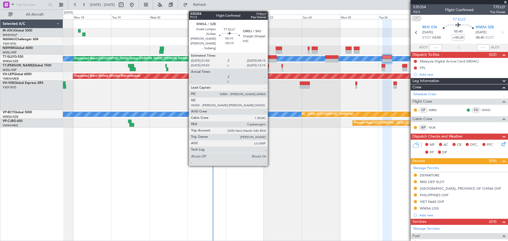
click at [270, 56] on div at bounding box center [271, 57] width 10 height 4
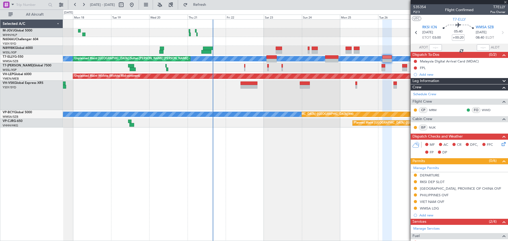
type input "-00:10"
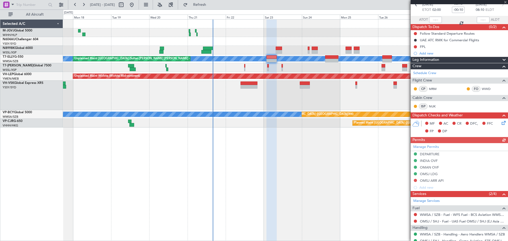
scroll to position [46, 0]
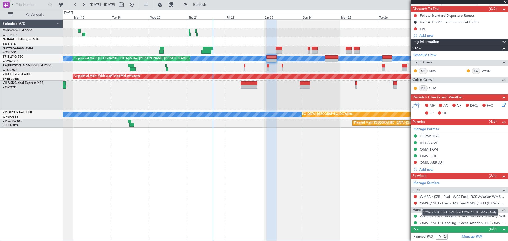
click at [431, 202] on link "OMSJ / SHJ - Fuel - UAS Fuel OMSJ / SHJ (EJ Asia Only)" at bounding box center [462, 203] width 85 height 4
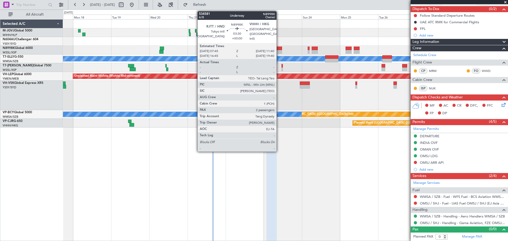
click at [279, 49] on div at bounding box center [279, 49] width 6 height 4
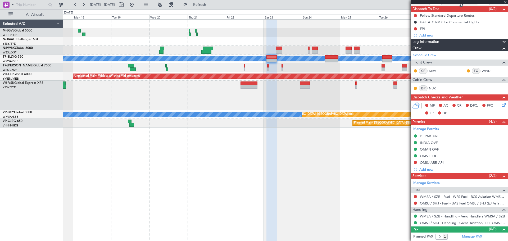
type input "2"
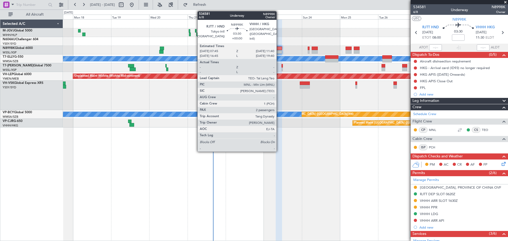
click at [279, 49] on div at bounding box center [279, 49] width 6 height 4
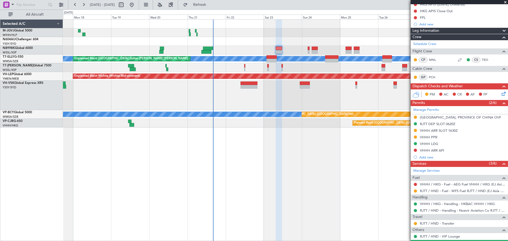
scroll to position [107, 0]
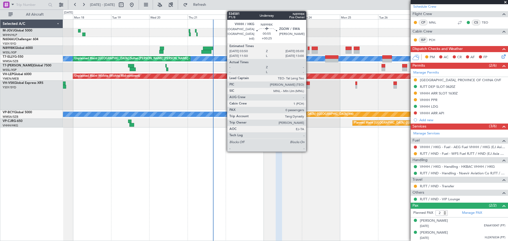
click at [309, 50] on div at bounding box center [309, 49] width 2 height 4
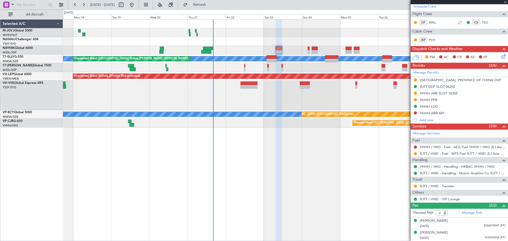
type input "+00:25"
type input "0"
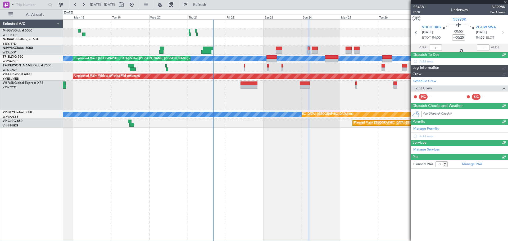
scroll to position [0, 0]
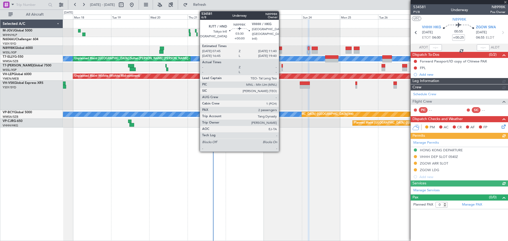
click at [281, 49] on div at bounding box center [279, 49] width 6 height 4
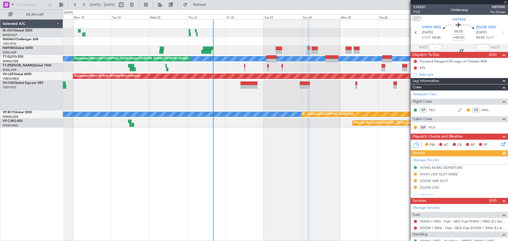
type input "2"
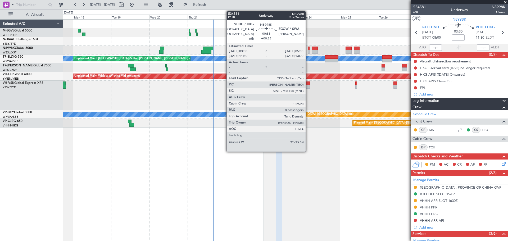
click at [308, 49] on div at bounding box center [309, 49] width 2 height 4
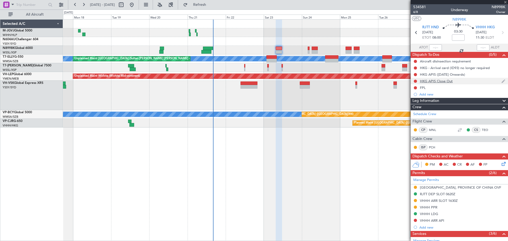
type input "+00:25"
type input "0"
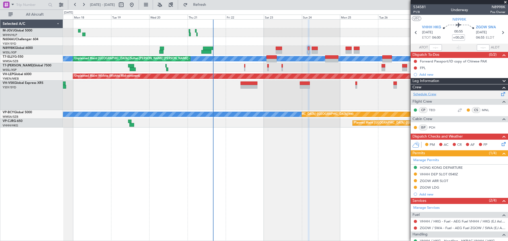
click at [419, 94] on link "Schedule Crew" at bounding box center [424, 94] width 23 height 5
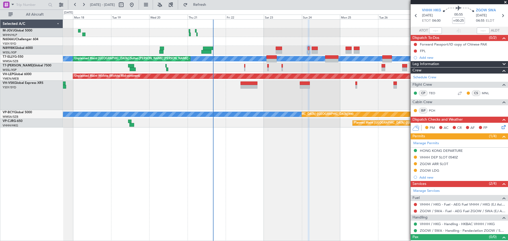
scroll to position [25, 0]
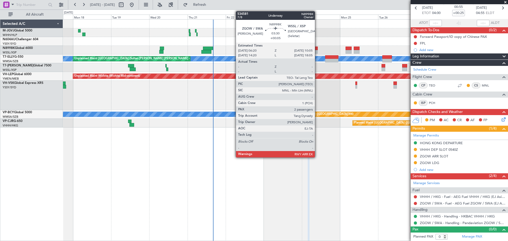
click at [317, 49] on div at bounding box center [315, 49] width 6 height 4
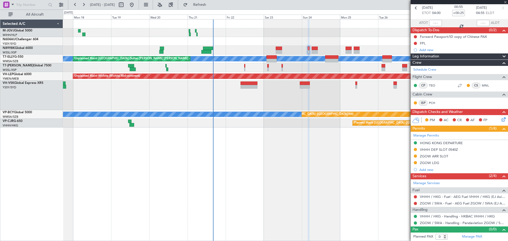
type input "+00:05"
type input "2"
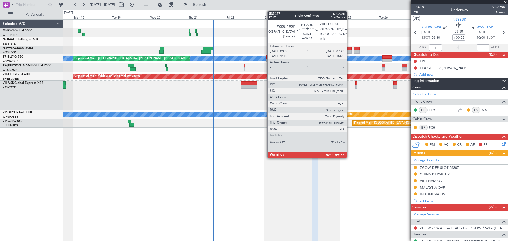
click at [349, 50] on div at bounding box center [349, 52] width 6 height 4
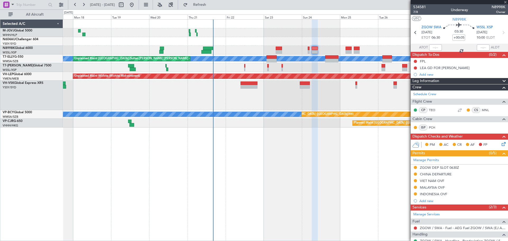
type input "+00:15"
type input "0"
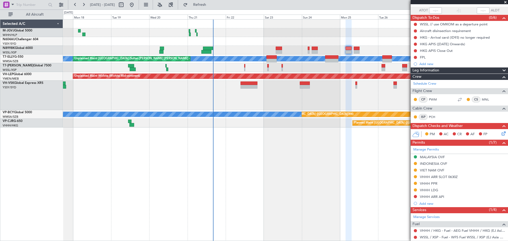
scroll to position [71, 0]
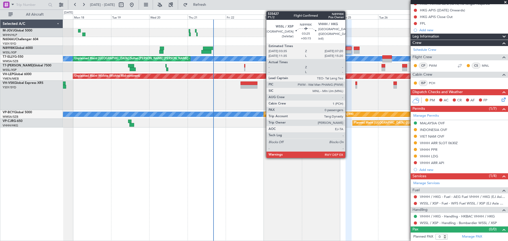
click at [348, 50] on div at bounding box center [349, 52] width 6 height 4
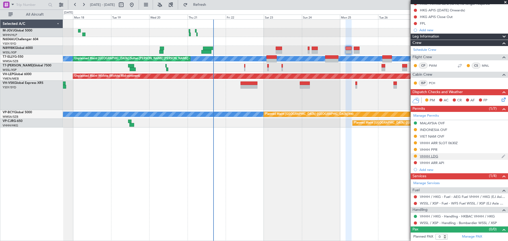
click at [421, 156] on div "VHHH LDG" at bounding box center [429, 156] width 18 height 4
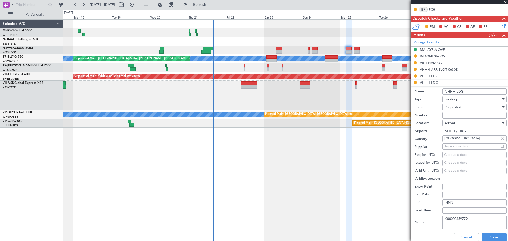
scroll to position [159, 0]
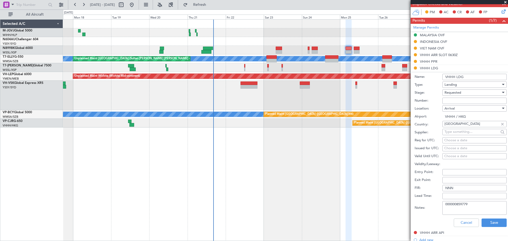
click at [450, 99] on input "Number:" at bounding box center [474, 101] width 64 height 6
type input "No Objection"
click at [449, 148] on div "Choose a date" at bounding box center [474, 148] width 61 height 5
select select "8"
select select "2025"
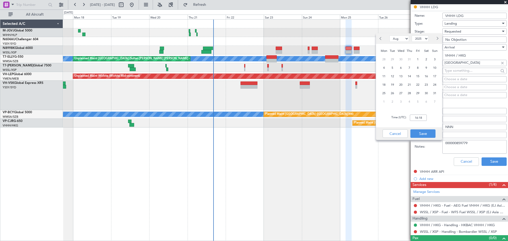
scroll to position [220, 0]
click at [384, 93] on span "25" at bounding box center [384, 93] width 7 height 7
click at [421, 117] on input "00:00" at bounding box center [418, 118] width 17 height 6
type input "03:45"
click at [420, 133] on button "Save" at bounding box center [422, 133] width 25 height 8
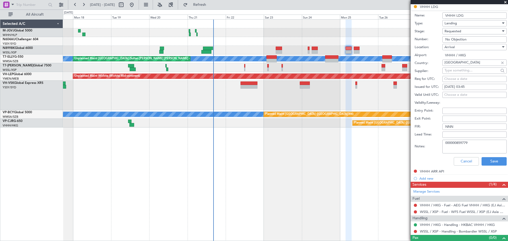
click at [462, 32] on div "Requested" at bounding box center [473, 31] width 56 height 8
click at [456, 70] on span "Received OK" at bounding box center [473, 71] width 56 height 8
click at [491, 162] on button "Save" at bounding box center [494, 161] width 25 height 8
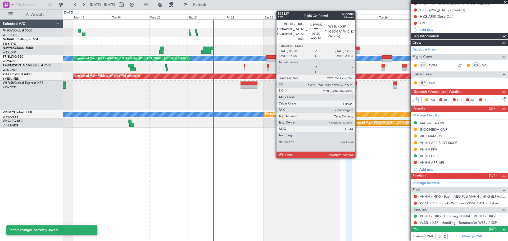
scroll to position [62, 0]
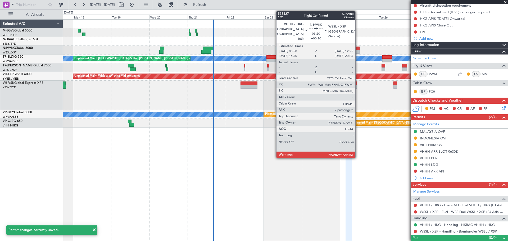
click at [358, 50] on div at bounding box center [357, 52] width 6 height 4
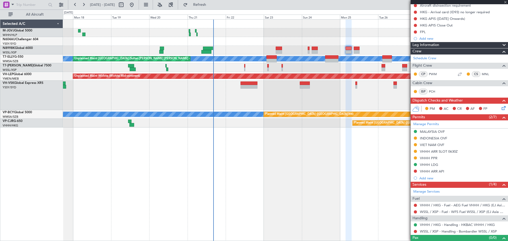
type input "+00:10"
type input "2"
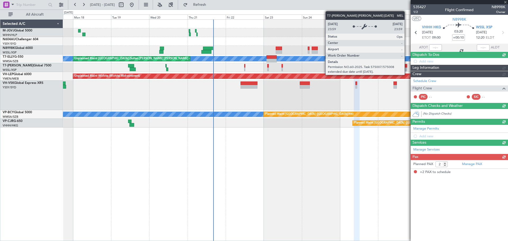
scroll to position [0, 0]
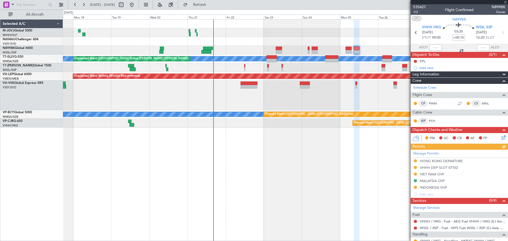
click at [435, 161] on div "Manage Permits HONG KONG DEPARTURE VHHH DEP SLOT 0710Z VIET NAM OVF MALAYSIA OV…" at bounding box center [459, 174] width 97 height 48
click at [441, 160] on div "HONG KONG DEPARTURE" at bounding box center [441, 161] width 43 height 4
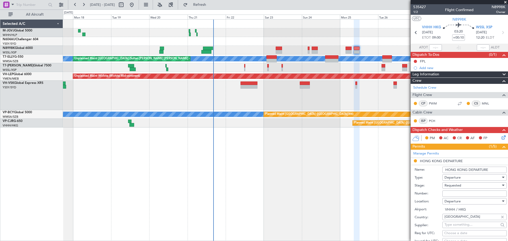
click at [455, 196] on input "Number:" at bounding box center [474, 194] width 64 height 6
type input "No Objection"
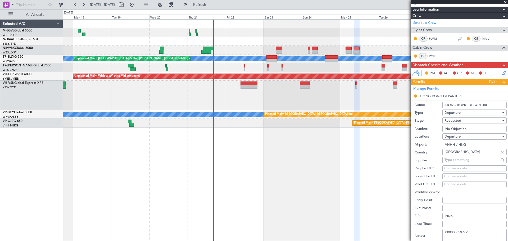
scroll to position [88, 0]
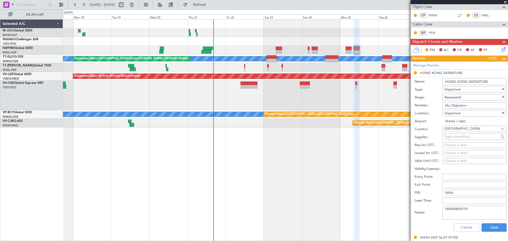
click at [449, 154] on div "Choose a date" at bounding box center [474, 153] width 61 height 5
select select "8"
select select "2025"
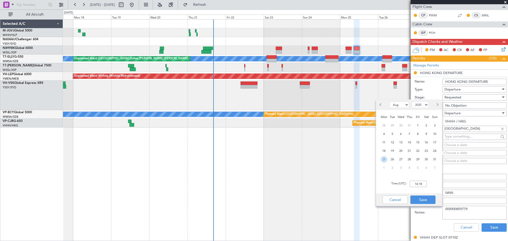
click at [384, 159] on span "25" at bounding box center [384, 159] width 7 height 7
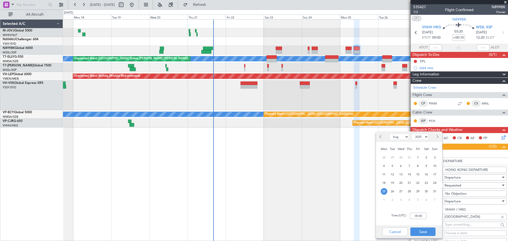
scroll to position [132, 0]
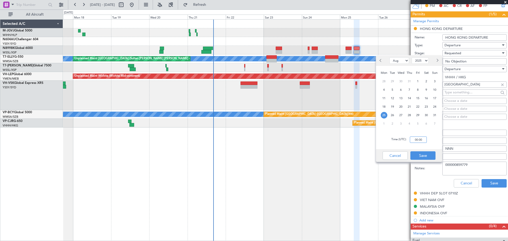
click at [417, 142] on input "00:00" at bounding box center [418, 140] width 17 height 6
type input "09:00"
click at [426, 157] on button "Save" at bounding box center [422, 155] width 25 height 8
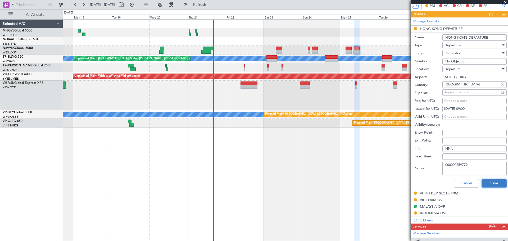
click at [490, 184] on button "Save" at bounding box center [494, 183] width 25 height 8
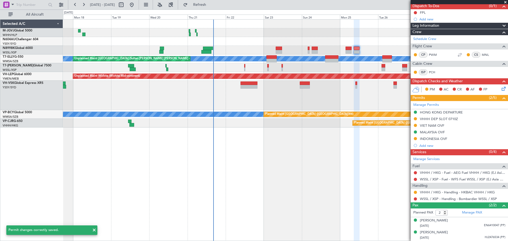
scroll to position [48, 0]
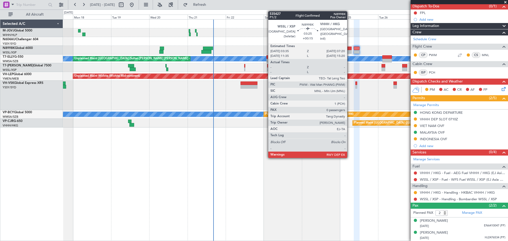
click at [350, 50] on div at bounding box center [349, 49] width 6 height 4
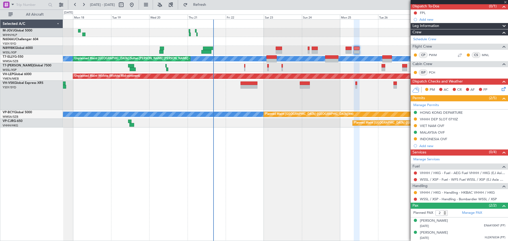
type input "+00:15"
type input "0"
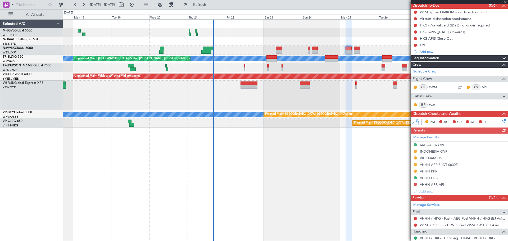
scroll to position [71, 0]
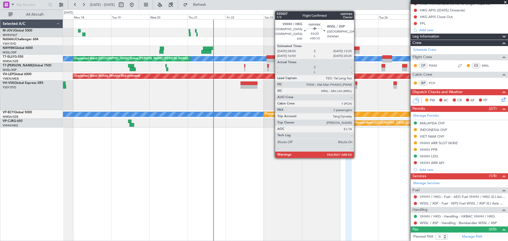
click at [356, 51] on div at bounding box center [357, 52] width 6 height 4
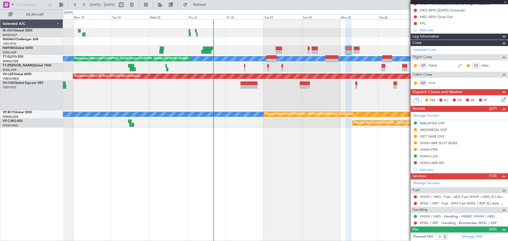
type input "+00:10"
type input "2"
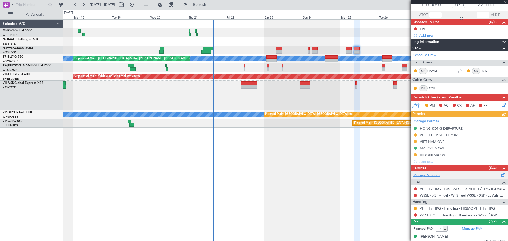
scroll to position [44, 0]
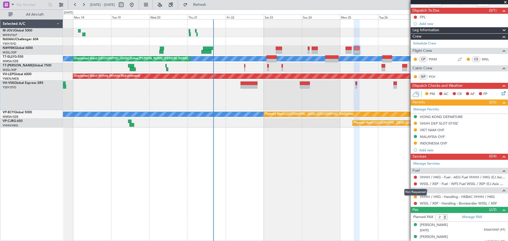
click at [415, 196] on mat-tooltip-component "Not Requested" at bounding box center [416, 192] width 30 height 14
click at [415, 196] on button at bounding box center [415, 196] width 3 height 3
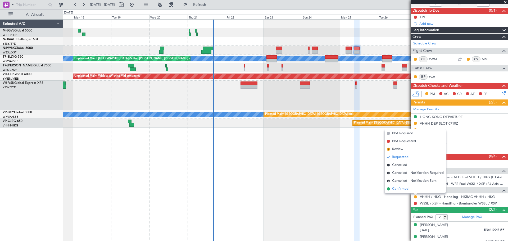
click at [410, 189] on li "Confirmed" at bounding box center [415, 189] width 61 height 8
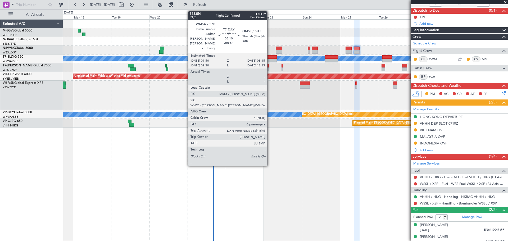
click at [270, 57] on div at bounding box center [271, 57] width 10 height 4
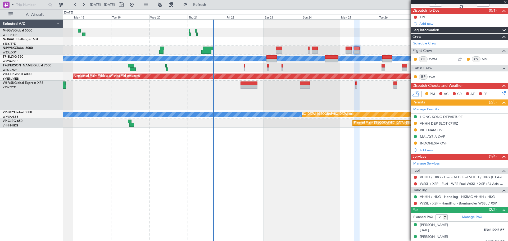
type input "-00:10"
type input "0"
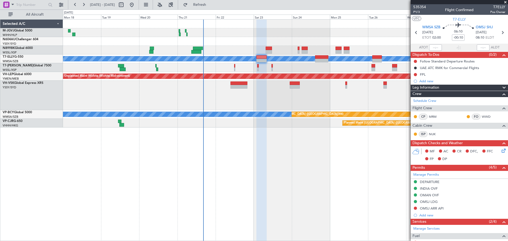
click at [359, 67] on div "Planned Maint [GEOGRAPHIC_DATA] (Seletar)" at bounding box center [285, 67] width 445 height 9
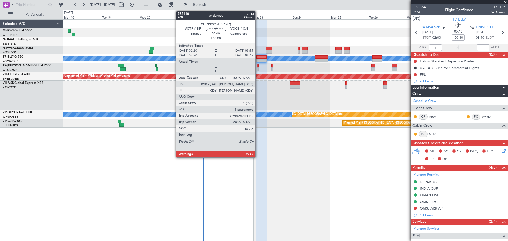
click at [258, 68] on div at bounding box center [258, 69] width 2 height 4
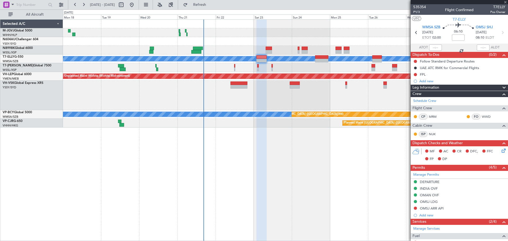
type input "1"
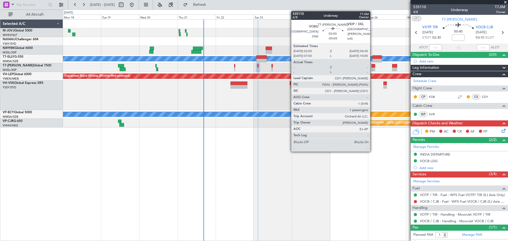
click at [373, 67] on div at bounding box center [374, 69] width 4 height 4
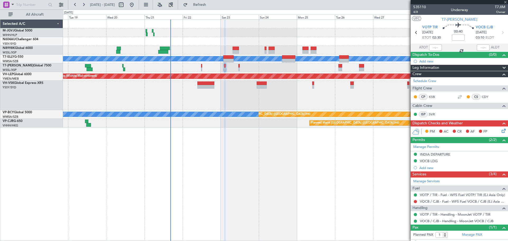
click at [323, 67] on div "Planned Maint [GEOGRAPHIC_DATA] (Seletar)" at bounding box center [285, 67] width 445 height 9
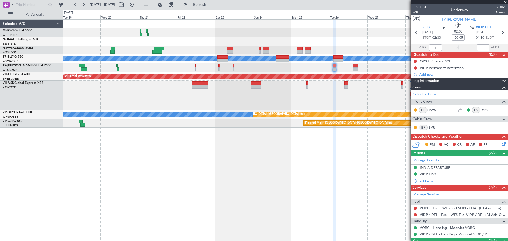
click at [314, 68] on div "Planned Maint [GEOGRAPHIC_DATA] (Seletar)" at bounding box center [285, 67] width 445 height 9
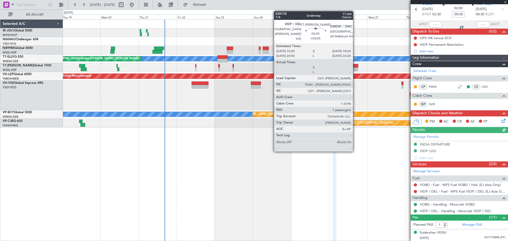
click at [355, 66] on div at bounding box center [355, 66] width 5 height 4
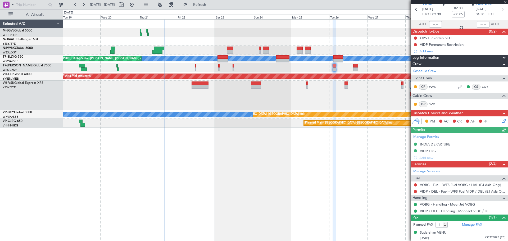
type input "+00:05"
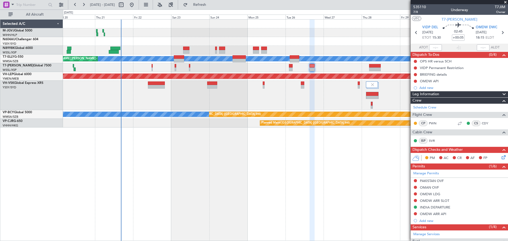
click at [333, 71] on div "Planned Maint [GEOGRAPHIC_DATA] (Seletar)" at bounding box center [285, 67] width 445 height 9
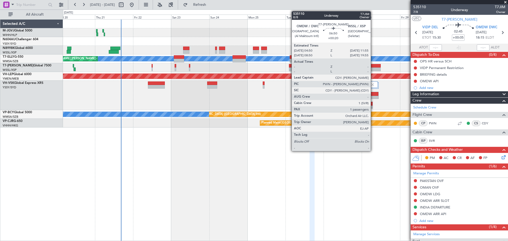
click at [373, 65] on div at bounding box center [374, 66] width 11 height 4
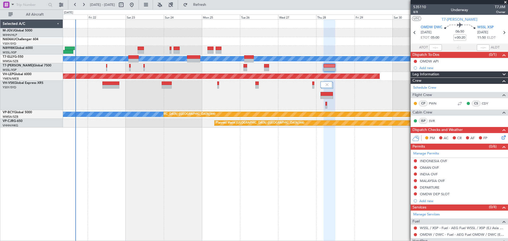
click at [318, 67] on div at bounding box center [285, 67] width 445 height 9
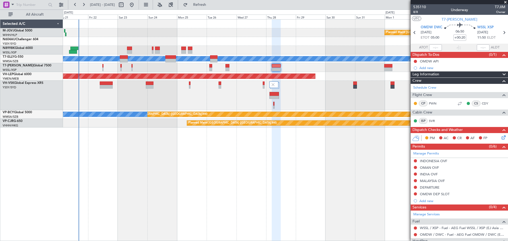
click at [296, 66] on div at bounding box center [285, 67] width 445 height 9
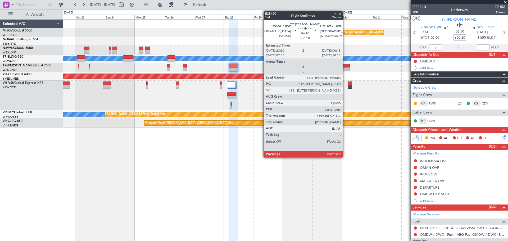
click at [345, 65] on div at bounding box center [346, 66] width 8 height 4
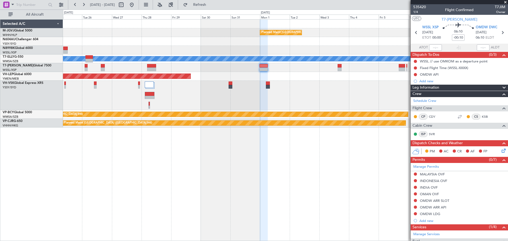
click at [319, 100] on div at bounding box center [285, 95] width 445 height 29
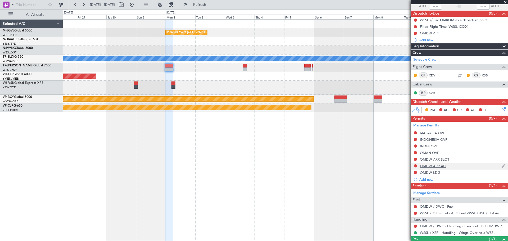
scroll to position [63, 0]
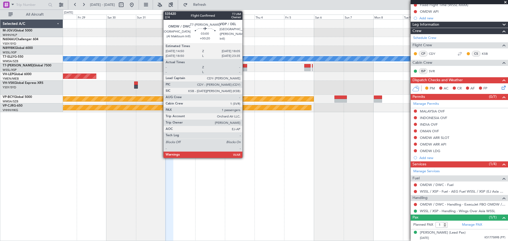
click at [245, 66] on div at bounding box center [245, 66] width 4 height 4
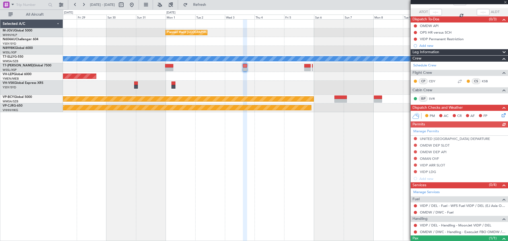
scroll to position [56, 0]
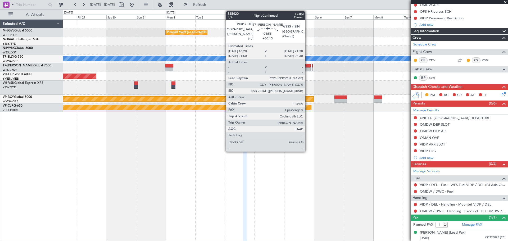
click at [308, 68] on div at bounding box center [307, 69] width 7 height 4
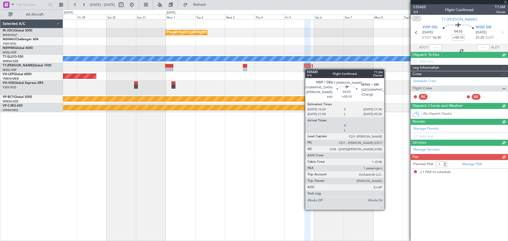
scroll to position [0, 0]
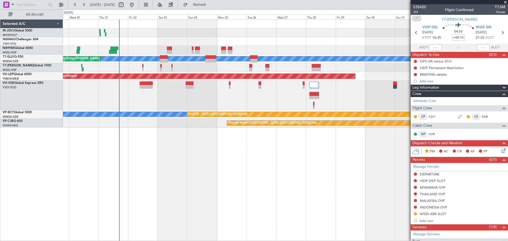
click at [270, 71] on div "Planned Maint [GEOGRAPHIC_DATA] (Seletar)" at bounding box center [285, 67] width 445 height 9
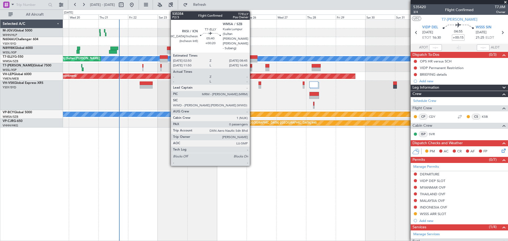
click at [252, 59] on div at bounding box center [253, 61] width 7 height 4
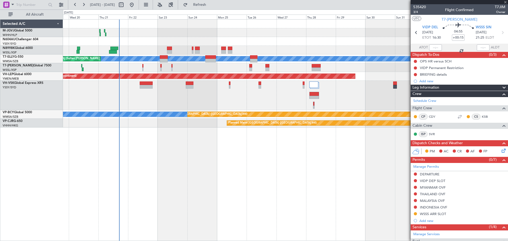
type input "+00:20"
type input "0"
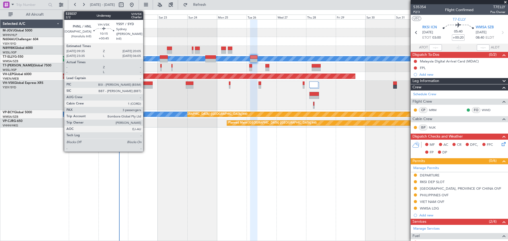
click at [146, 84] on div at bounding box center [146, 84] width 13 height 4
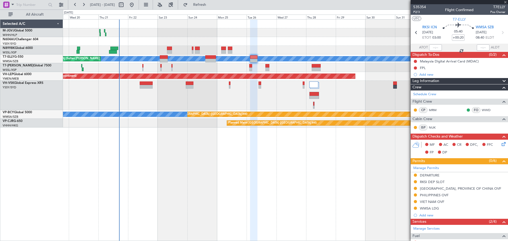
type input "+00:45"
type input "3"
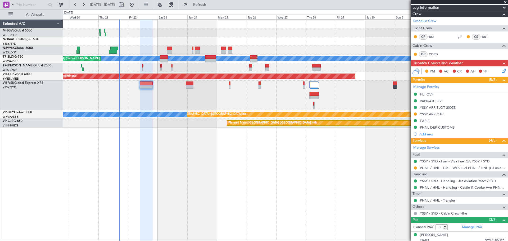
scroll to position [62, 0]
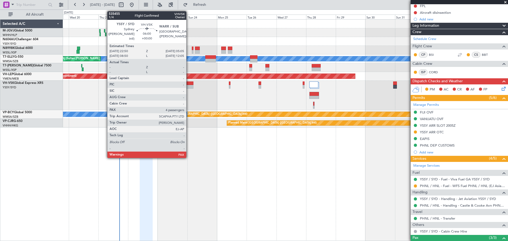
click at [189, 84] on div at bounding box center [190, 84] width 8 height 4
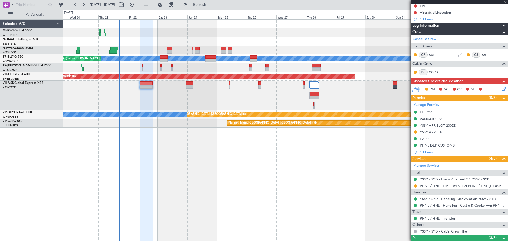
type input "4"
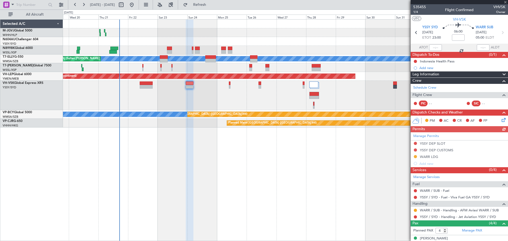
scroll to position [42, 0]
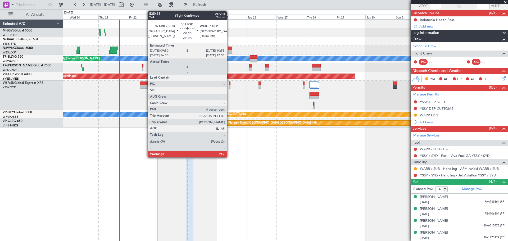
click at [229, 87] on div at bounding box center [230, 87] width 2 height 4
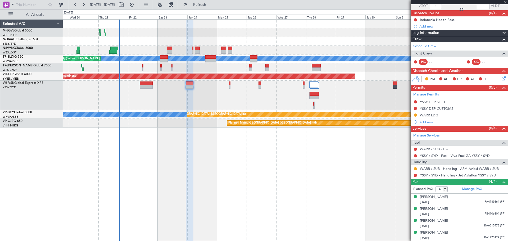
type input "-00:05"
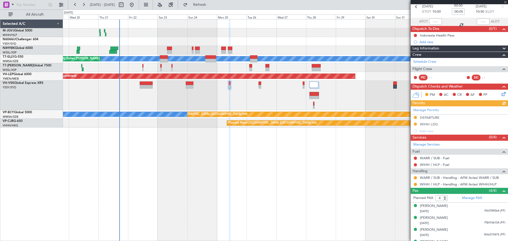
scroll to position [35, 0]
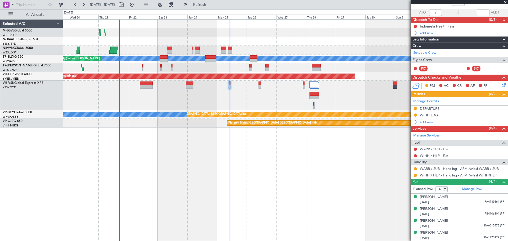
click at [384, 38] on div at bounding box center [285, 41] width 445 height 9
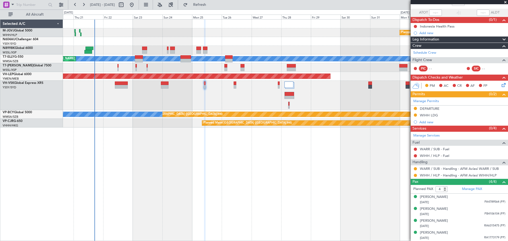
click at [328, 104] on div at bounding box center [285, 95] width 445 height 29
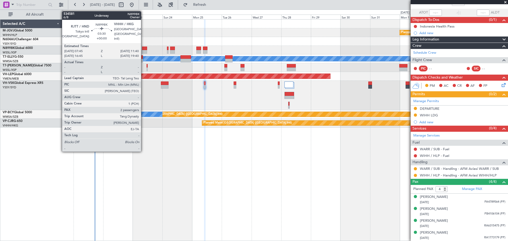
click at [143, 49] on div at bounding box center [144, 49] width 5 height 4
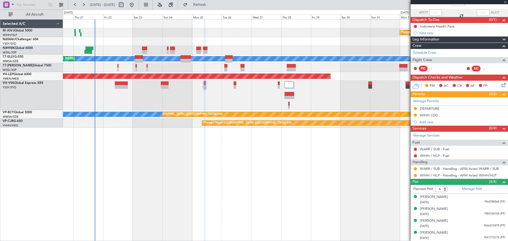
type input "2"
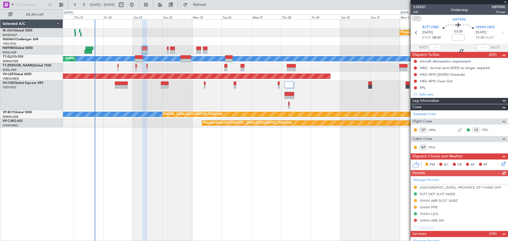
click at [438, 188] on div "Manage Permits TAIWAN, PROVINCE OF CHINA OVF RJTT DEP SLOT 0620Z VHHH ARR SLOT …" at bounding box center [459, 203] width 97 height 55
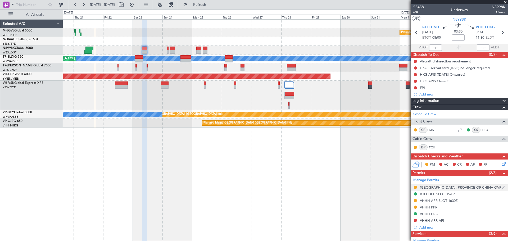
click at [451, 187] on div "TAIWAN, PROVINCE OF CHINA OVF" at bounding box center [460, 187] width 81 height 4
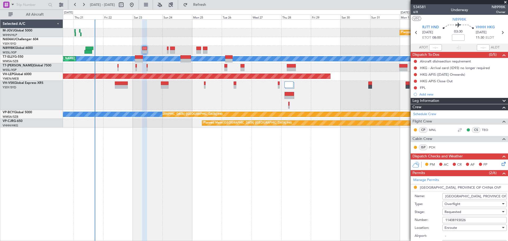
scroll to position [132, 0]
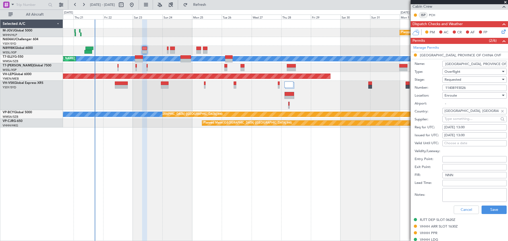
click at [454, 134] on div "23/08/2025 13:00" at bounding box center [474, 135] width 61 height 5
select select "8"
select select "2025"
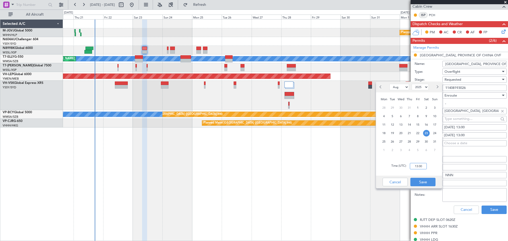
click at [418, 168] on input "13:00" at bounding box center [418, 166] width 17 height 6
type input "08:00"
click at [426, 179] on button "Save" at bounding box center [422, 182] width 25 height 8
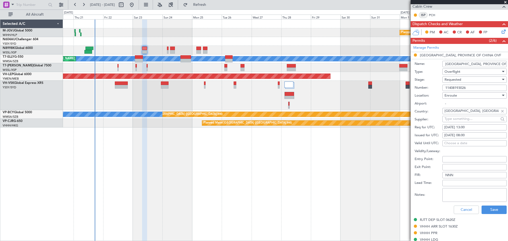
click at [454, 127] on div "23/08/2025 13:00" at bounding box center [474, 127] width 61 height 5
select select "8"
select select "2025"
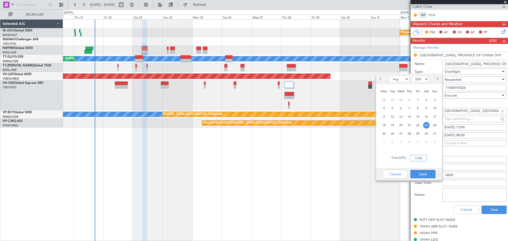
click at [424, 158] on input "13:00" at bounding box center [418, 158] width 17 height 6
type input "08:00"
click at [424, 173] on button "Save" at bounding box center [422, 174] width 25 height 8
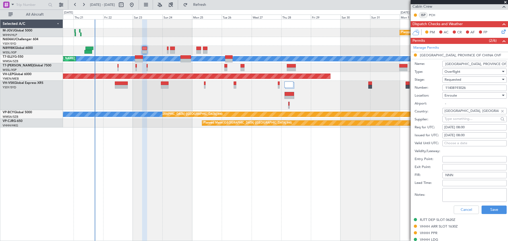
click at [464, 80] on div "Requested" at bounding box center [473, 80] width 56 height 8
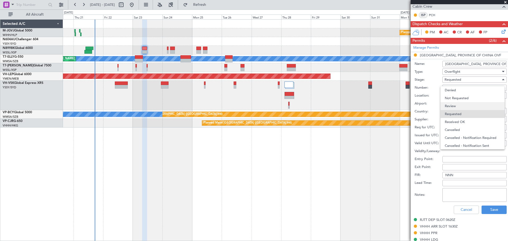
scroll to position [2, 0]
click at [462, 121] on span "Received OK" at bounding box center [473, 120] width 56 height 8
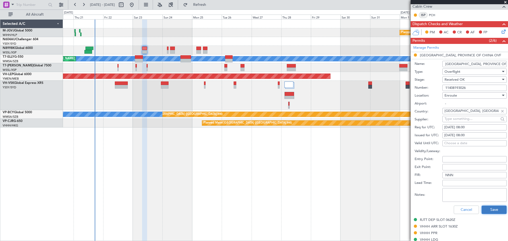
click at [490, 209] on button "Save" at bounding box center [494, 210] width 25 height 8
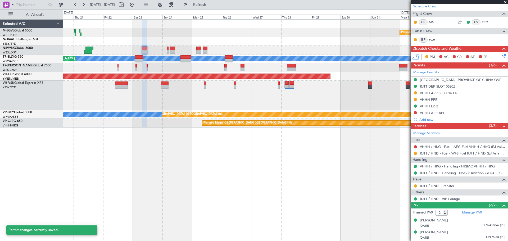
scroll to position [107, 0]
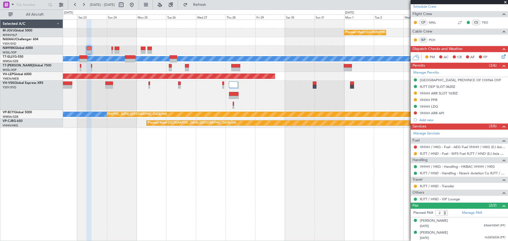
click at [247, 147] on div "Planned Maint Singapore (Seletar) MEL Unplanned Maint Kuala Lumpur (Sultan Abdu…" at bounding box center [285, 130] width 445 height 222
click at [505, 2] on span at bounding box center [505, 2] width 5 height 5
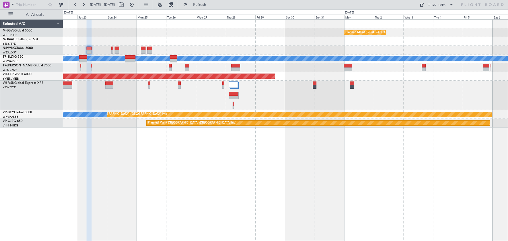
type input "0"
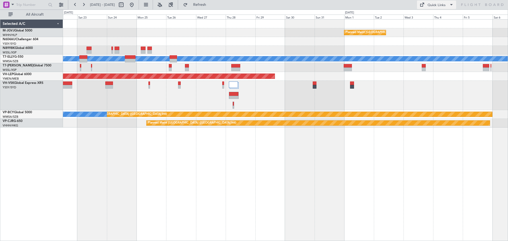
click at [435, 7] on div "Quick Links" at bounding box center [437, 5] width 18 height 5
click at [431, 19] on button "Trip Builder" at bounding box center [437, 17] width 40 height 13
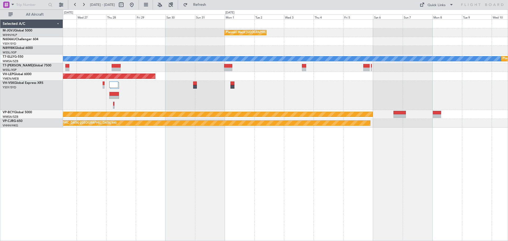
click at [176, 164] on div "Planned Maint Singapore (Seletar) MEL Planned Maint Dubai (Dubai Intl) Unplanne…" at bounding box center [285, 130] width 445 height 222
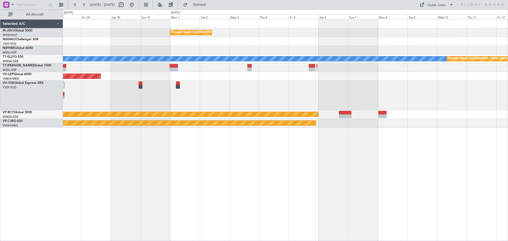
click at [302, 166] on div "Planned Maint Singapore (Seletar) MEL Planned Maint Dubai (Dubai Intl) Unplanne…" at bounding box center [285, 130] width 445 height 222
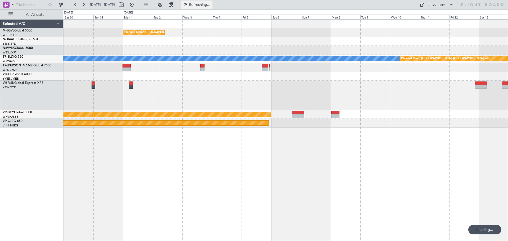
click at [209, 1] on button "Refreshing..." at bounding box center [197, 5] width 32 height 8
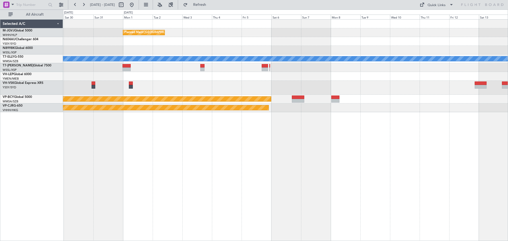
click at [376, 125] on div "Planned Maint Singapore (Seletar) Planned Maint Dubai (Dubai Intl) MEL Unplanne…" at bounding box center [285, 130] width 445 height 222
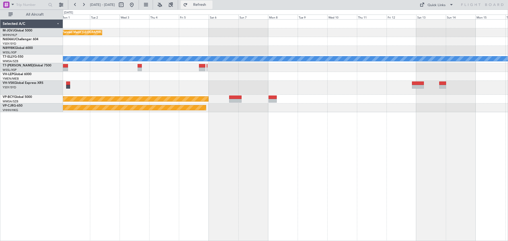
click at [206, 1] on button "Refresh" at bounding box center [197, 5] width 32 height 8
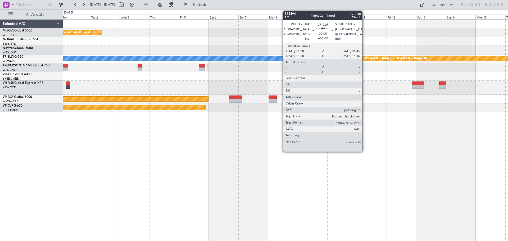
click at [365, 108] on div at bounding box center [365, 110] width 1 height 4
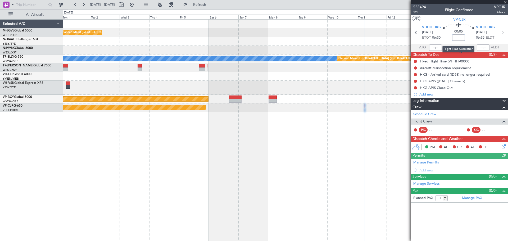
click at [460, 39] on input at bounding box center [458, 37] width 13 height 6
type input "+00:05"
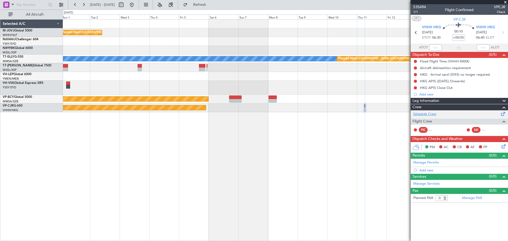
click at [429, 112] on link "Schedule Crew" at bounding box center [424, 114] width 23 height 5
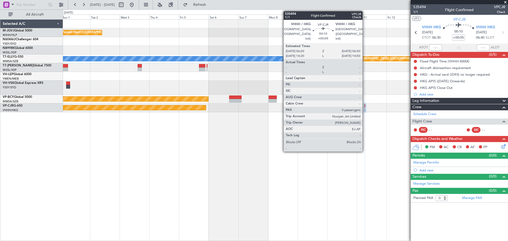
click at [365, 107] on div at bounding box center [365, 106] width 1 height 4
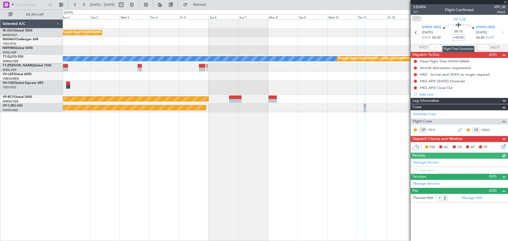
click at [455, 38] on input "+00:05" at bounding box center [458, 37] width 13 height 6
type input "+00:55"
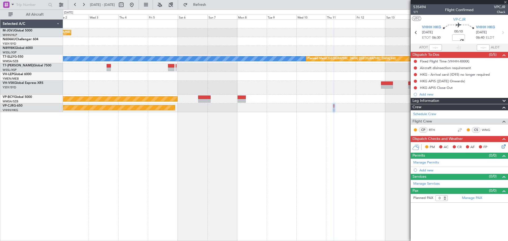
click at [358, 141] on div "Planned Maint Singapore (Seletar) MEL Planned Maint Dubai (Dubai Intl) Unplanne…" at bounding box center [285, 130] width 445 height 222
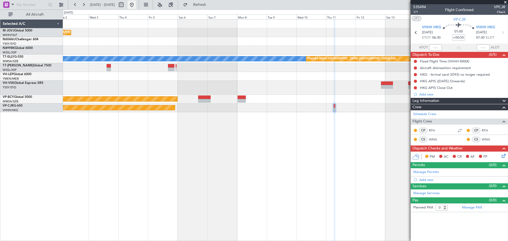
click at [136, 5] on button at bounding box center [132, 5] width 8 height 8
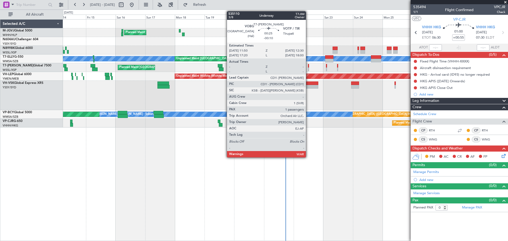
click at [308, 65] on div at bounding box center [308, 66] width 1 height 4
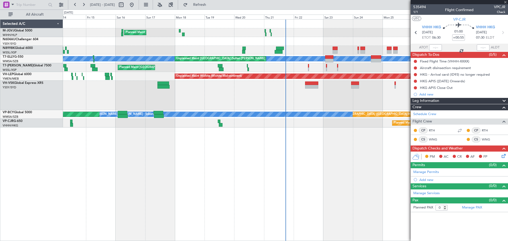
type input "-00:10"
type input "1"
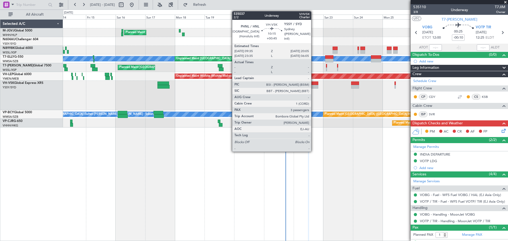
click at [314, 84] on div at bounding box center [311, 84] width 13 height 4
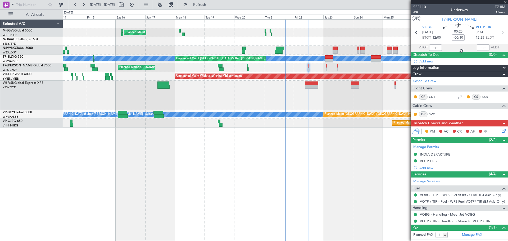
type input "+00:45"
type input "3"
